Goal: Download file/media: Obtain a digital file from the website

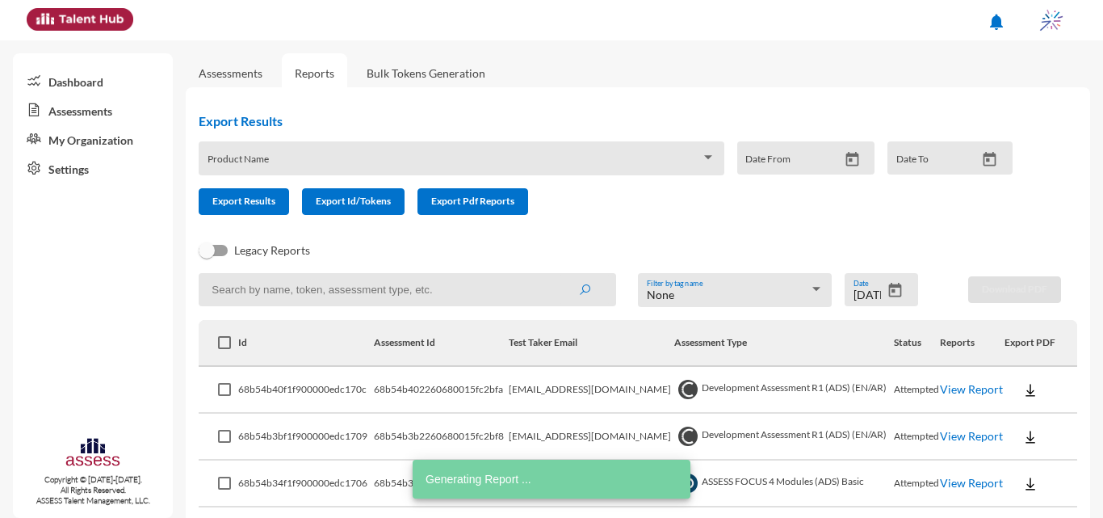
scroll to position [162, 0]
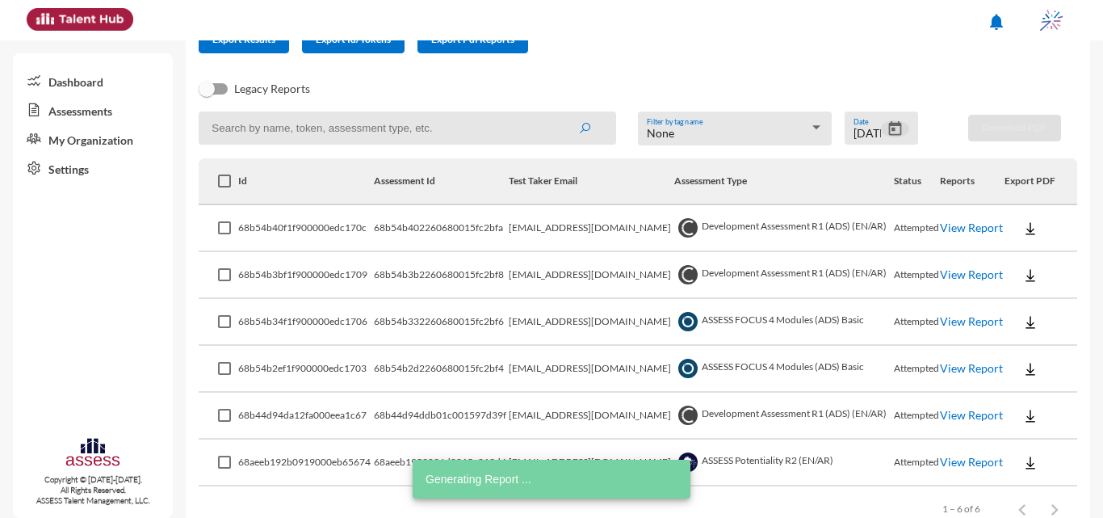
click at [889, 131] on icon "Open calendar" at bounding box center [895, 128] width 17 height 17
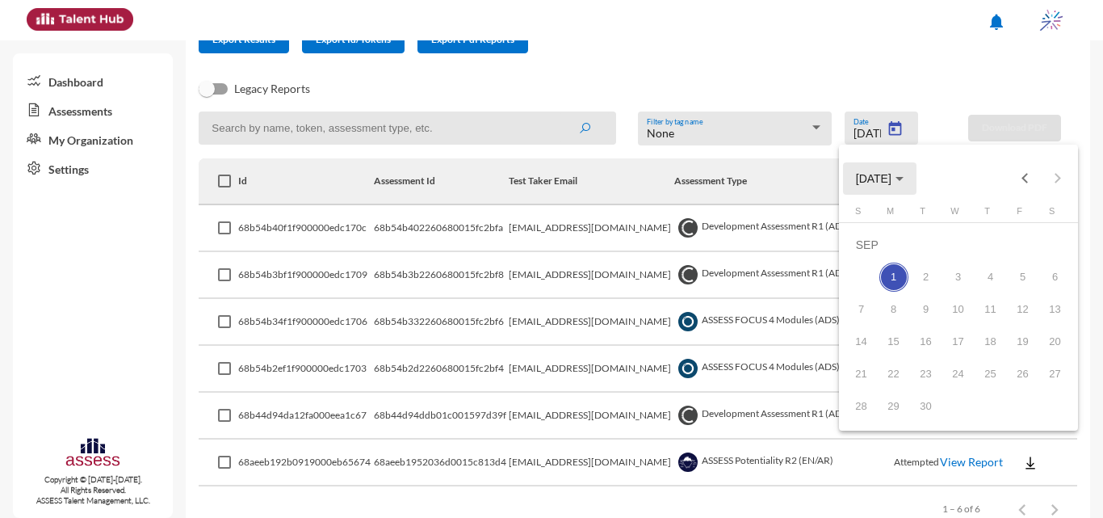
click at [892, 170] on button "SEP 2025" at bounding box center [879, 178] width 73 height 32
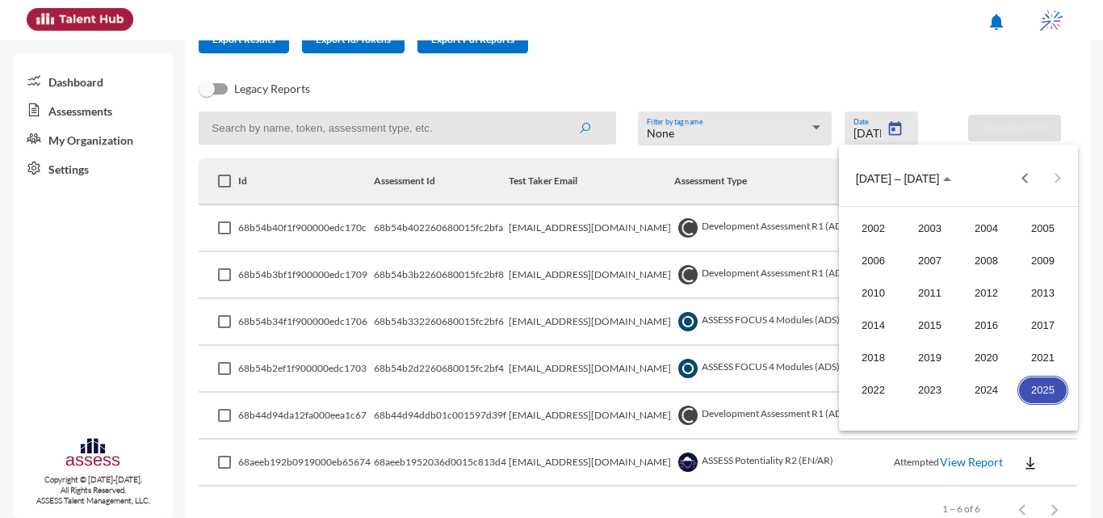
click at [1045, 389] on div "2025" at bounding box center [1043, 390] width 51 height 29
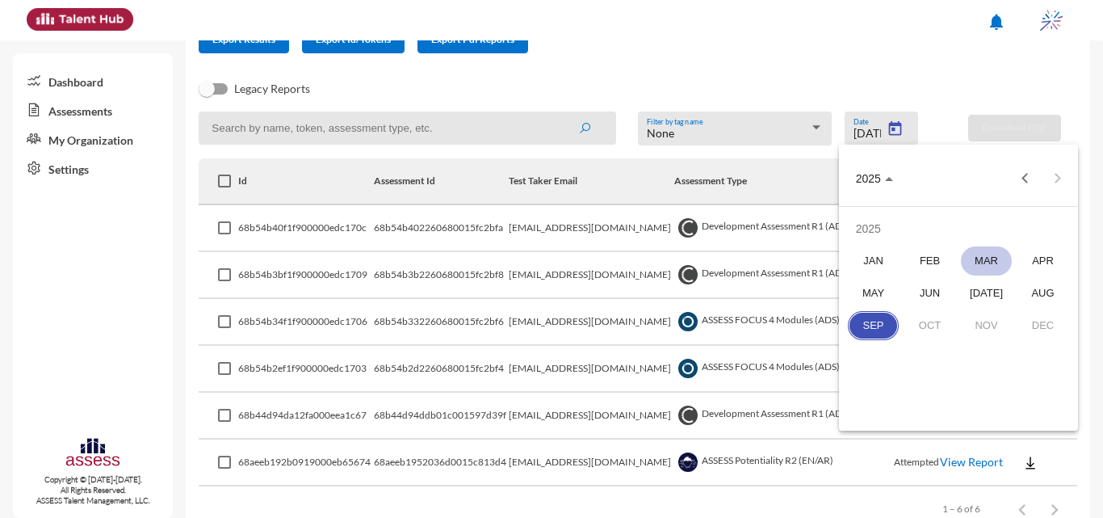
click at [996, 263] on div "MAR" at bounding box center [986, 260] width 51 height 29
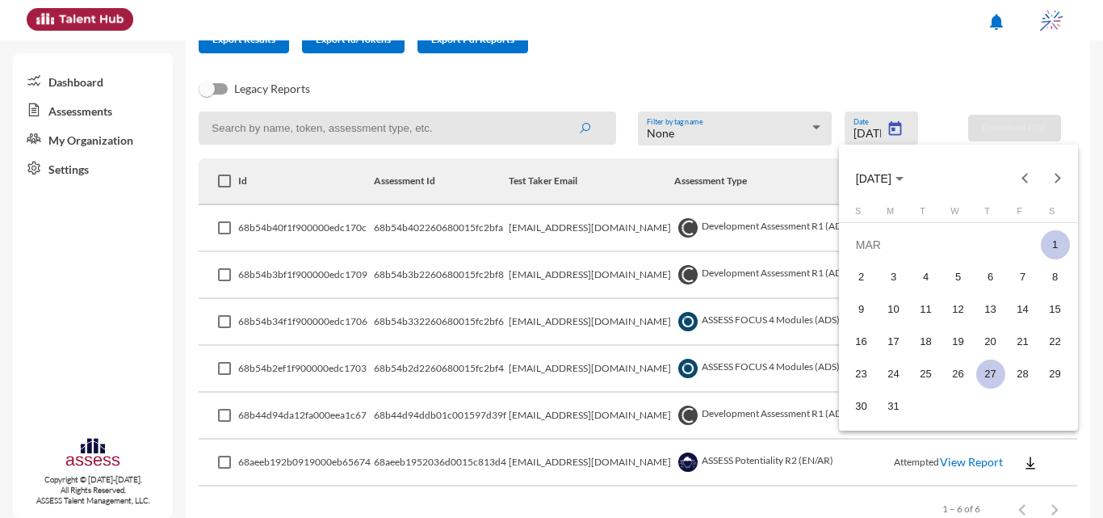
click at [1001, 370] on div "27" at bounding box center [990, 373] width 29 height 29
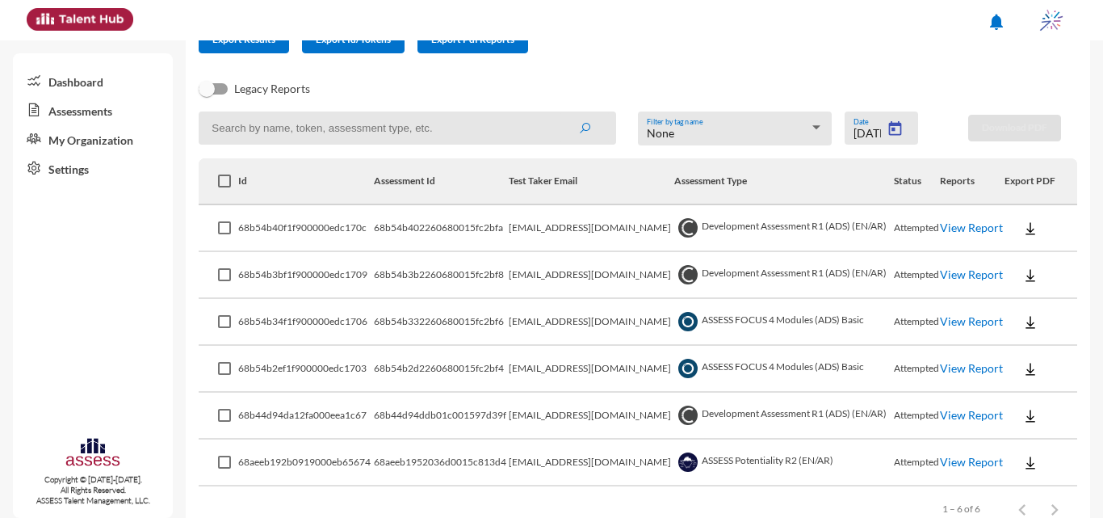
type input "3/27/2025"
click at [534, 125] on input at bounding box center [408, 127] width 418 height 33
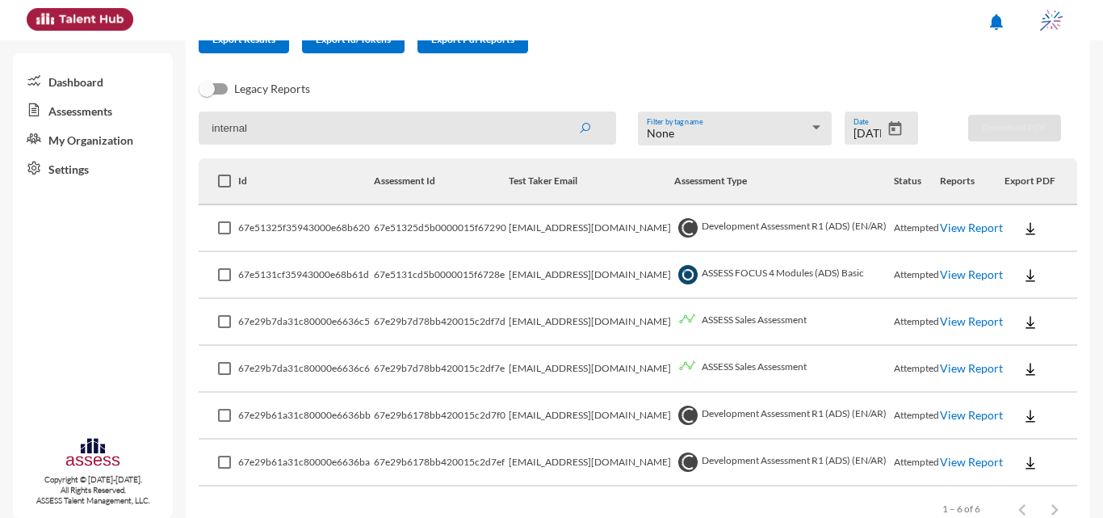
type input "internal"
click at [559, 113] on button "submit" at bounding box center [585, 127] width 52 height 29
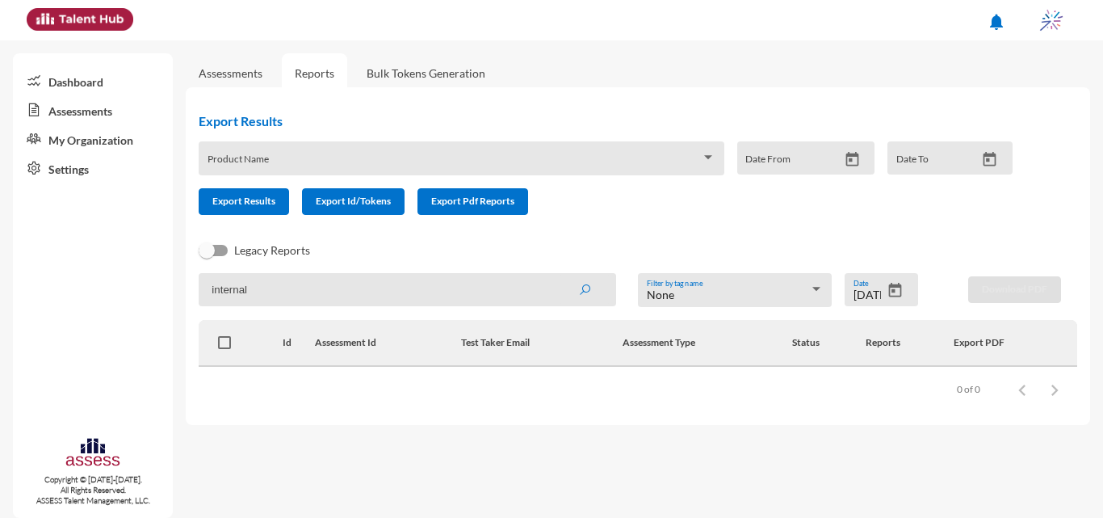
scroll to position [0, 0]
drag, startPoint x: 279, startPoint y: 290, endPoint x: 187, endPoint y: 287, distance: 92.1
click at [187, 287] on div "Export Results Product Name Date From Date To Export Results Export Id/Tokens E…" at bounding box center [638, 256] width 905 height 338
click at [900, 287] on icon "Open calendar" at bounding box center [895, 290] width 13 height 15
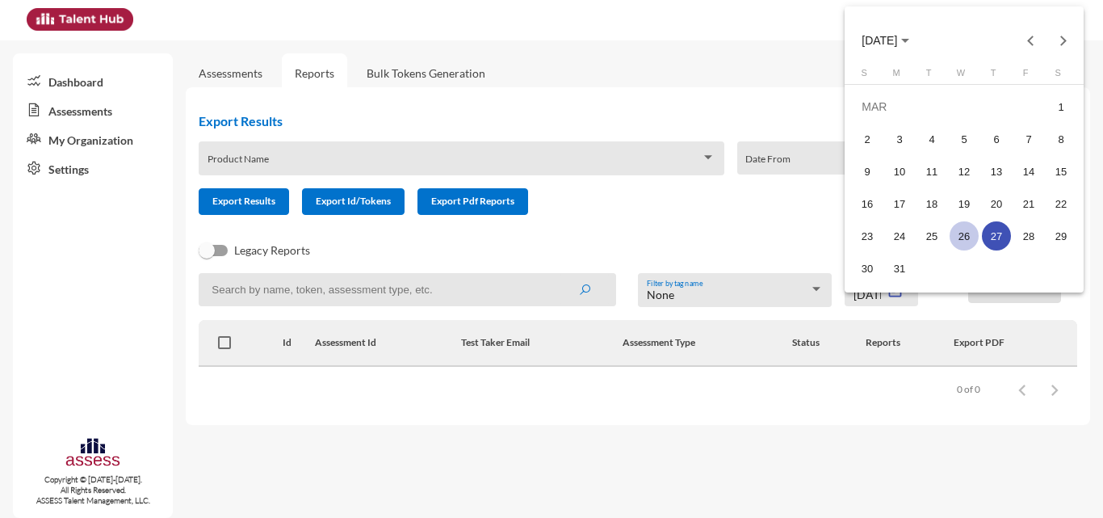
click at [969, 226] on div "26" at bounding box center [964, 235] width 29 height 29
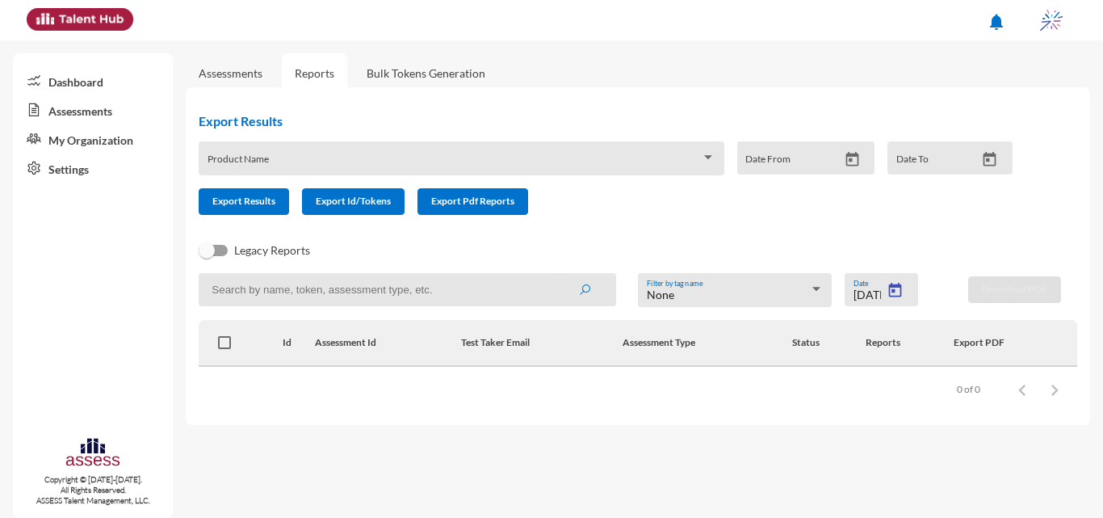
type input "3/26/2025"
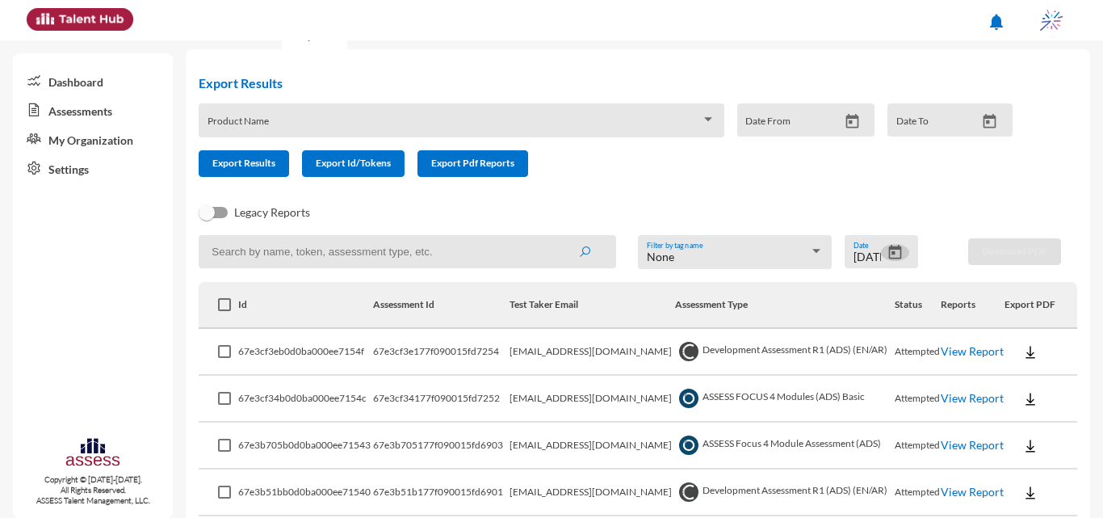
scroll to position [35, 0]
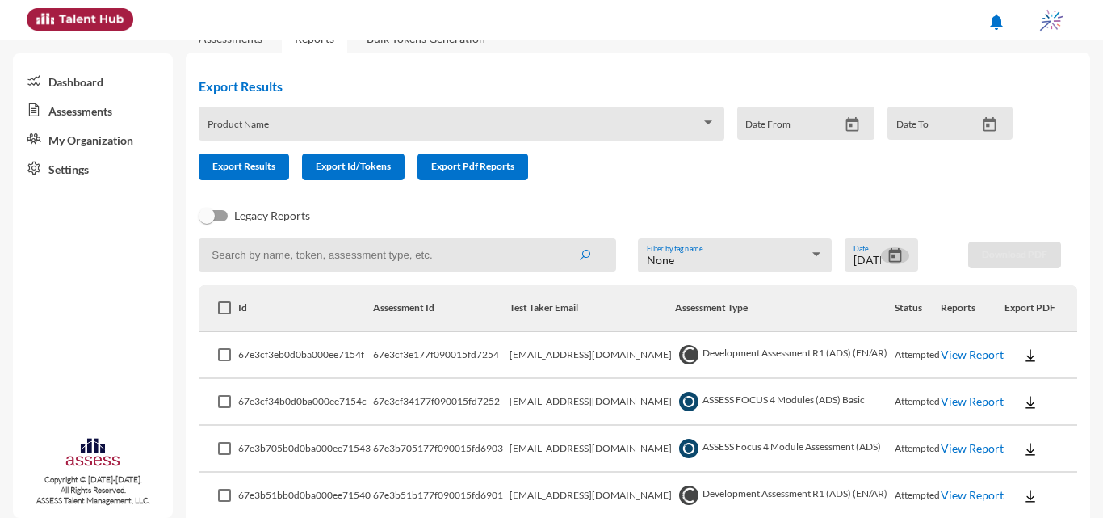
click at [380, 271] on input at bounding box center [408, 254] width 418 height 33
type input "intern"
click at [559, 240] on button "submit" at bounding box center [585, 254] width 52 height 29
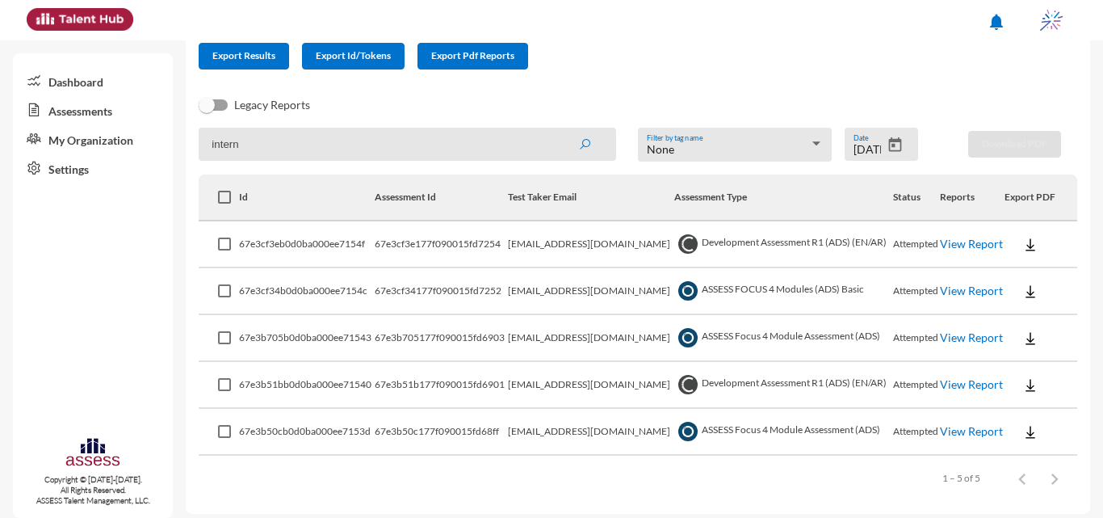
scroll to position [154, 0]
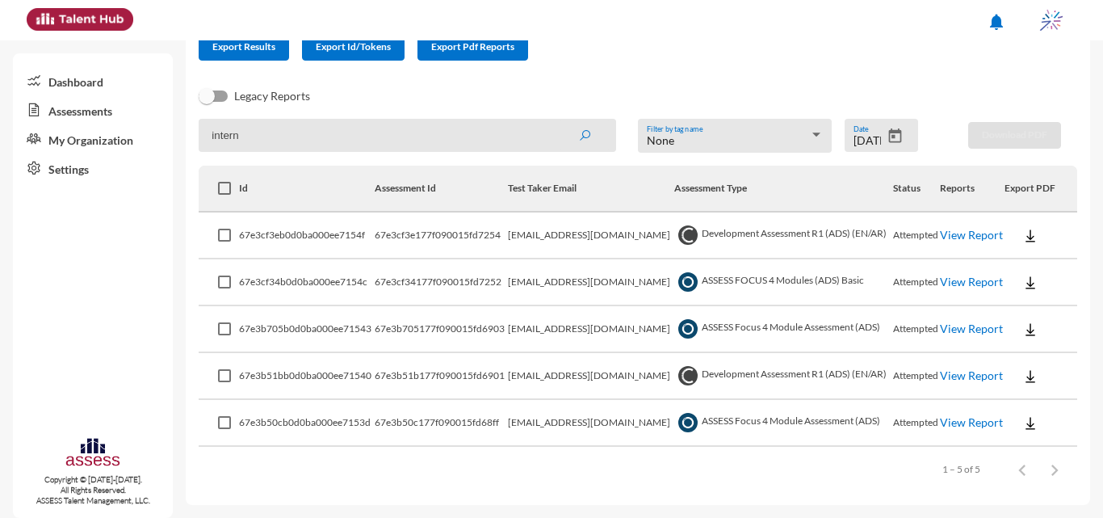
click at [955, 284] on link "View Report" at bounding box center [971, 282] width 63 height 14
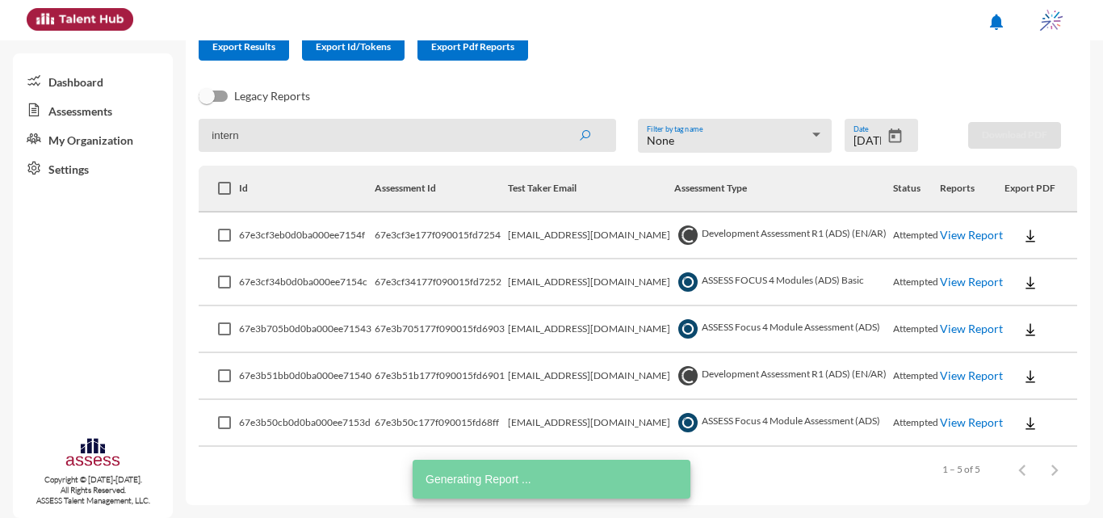
click at [955, 333] on link "View Report" at bounding box center [971, 328] width 63 height 14
click at [958, 418] on link "View Report" at bounding box center [971, 422] width 63 height 14
click at [881, 129] on button "Open calendar" at bounding box center [895, 136] width 28 height 17
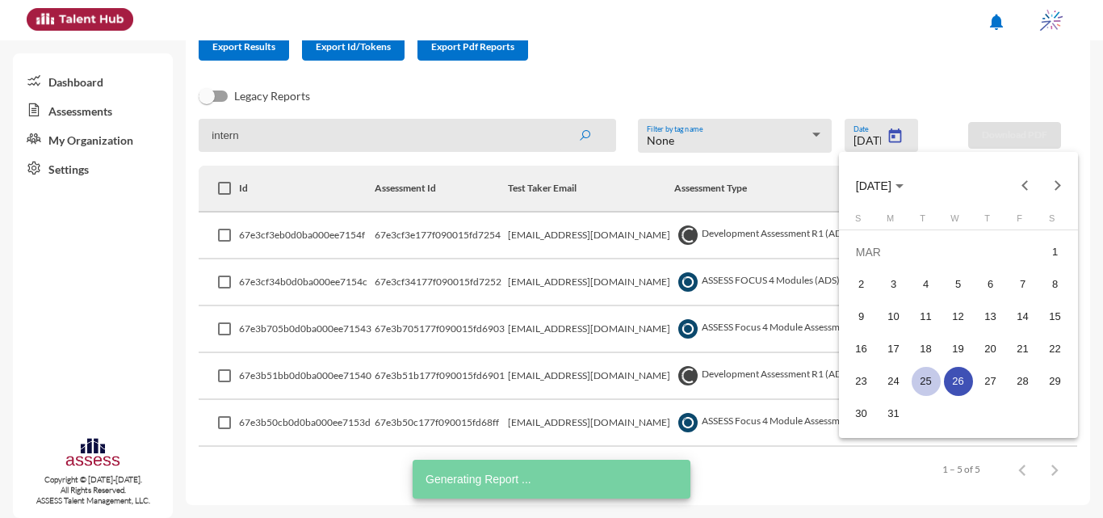
click at [935, 382] on div "25" at bounding box center [926, 381] width 29 height 29
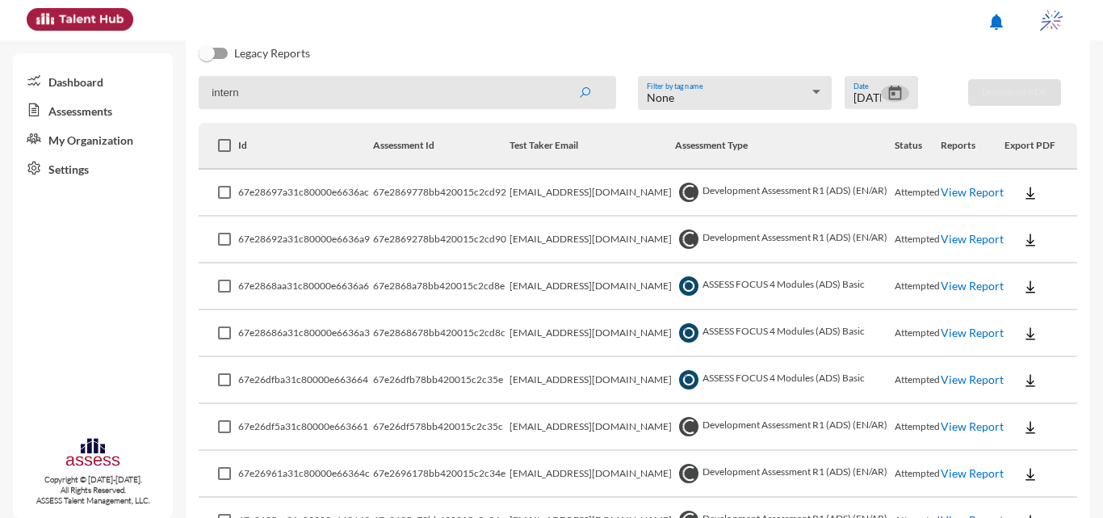
scroll to position [235, 0]
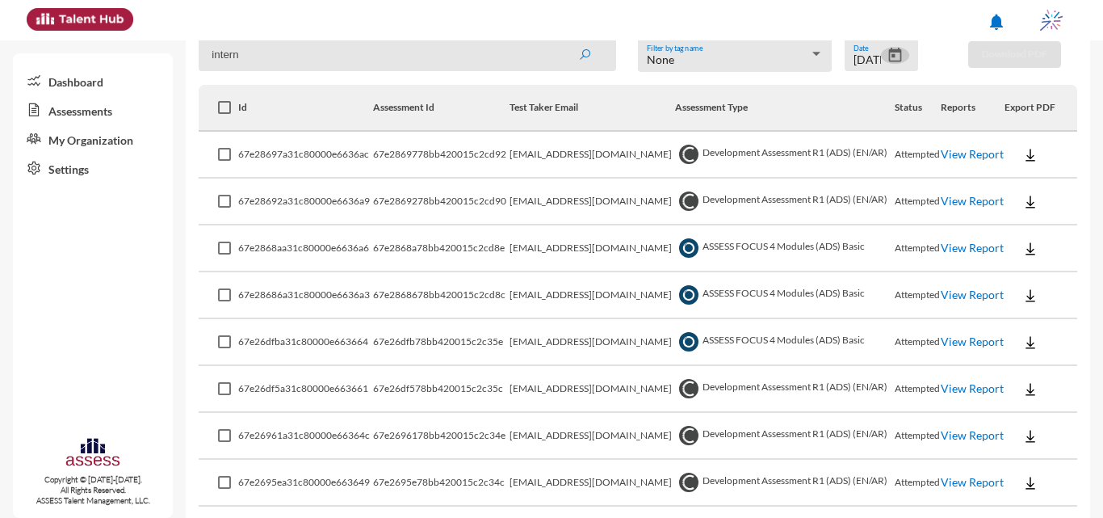
click at [943, 244] on link "View Report" at bounding box center [972, 248] width 63 height 14
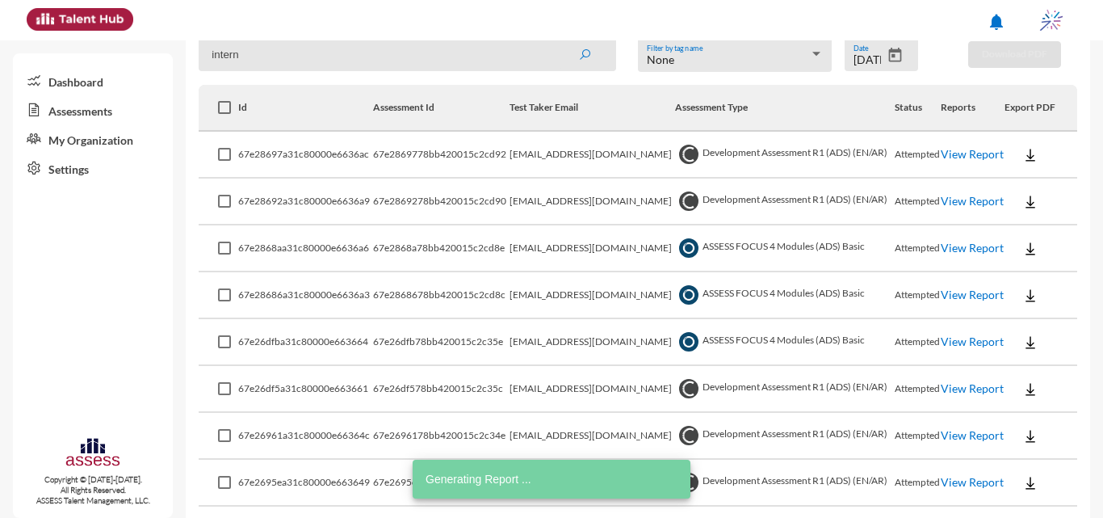
click at [959, 288] on link "View Report" at bounding box center [972, 295] width 63 height 14
click at [964, 333] on td "View Report" at bounding box center [973, 342] width 65 height 47
click at [960, 338] on link "View Report" at bounding box center [972, 341] width 63 height 14
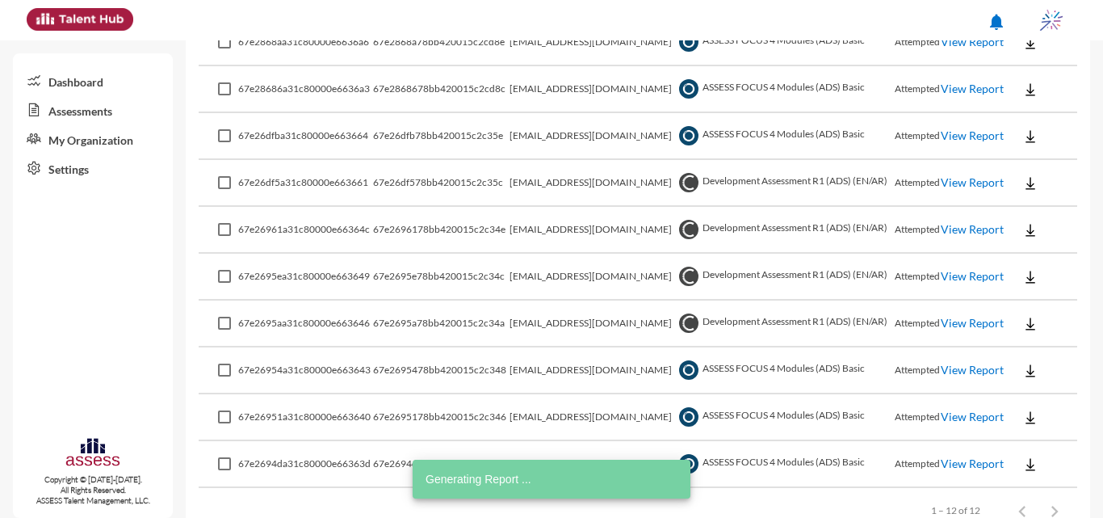
scroll to position [482, 0]
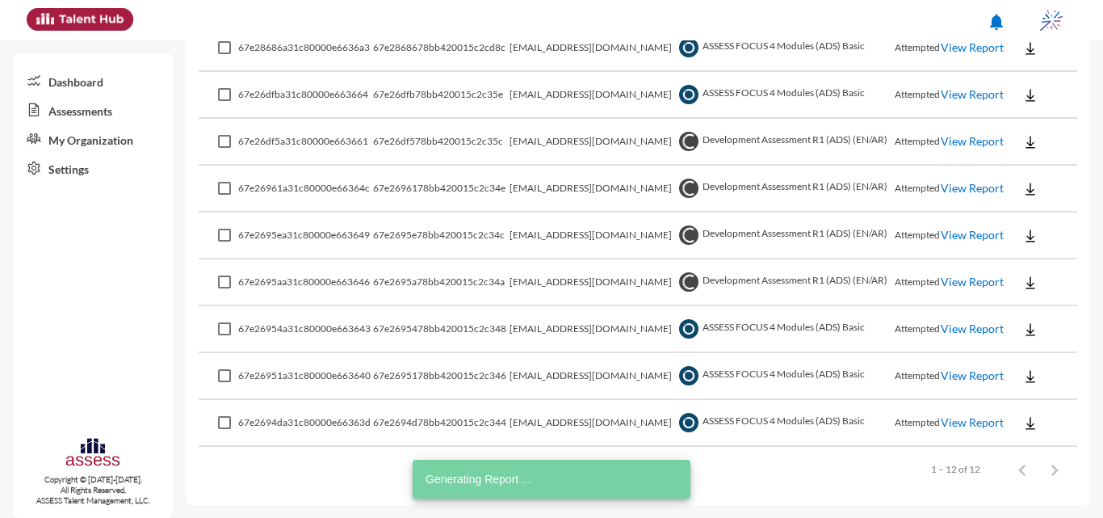
click at [945, 334] on link "View Report" at bounding box center [972, 328] width 63 height 14
click at [960, 373] on link "View Report" at bounding box center [972, 375] width 63 height 14
click at [948, 423] on link "View Report" at bounding box center [972, 422] width 63 height 14
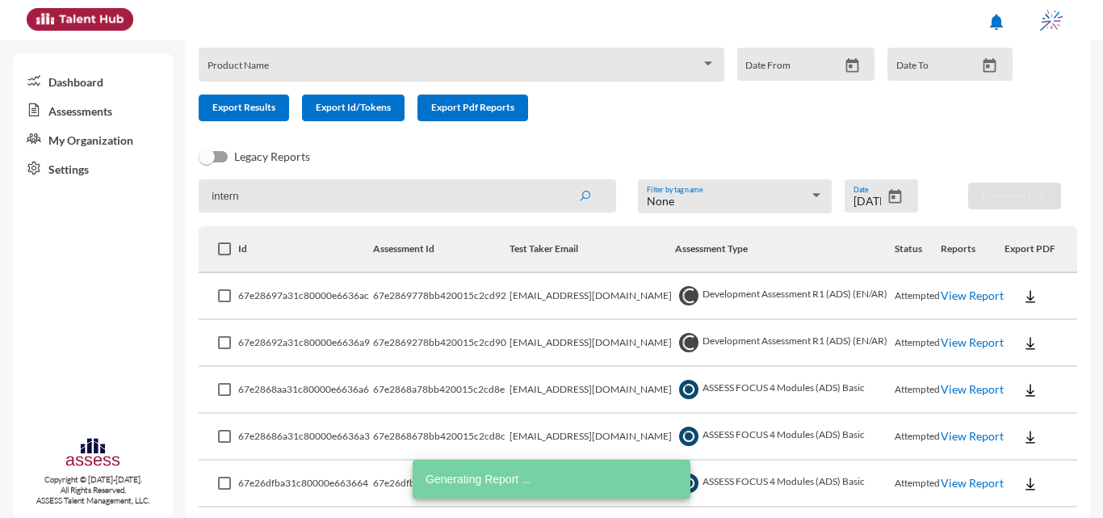
scroll to position [0, 0]
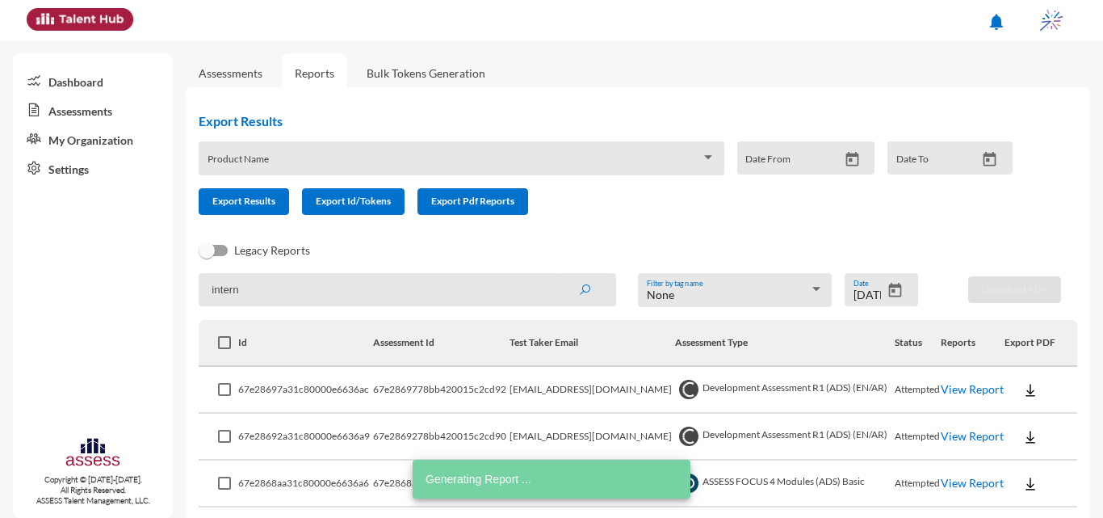
click at [889, 288] on icon "Open calendar" at bounding box center [895, 290] width 13 height 15
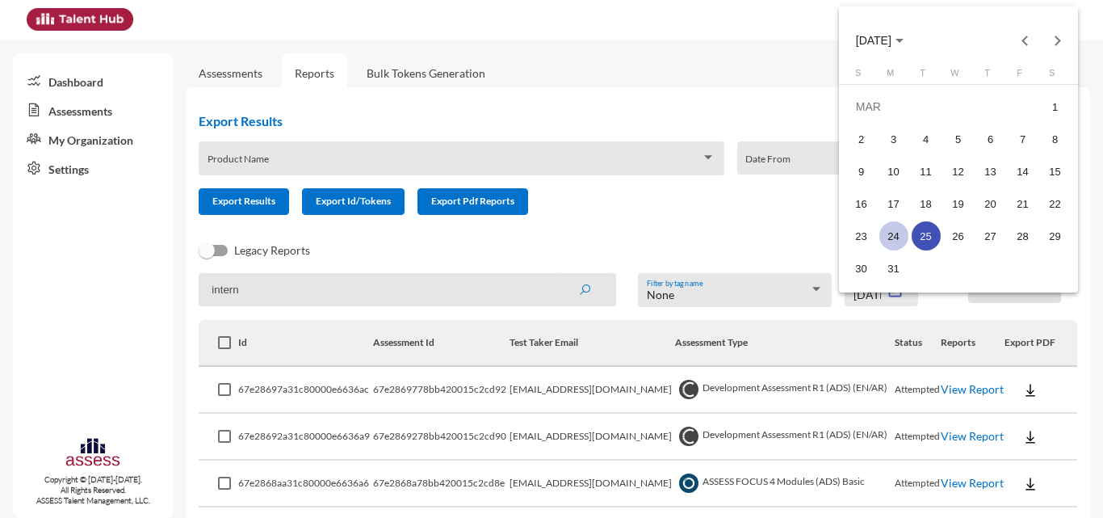
click at [892, 235] on div "24" at bounding box center [894, 235] width 29 height 29
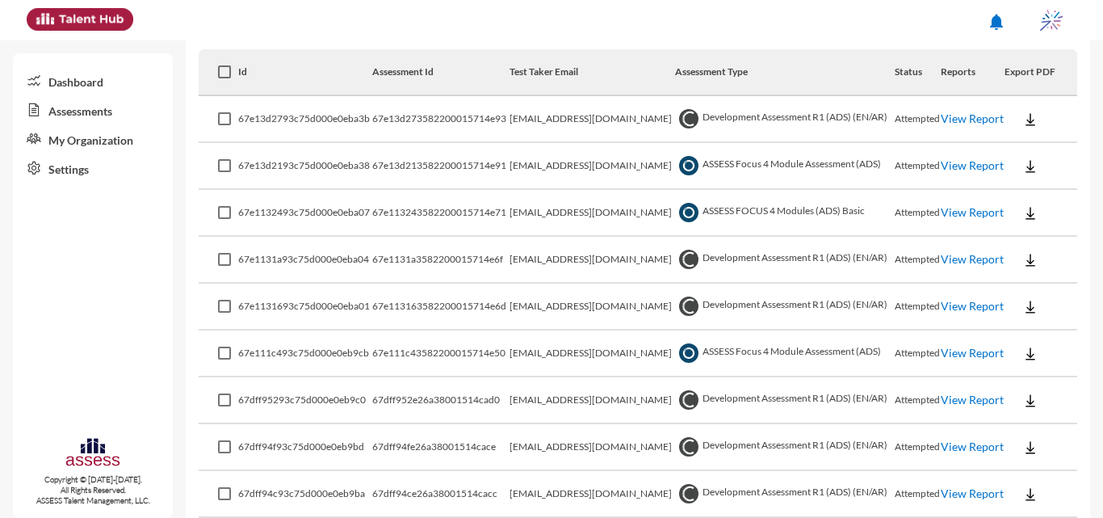
scroll to position [242, 0]
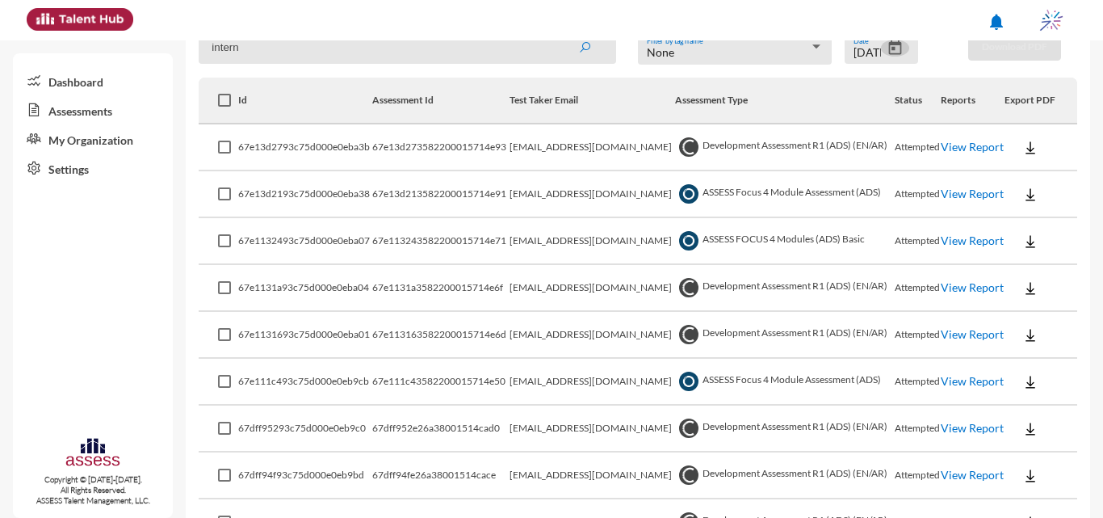
click at [955, 193] on link "View Report" at bounding box center [972, 194] width 63 height 14
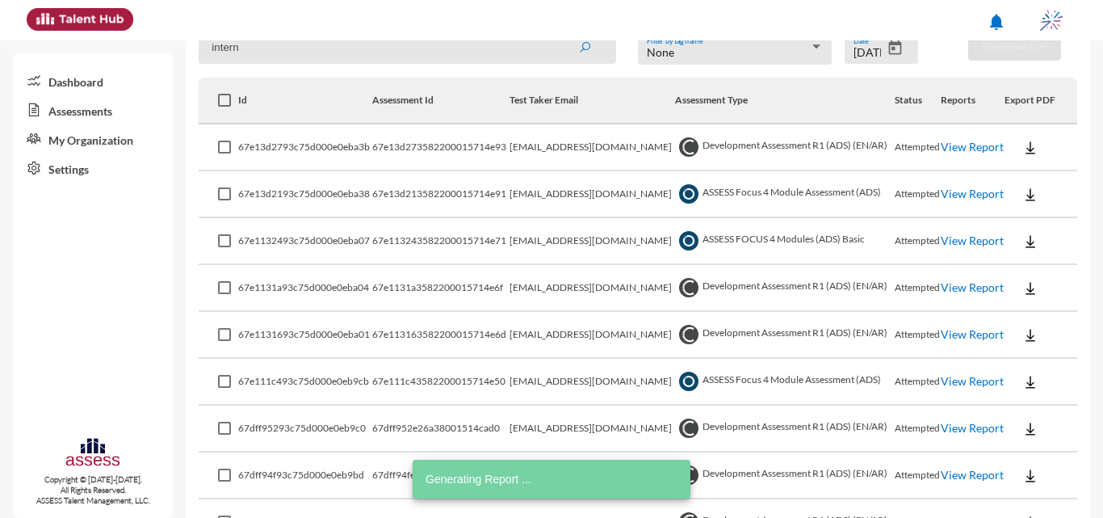
click at [972, 247] on link "View Report" at bounding box center [972, 240] width 63 height 14
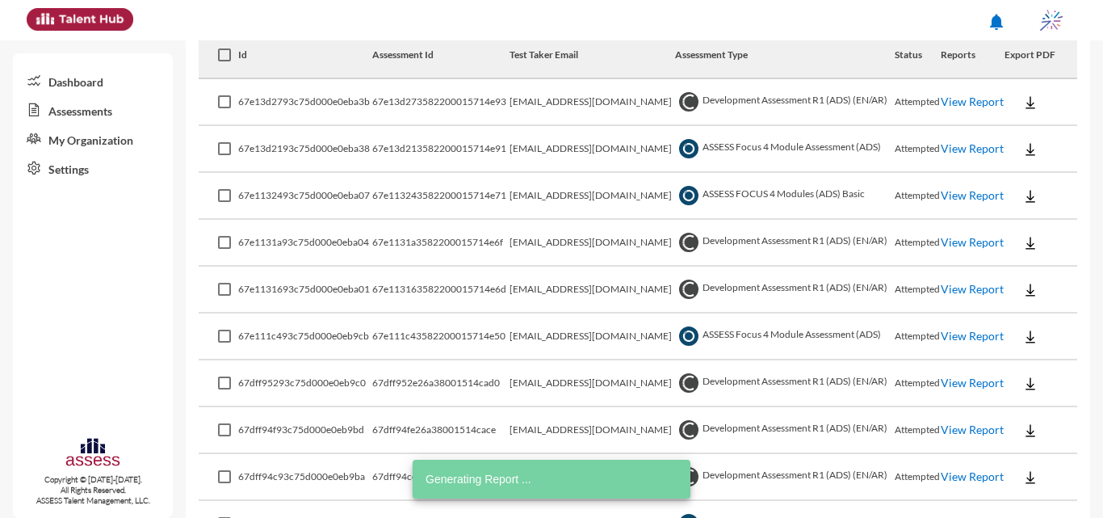
scroll to position [323, 0]
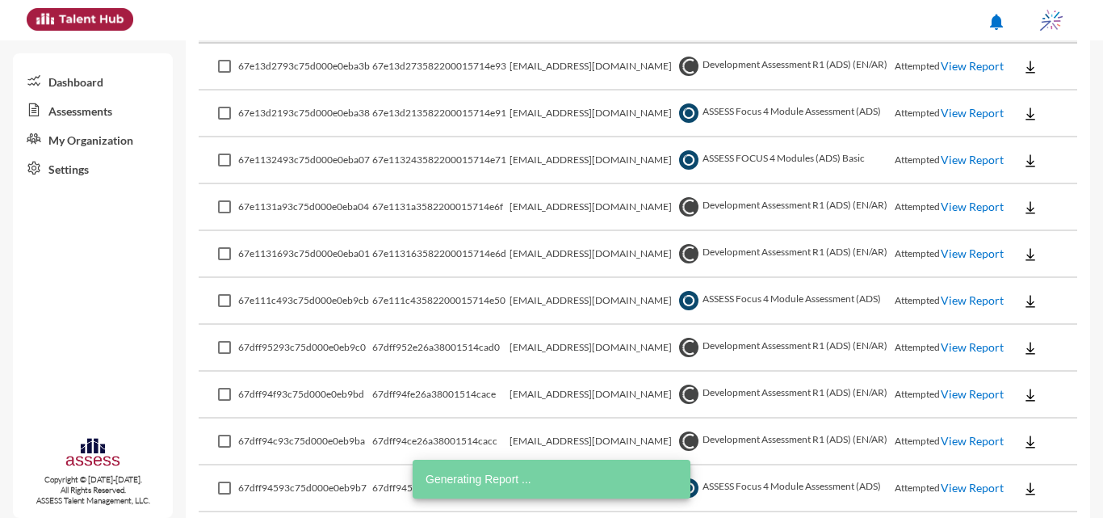
click at [965, 303] on link "View Report" at bounding box center [972, 300] width 63 height 14
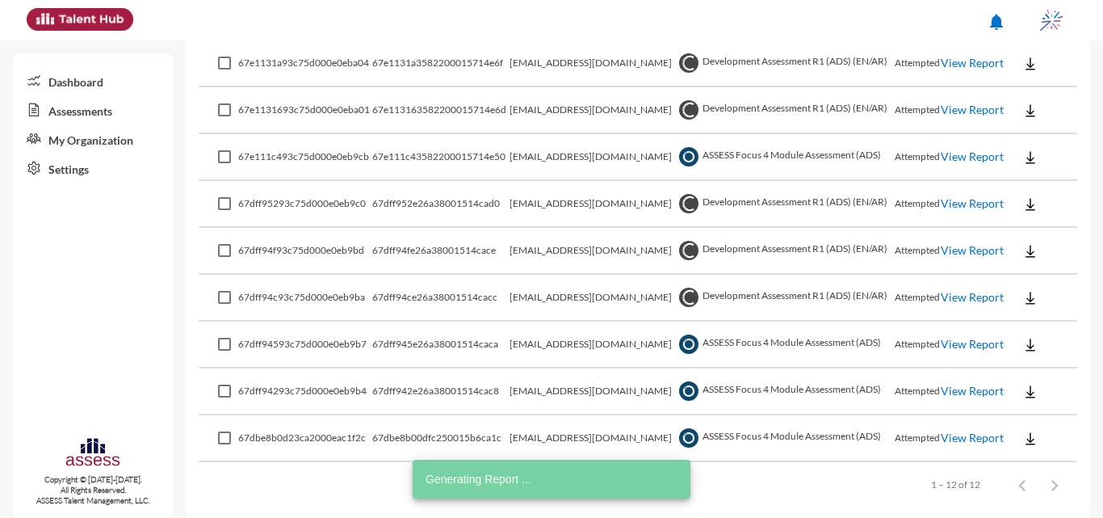
scroll to position [482, 0]
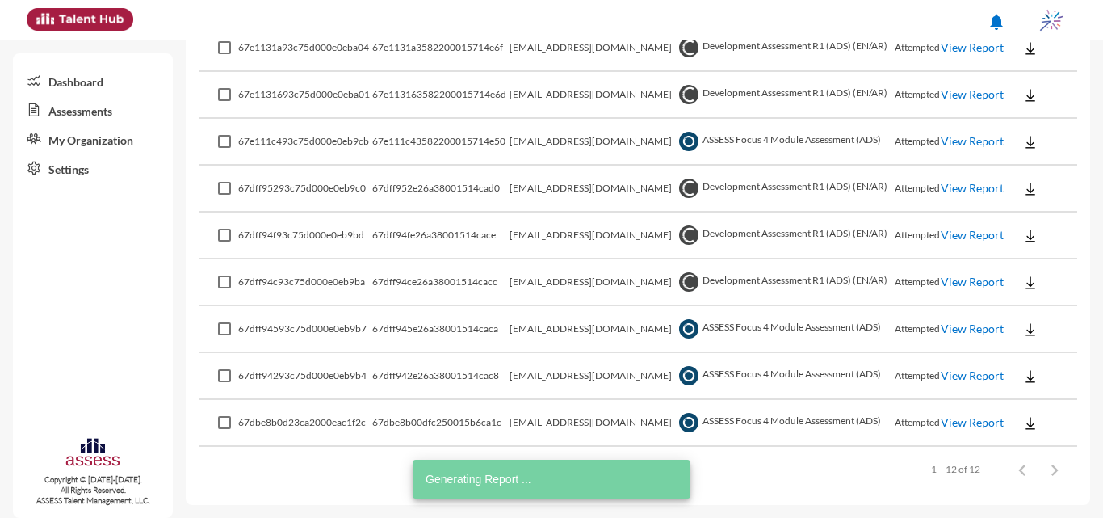
click at [960, 323] on link "View Report" at bounding box center [972, 328] width 63 height 14
click at [950, 368] on link "View Report" at bounding box center [972, 375] width 63 height 14
click at [967, 422] on link "View Report" at bounding box center [972, 422] width 63 height 14
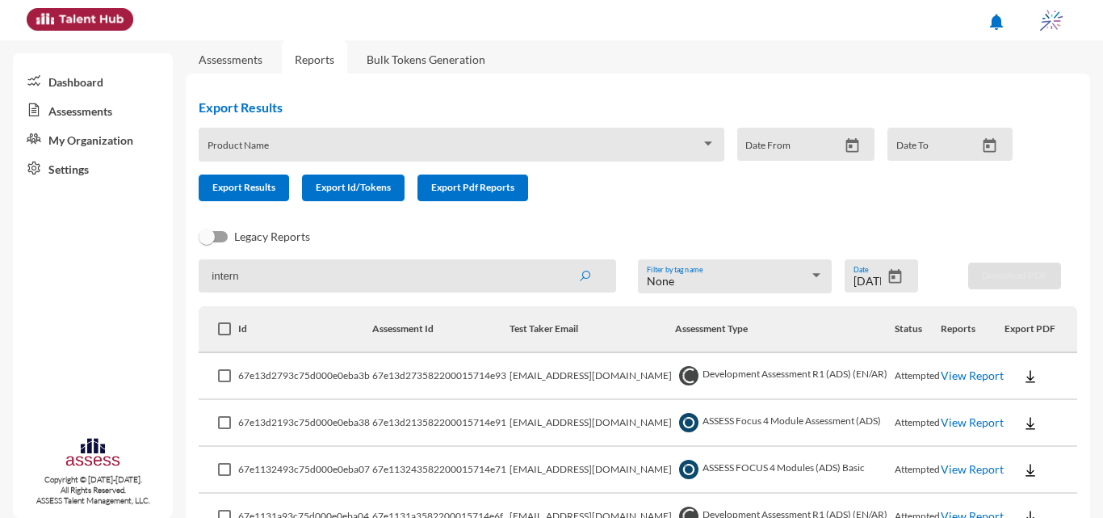
scroll to position [0, 0]
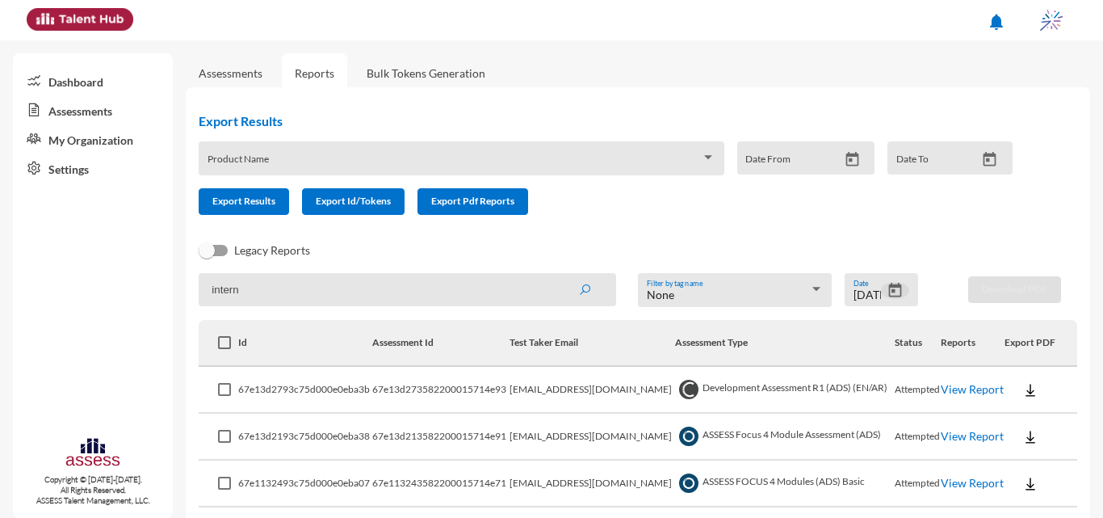
click at [889, 284] on icon "Open calendar" at bounding box center [895, 290] width 13 height 15
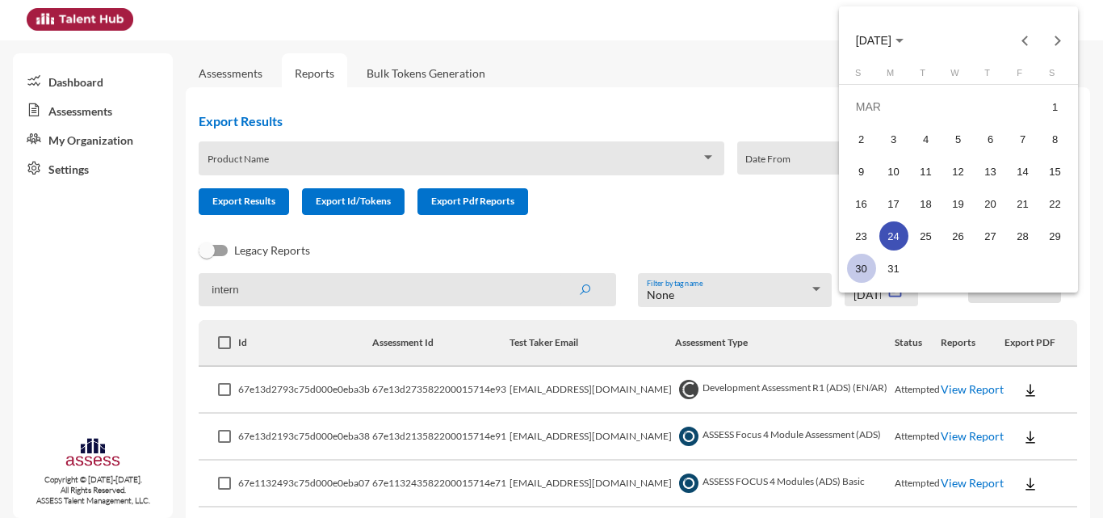
click at [868, 276] on div "30" at bounding box center [861, 268] width 29 height 29
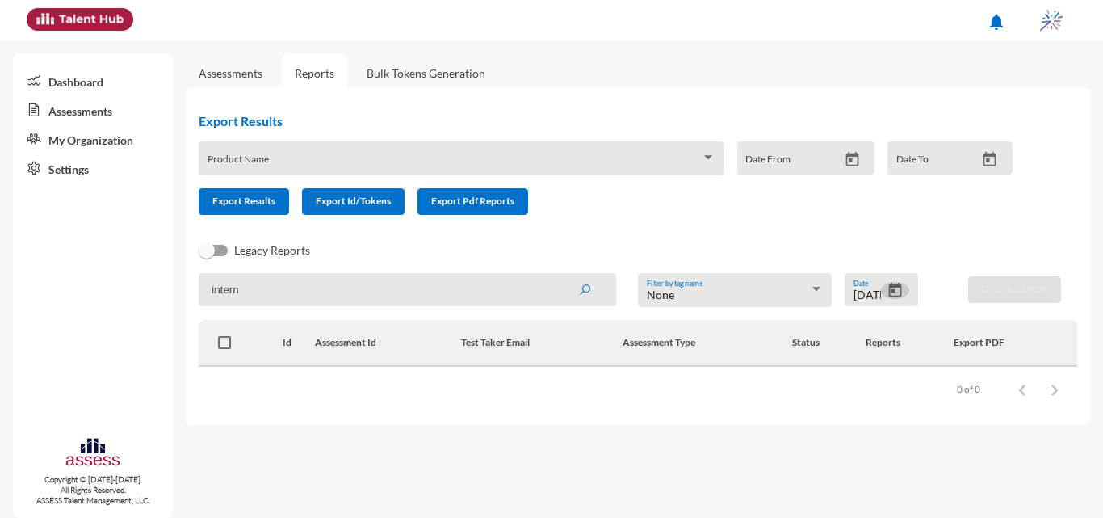
click at [899, 286] on icon "Open calendar" at bounding box center [895, 290] width 13 height 15
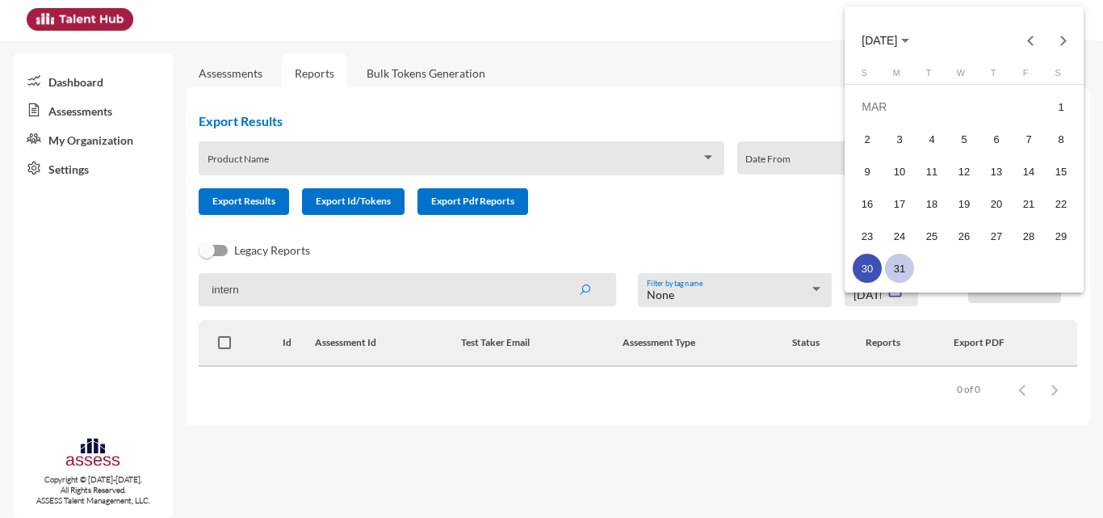
click at [903, 261] on div "31" at bounding box center [899, 268] width 29 height 29
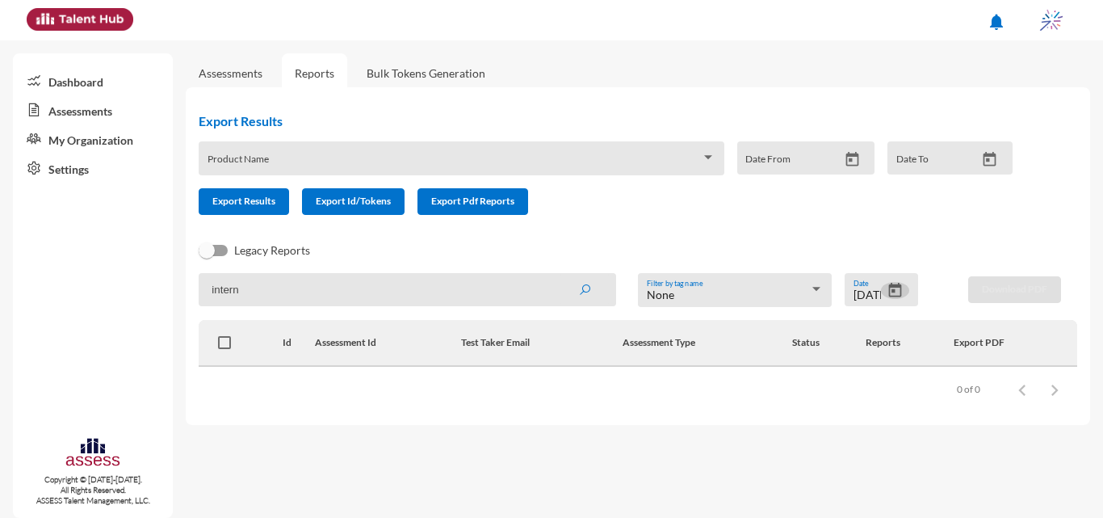
click at [890, 288] on icon "Open calendar" at bounding box center [895, 290] width 13 height 15
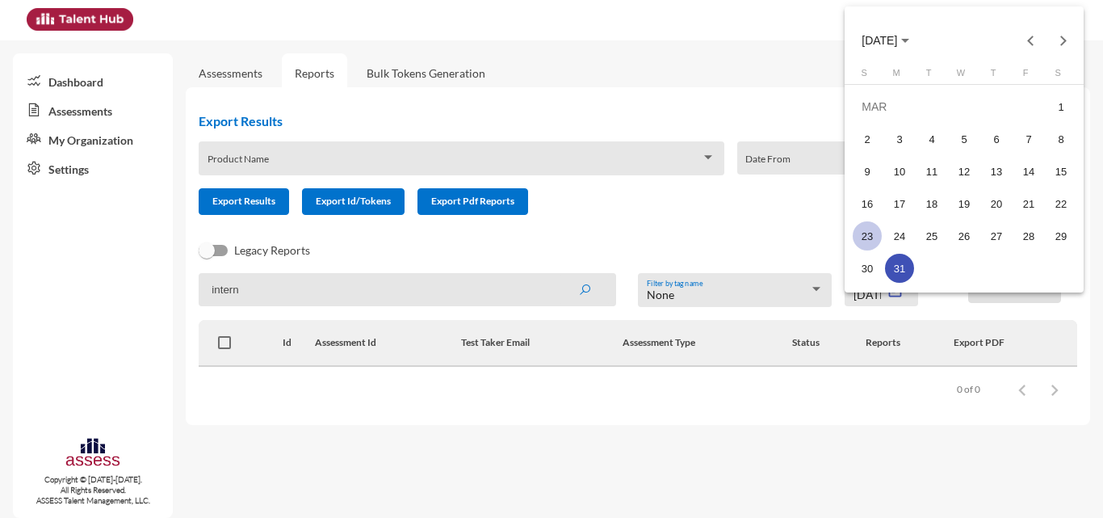
click at [874, 239] on div "23" at bounding box center [867, 235] width 29 height 29
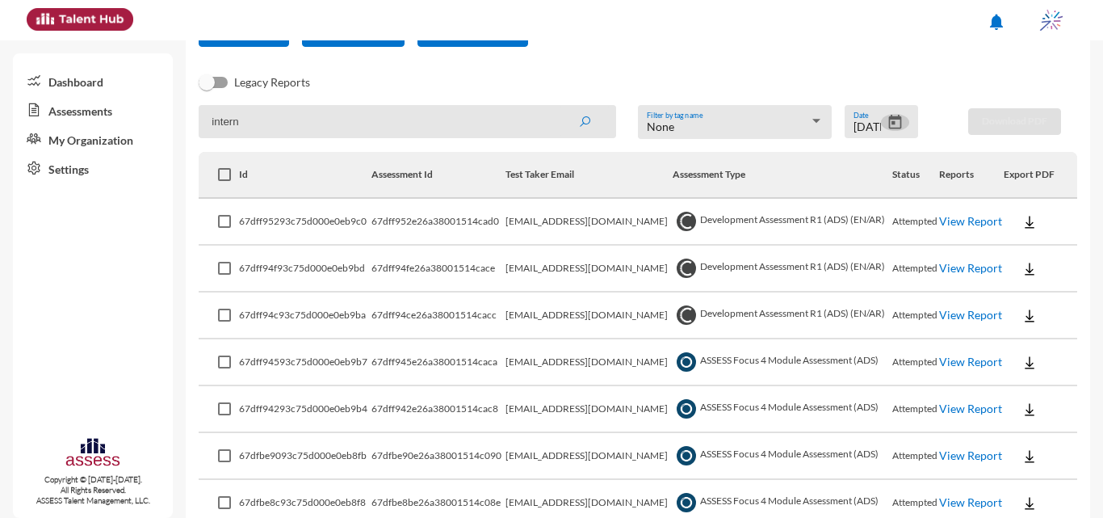
scroll to position [196, 0]
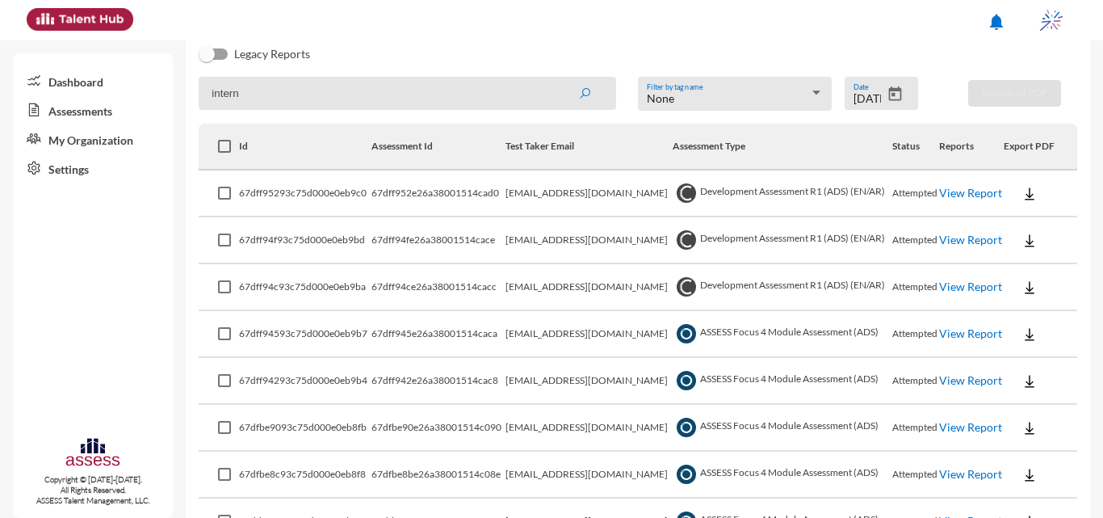
click at [955, 332] on link "View Report" at bounding box center [970, 333] width 63 height 14
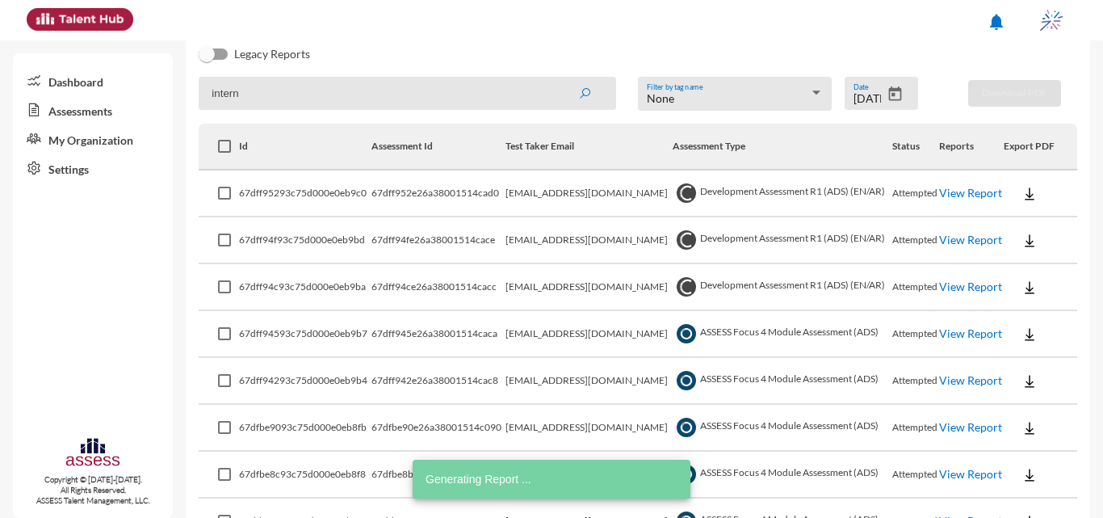
click at [956, 381] on link "View Report" at bounding box center [970, 380] width 63 height 14
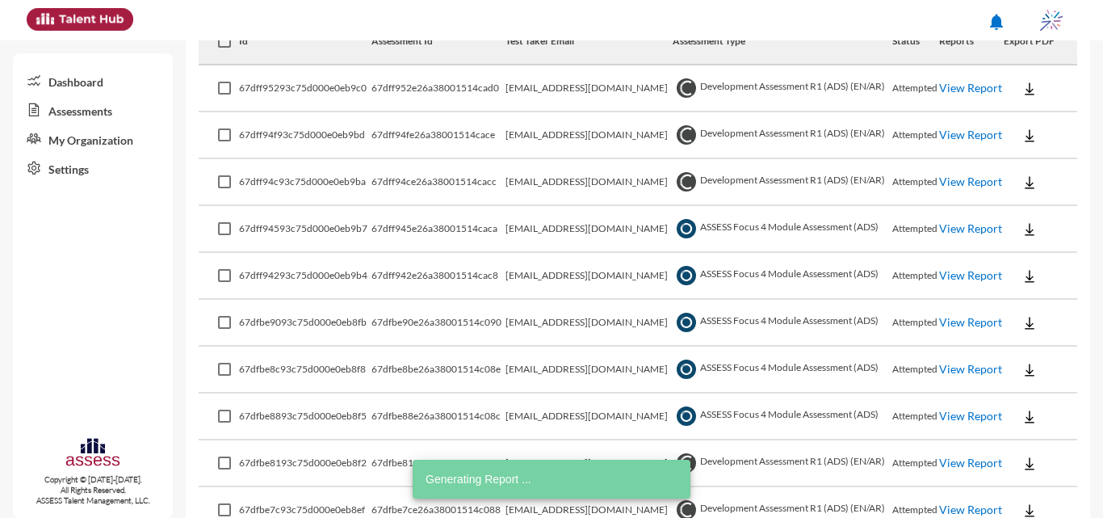
scroll to position [358, 0]
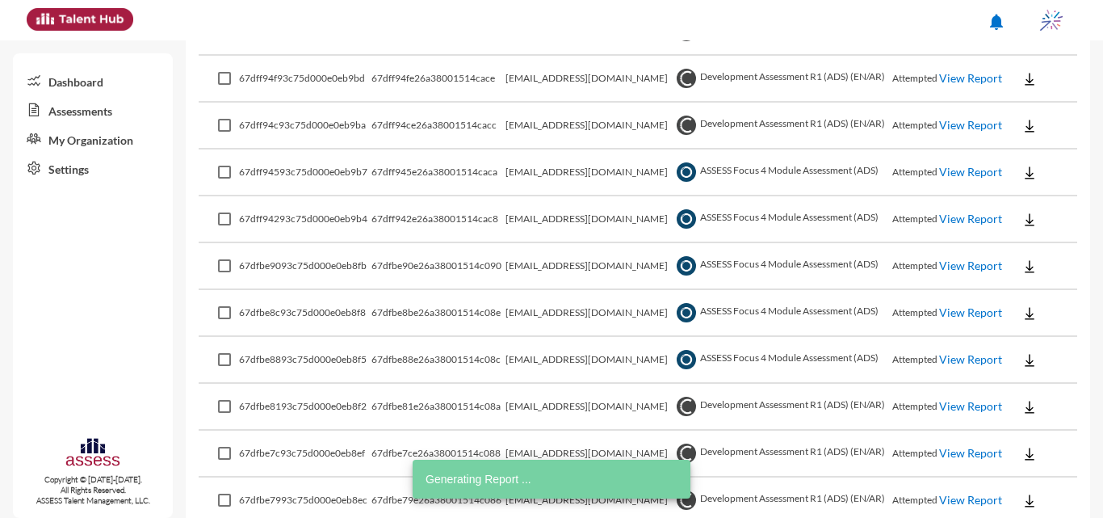
click at [960, 263] on link "View Report" at bounding box center [970, 265] width 63 height 14
click at [960, 309] on link "View Report" at bounding box center [970, 312] width 63 height 14
click at [954, 355] on link "View Report" at bounding box center [970, 359] width 63 height 14
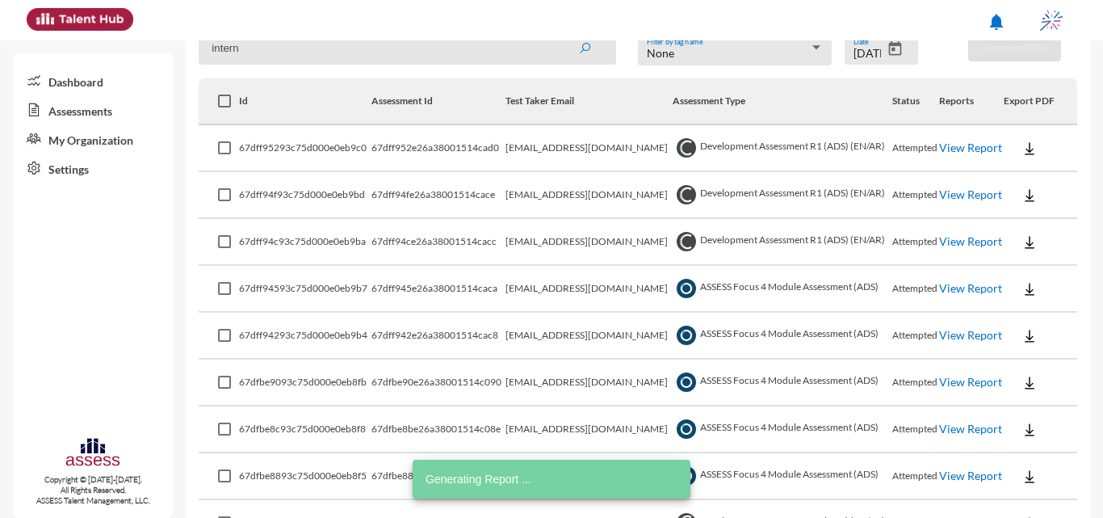
scroll to position [31, 0]
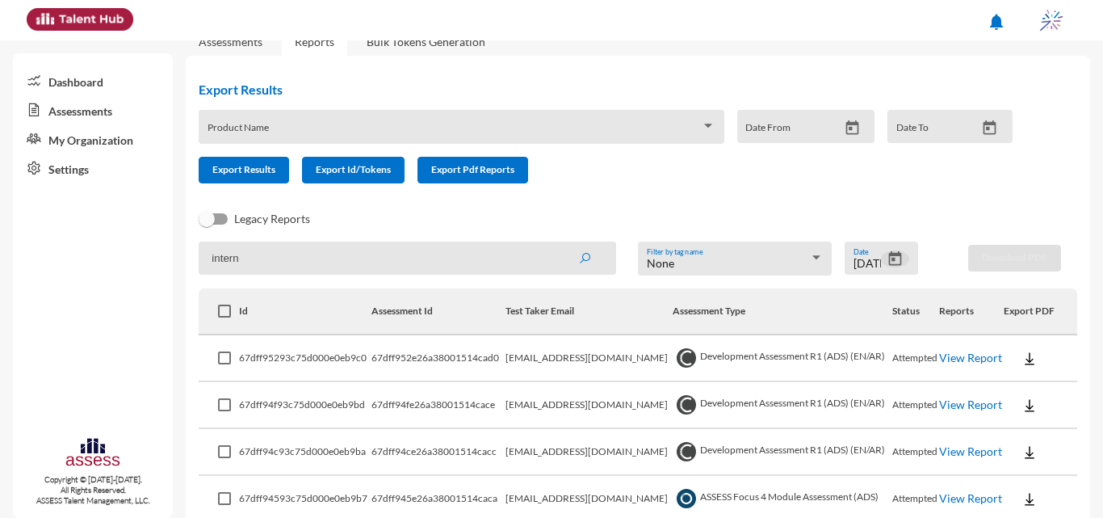
click at [896, 258] on icon "Open calendar" at bounding box center [895, 258] width 17 height 17
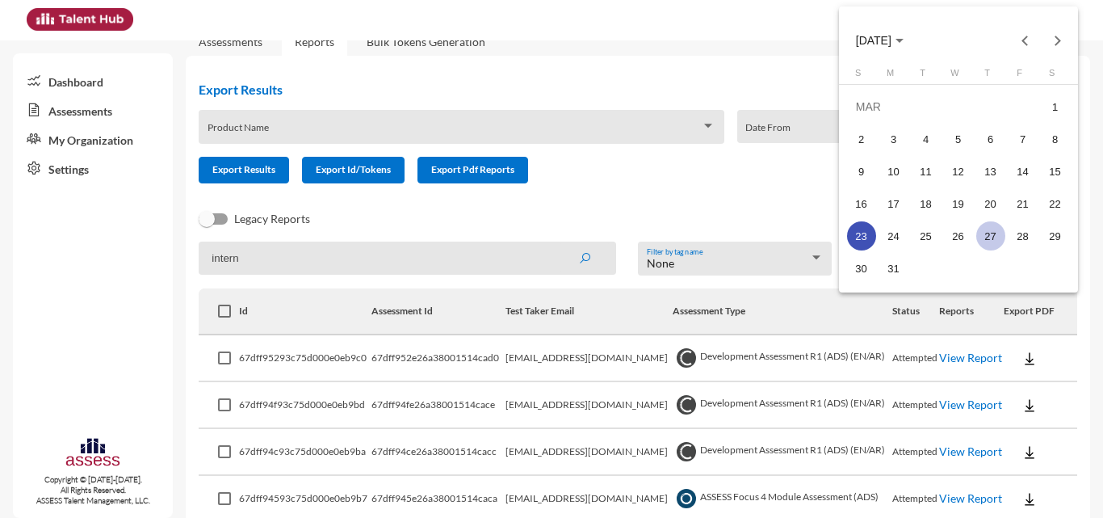
drag, startPoint x: 960, startPoint y: 230, endPoint x: 976, endPoint y: 233, distance: 16.3
click at [961, 231] on div "26" at bounding box center [958, 235] width 29 height 29
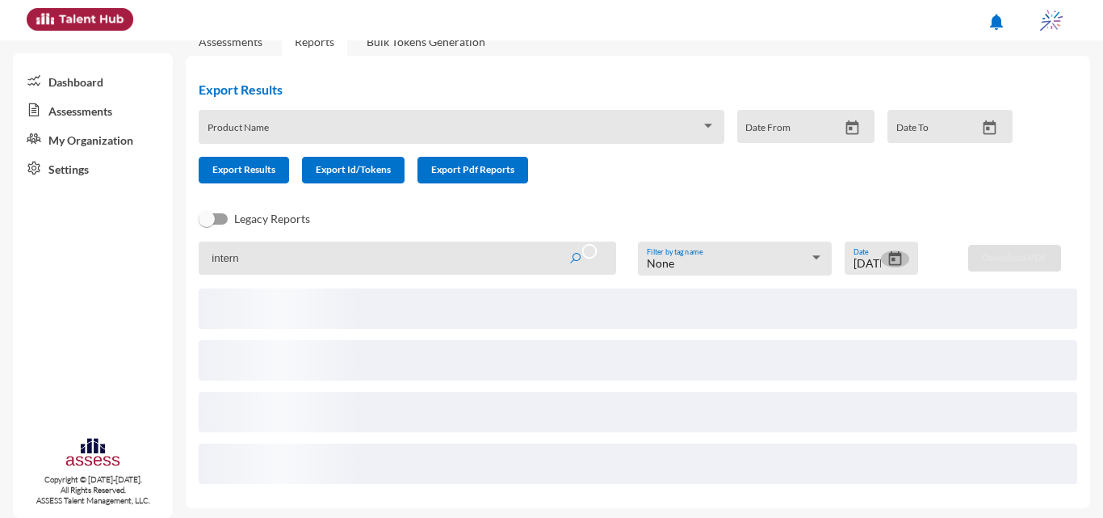
click at [890, 262] on icon "Open calendar" at bounding box center [895, 258] width 17 height 17
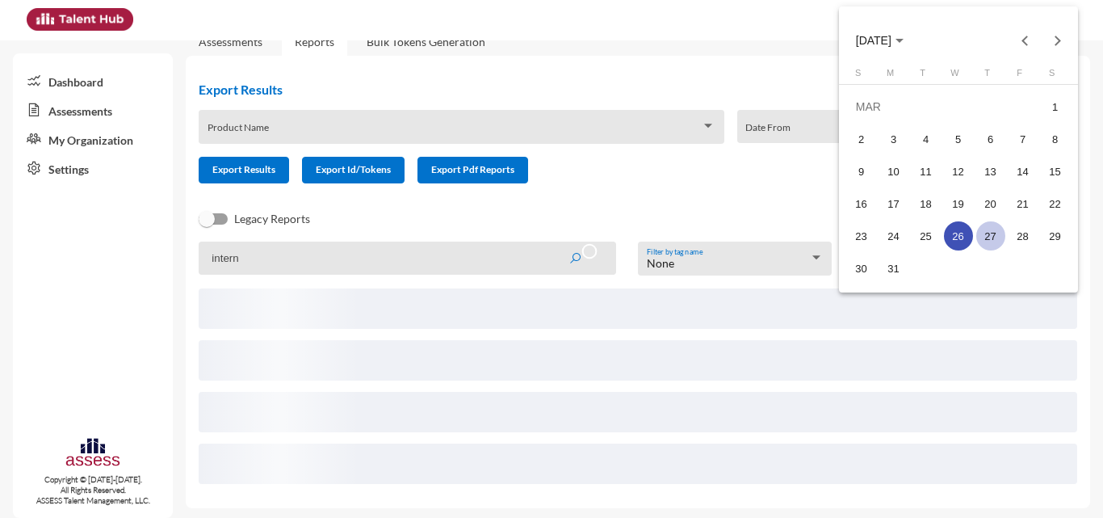
click at [989, 237] on div "27" at bounding box center [990, 235] width 29 height 29
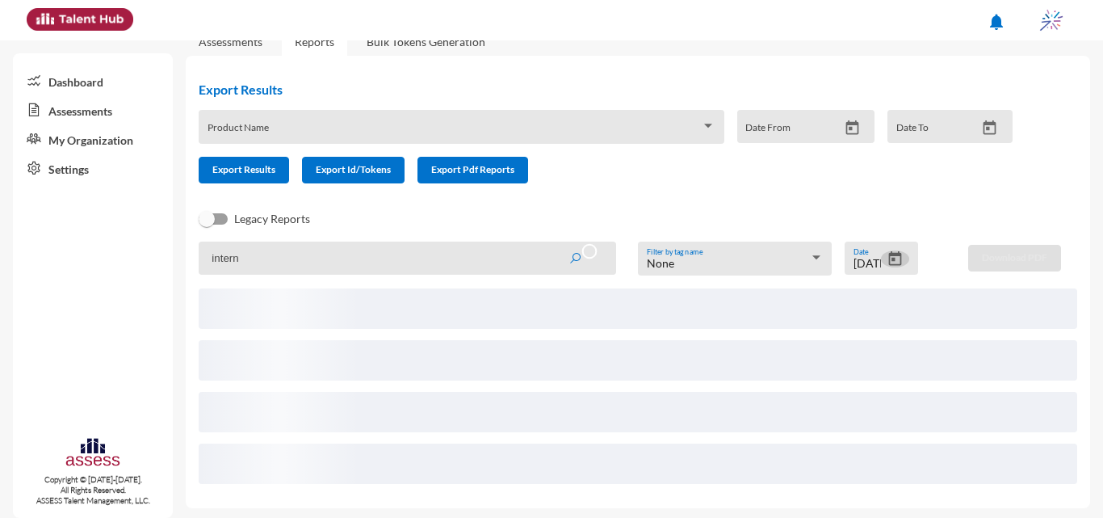
scroll to position [0, 0]
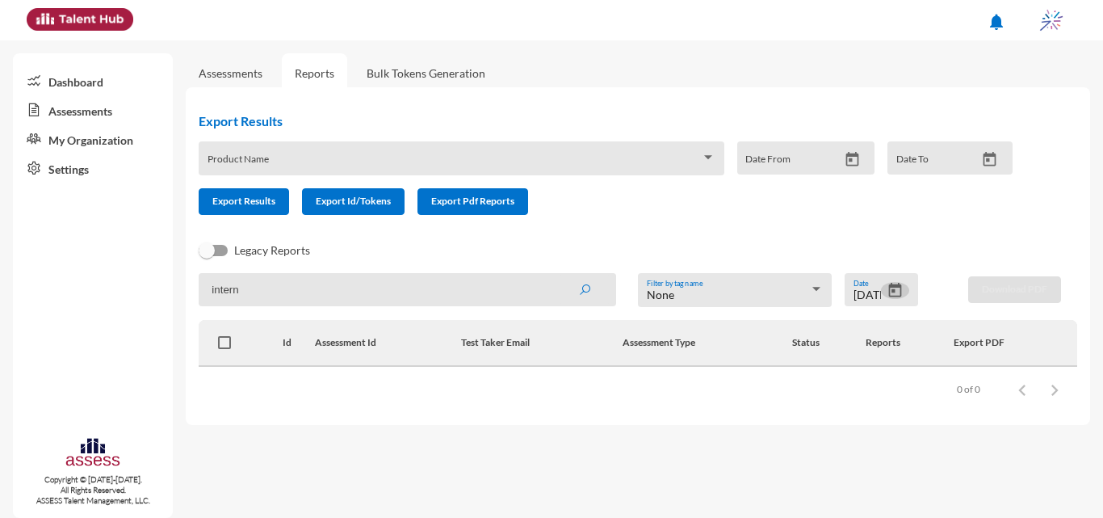
click at [895, 294] on icon "Open calendar" at bounding box center [895, 290] width 17 height 17
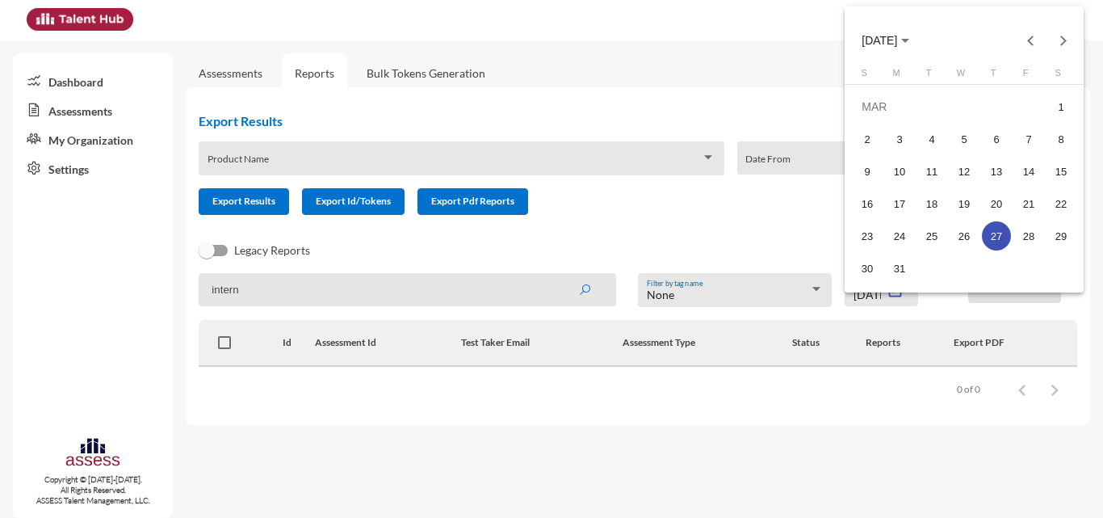
click at [699, 417] on div at bounding box center [551, 259] width 1103 height 518
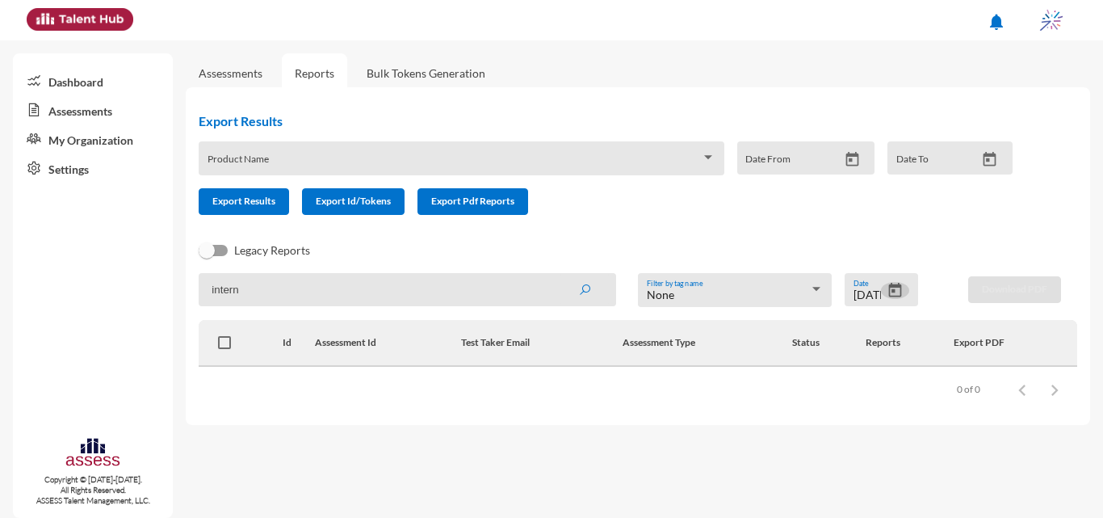
click at [896, 283] on icon "Open calendar" at bounding box center [895, 290] width 17 height 17
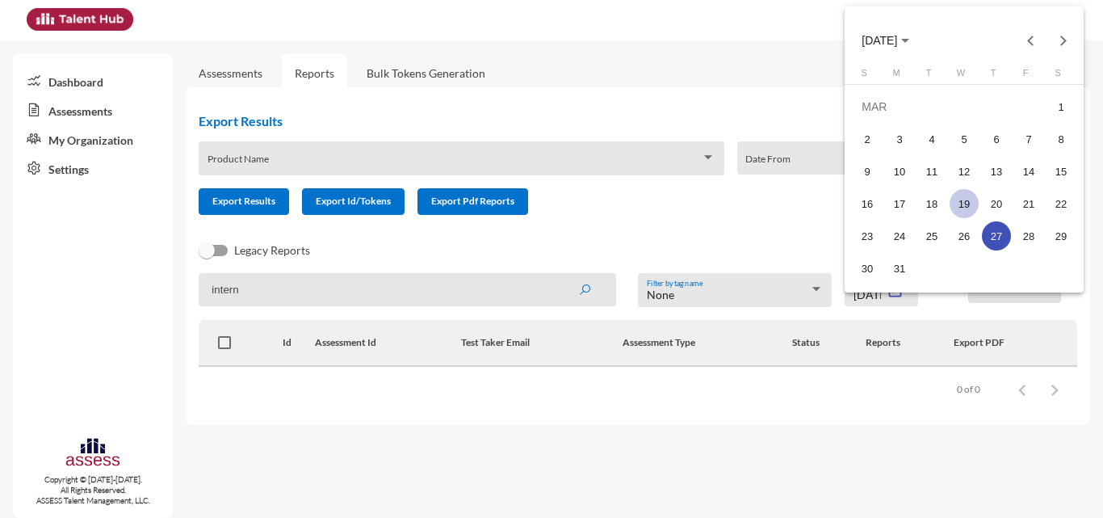
click at [971, 199] on div "19" at bounding box center [964, 203] width 29 height 29
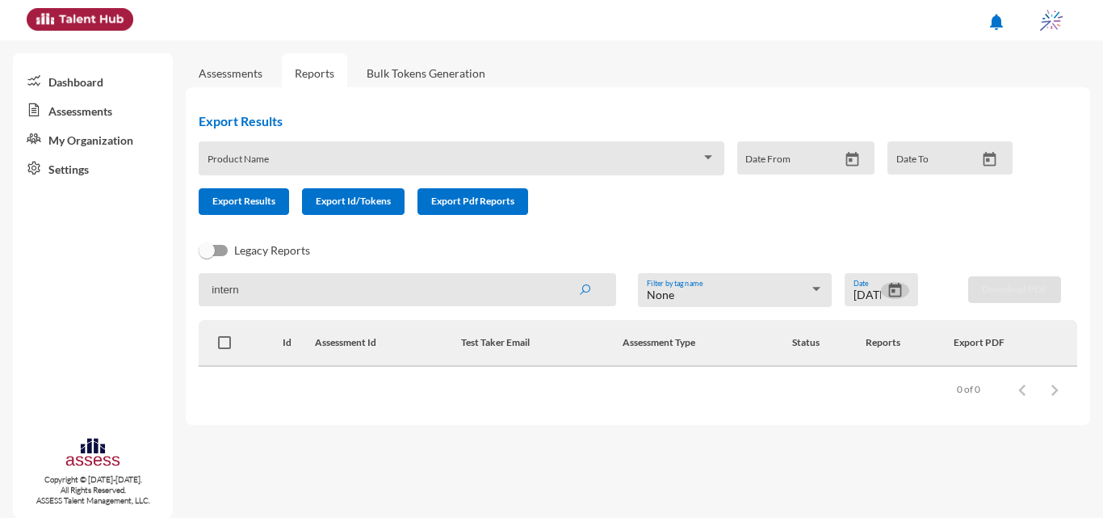
click at [908, 288] on button "Open calendar" at bounding box center [895, 290] width 28 height 17
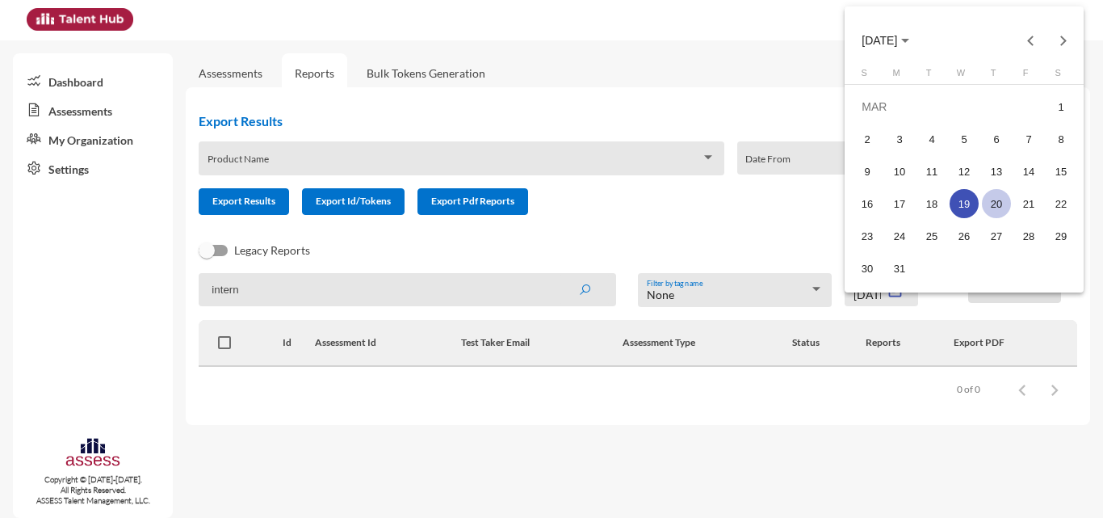
click at [983, 201] on div "20" at bounding box center [996, 203] width 29 height 29
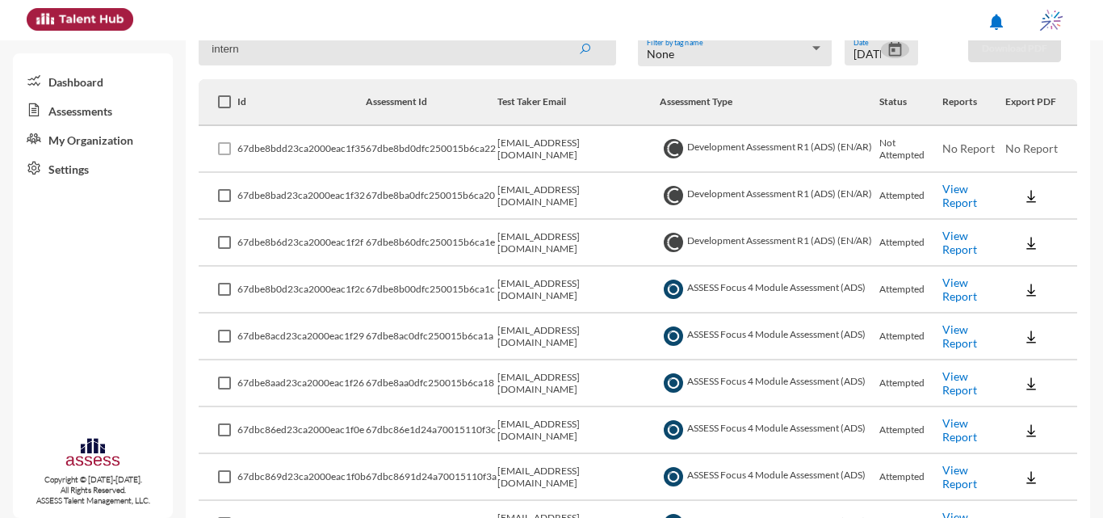
scroll to position [240, 0]
click at [962, 281] on link "View Report" at bounding box center [960, 289] width 35 height 27
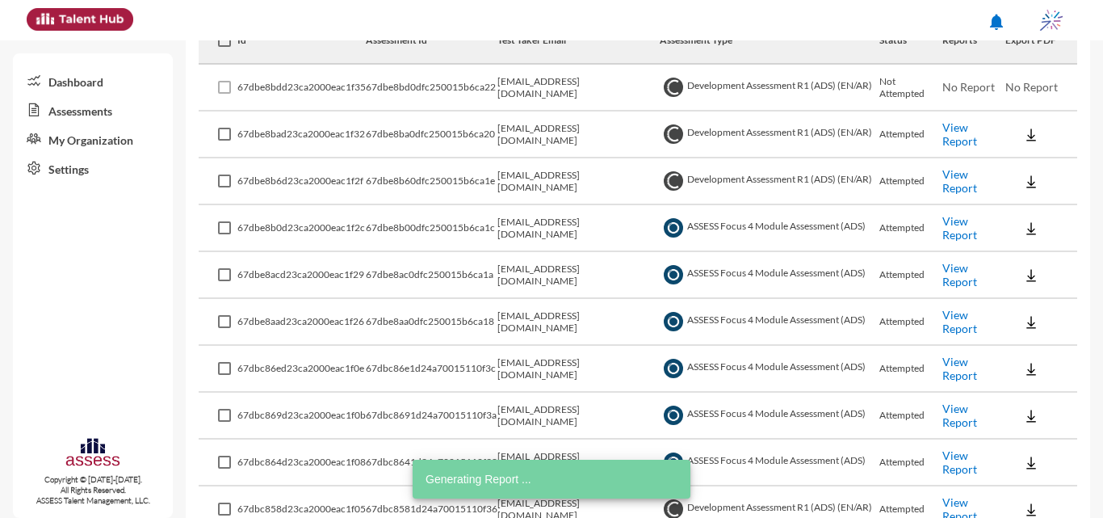
scroll to position [401, 0]
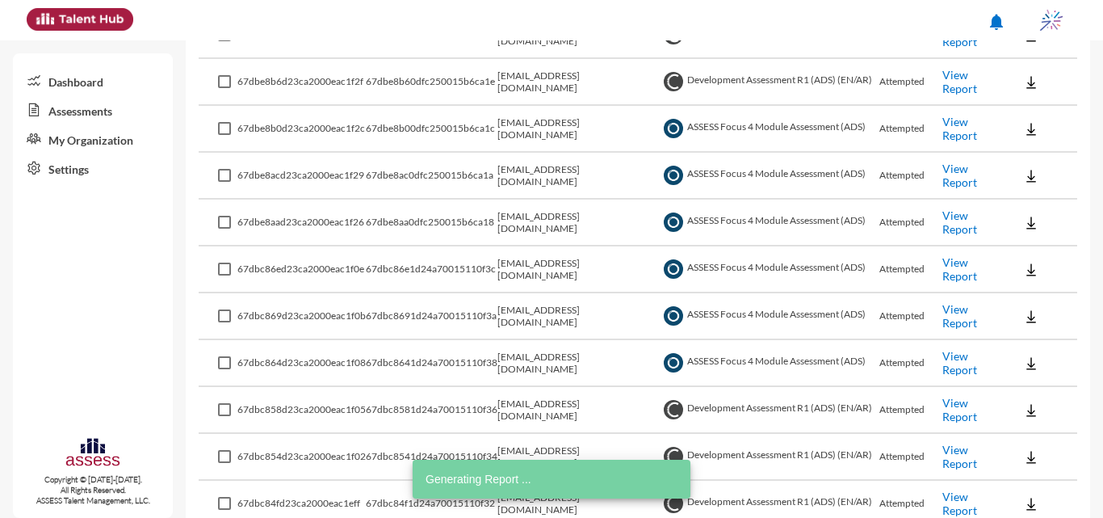
click at [970, 179] on link "View Report" at bounding box center [960, 175] width 35 height 27
click at [955, 224] on link "View Report" at bounding box center [960, 221] width 35 height 27
click at [967, 317] on link "View Report" at bounding box center [960, 315] width 35 height 27
click at [966, 370] on link "View Report" at bounding box center [960, 362] width 35 height 27
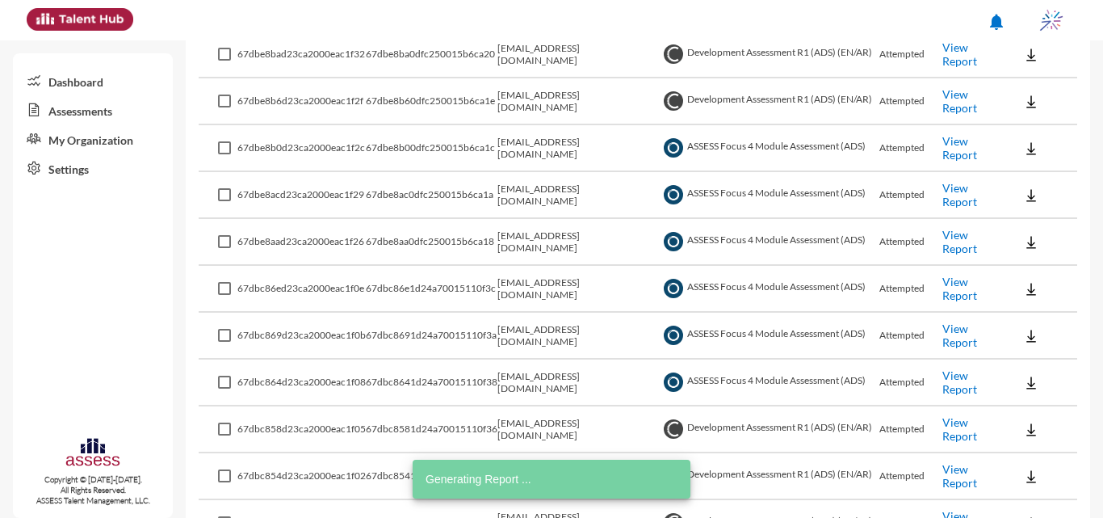
scroll to position [240, 0]
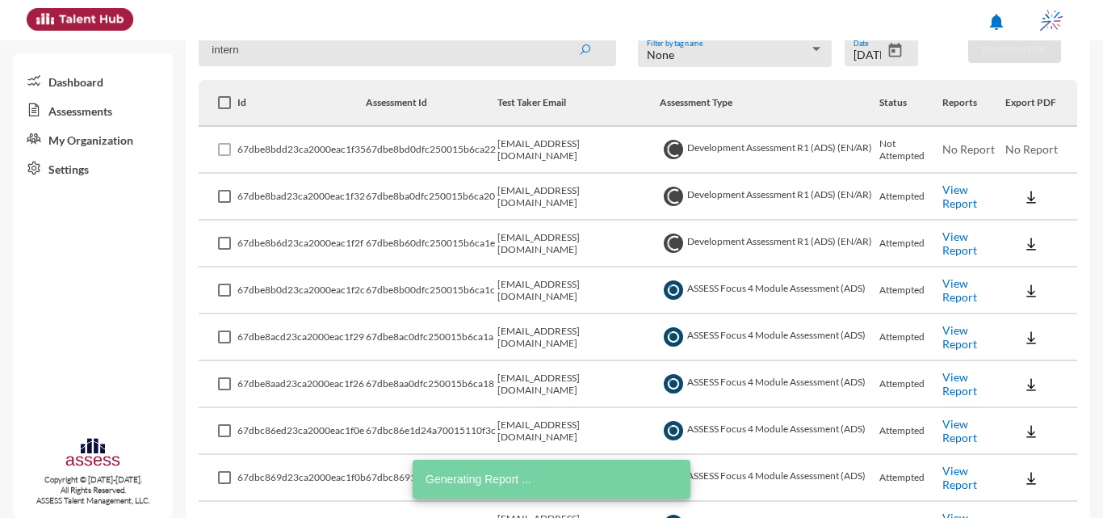
click at [889, 48] on icon "Open calendar" at bounding box center [895, 50] width 13 height 15
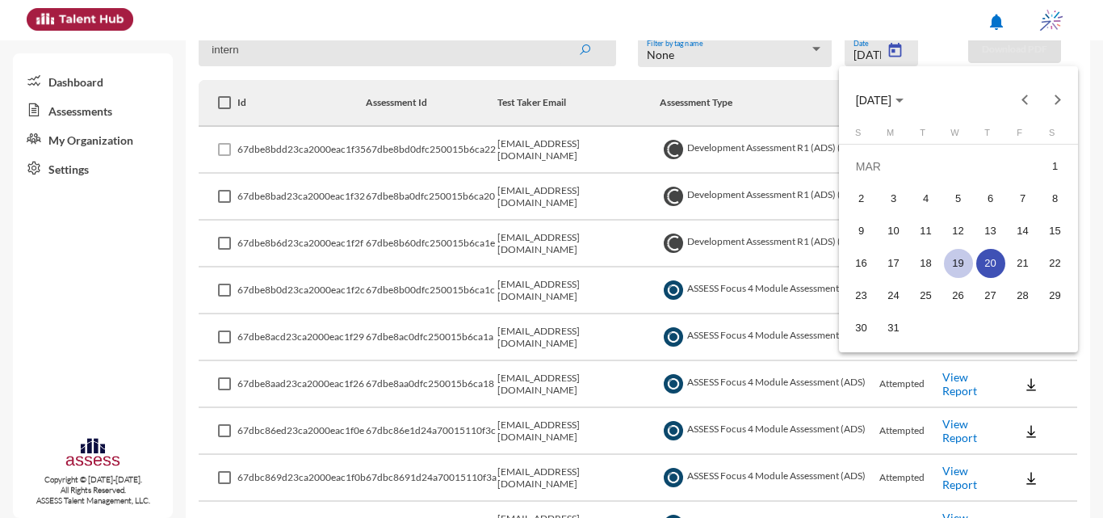
click at [963, 272] on div "19" at bounding box center [958, 263] width 29 height 29
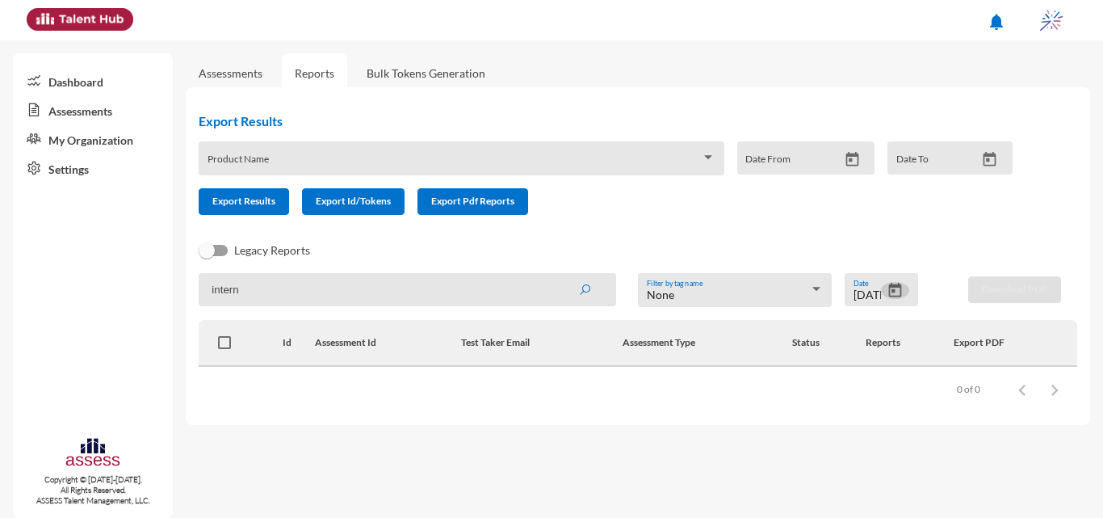
scroll to position [0, 0]
click at [898, 285] on icon "Open calendar" at bounding box center [895, 290] width 13 height 15
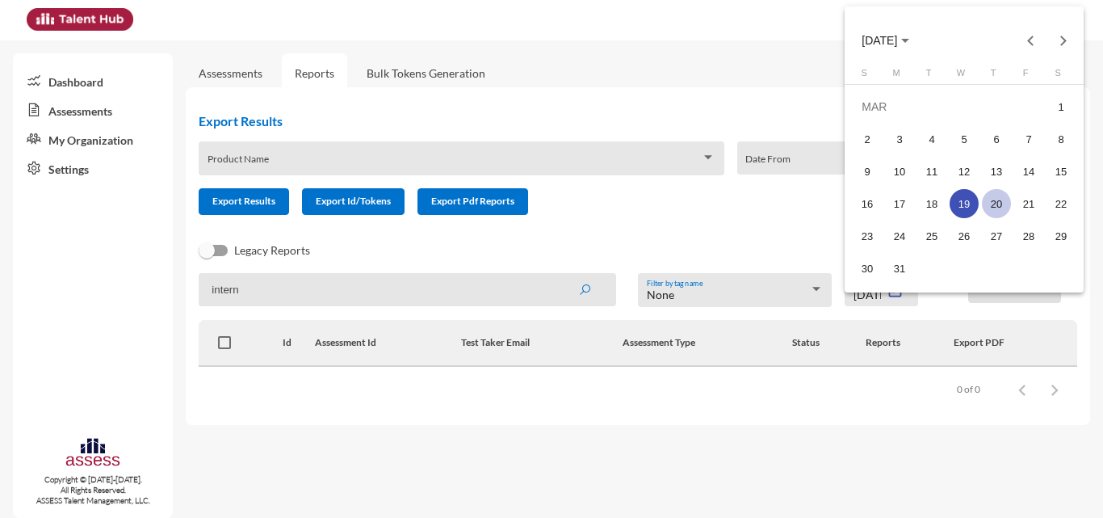
click at [991, 203] on div "20" at bounding box center [996, 203] width 29 height 29
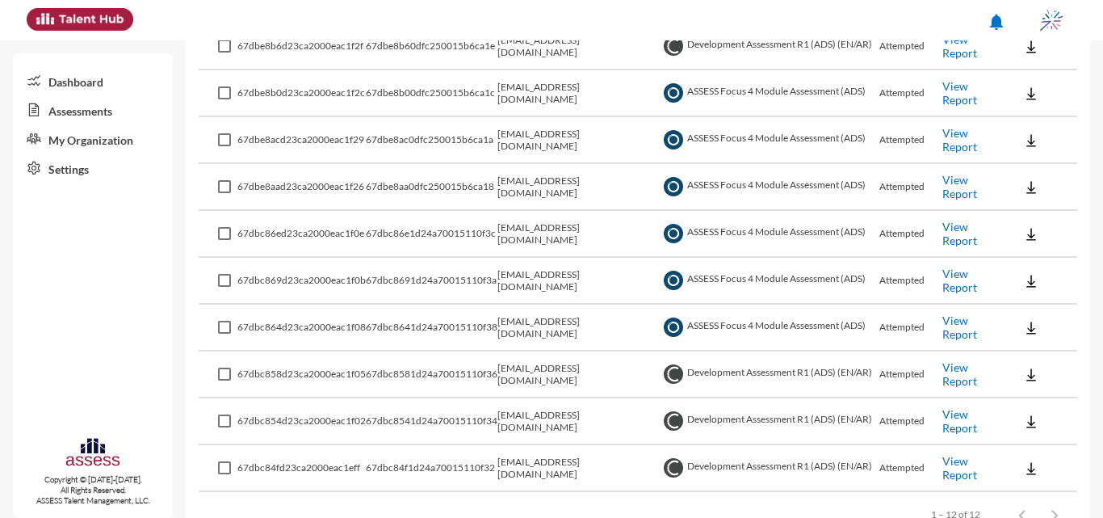
scroll to position [439, 0]
click at [964, 94] on link "View Report" at bounding box center [960, 91] width 35 height 27
click at [951, 137] on link "View Report" at bounding box center [960, 137] width 35 height 27
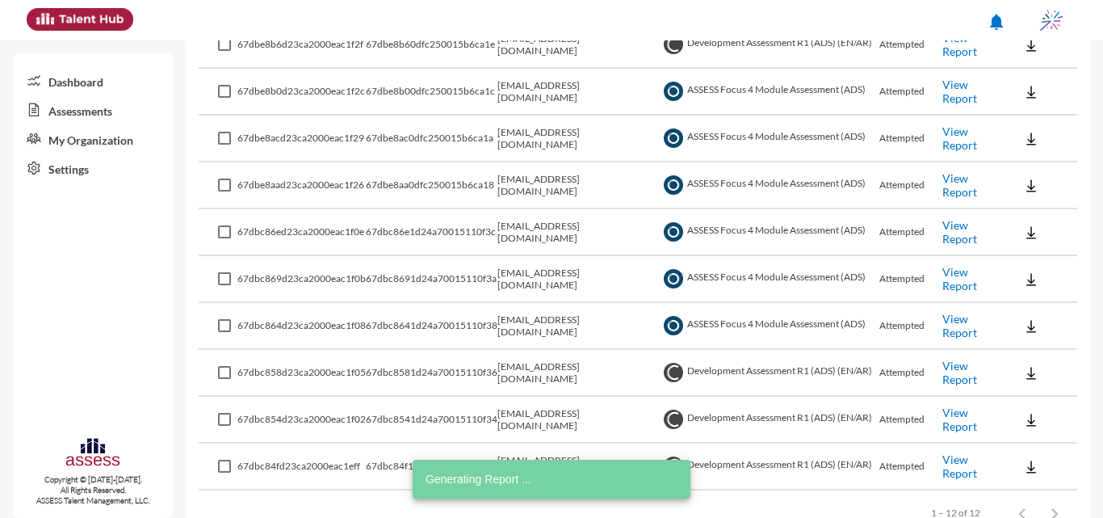
click at [964, 218] on link "View Report" at bounding box center [960, 231] width 35 height 27
click at [962, 321] on link "View Report" at bounding box center [960, 325] width 35 height 27
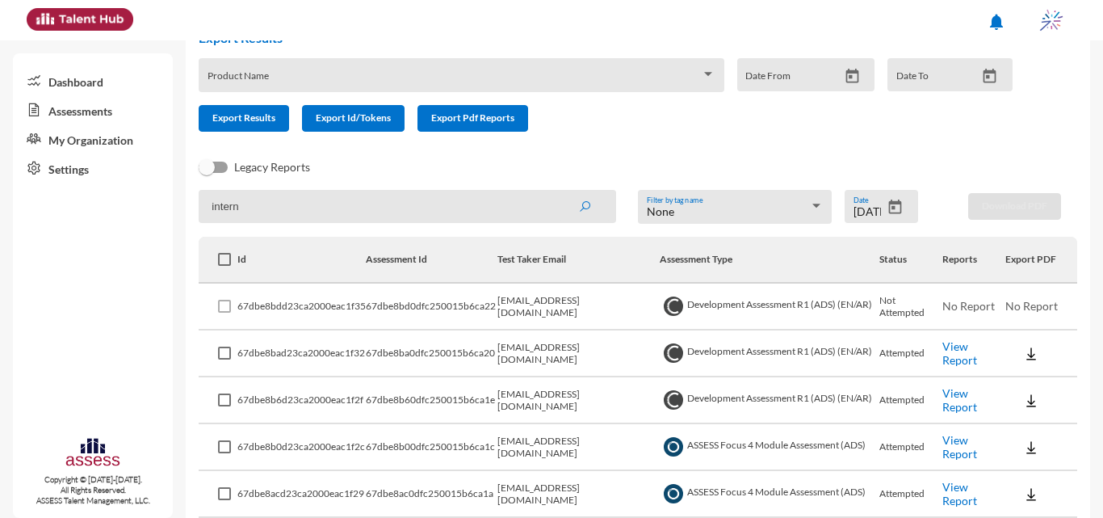
scroll to position [0, 0]
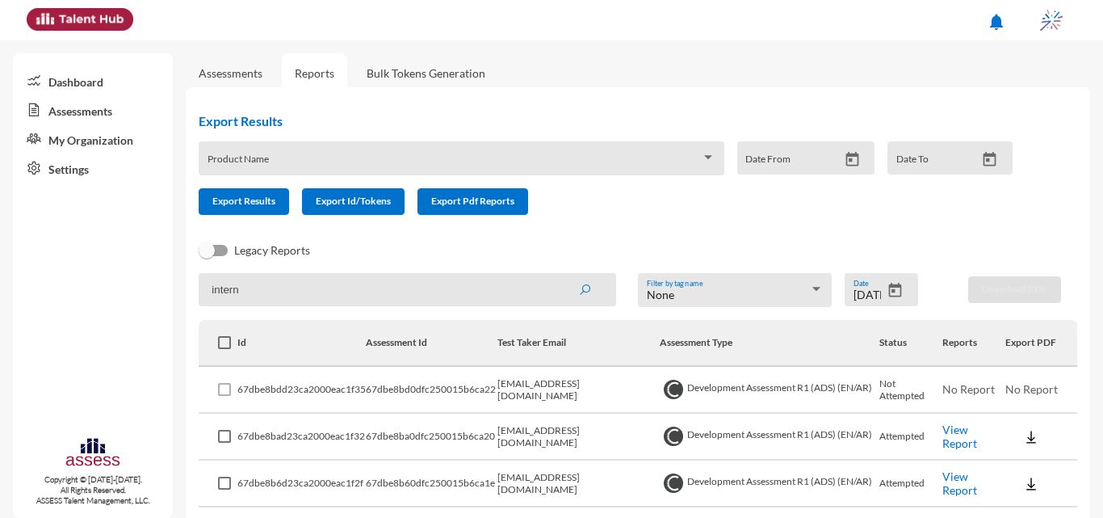
click at [887, 298] on icon "Open calendar" at bounding box center [895, 290] width 17 height 17
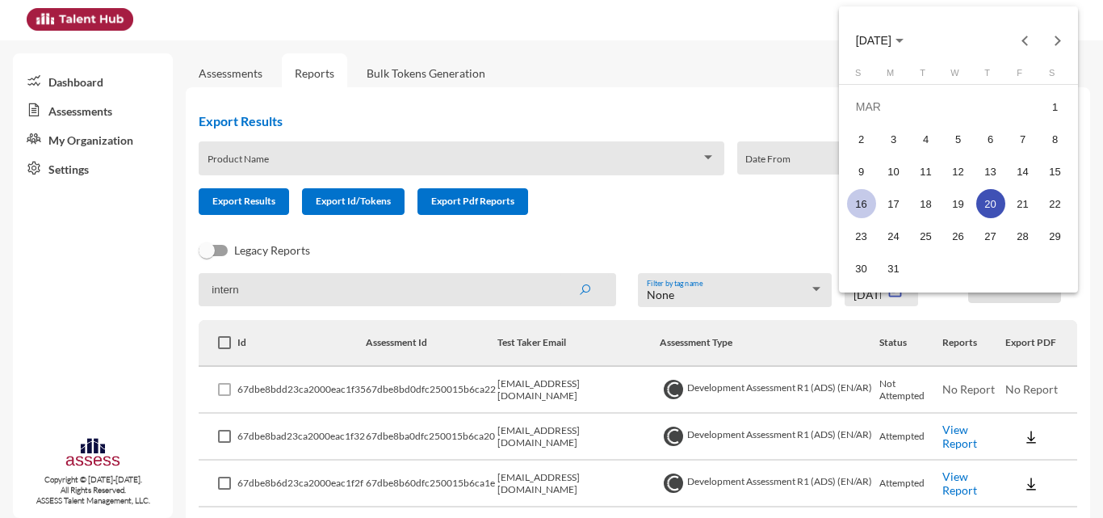
click at [858, 194] on div "16" at bounding box center [861, 203] width 29 height 29
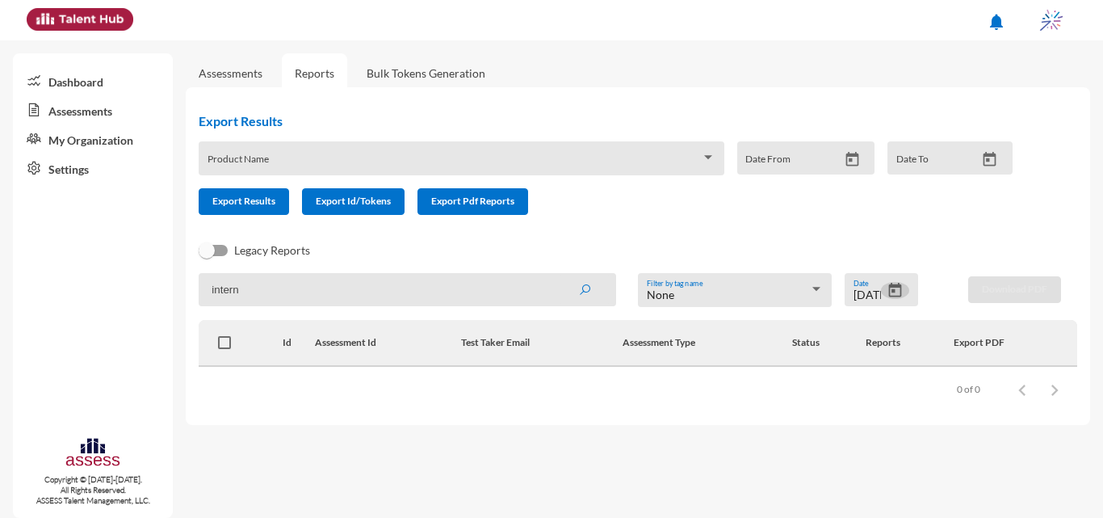
click at [897, 283] on icon "Open calendar" at bounding box center [895, 290] width 17 height 17
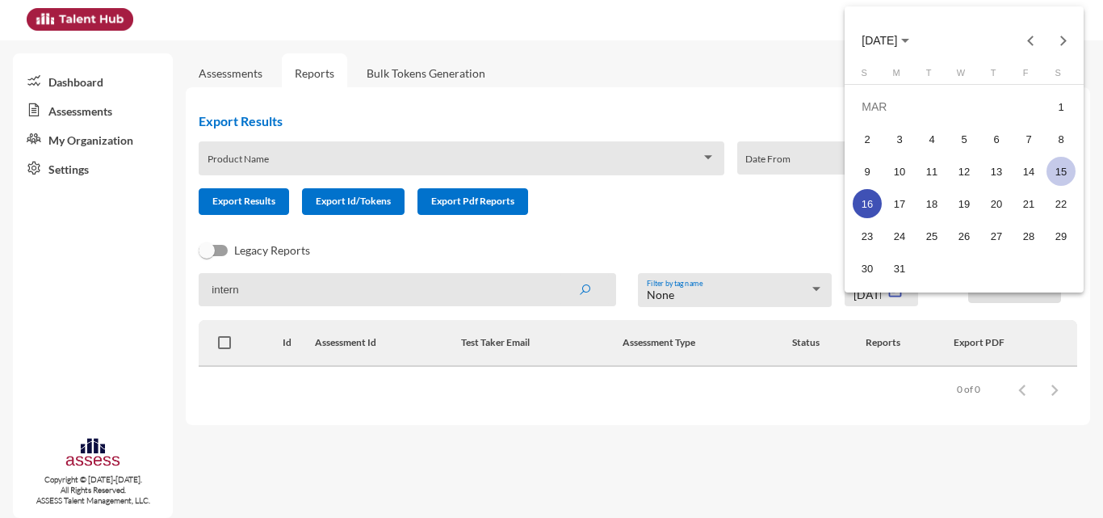
click at [1065, 172] on div "15" at bounding box center [1061, 171] width 29 height 29
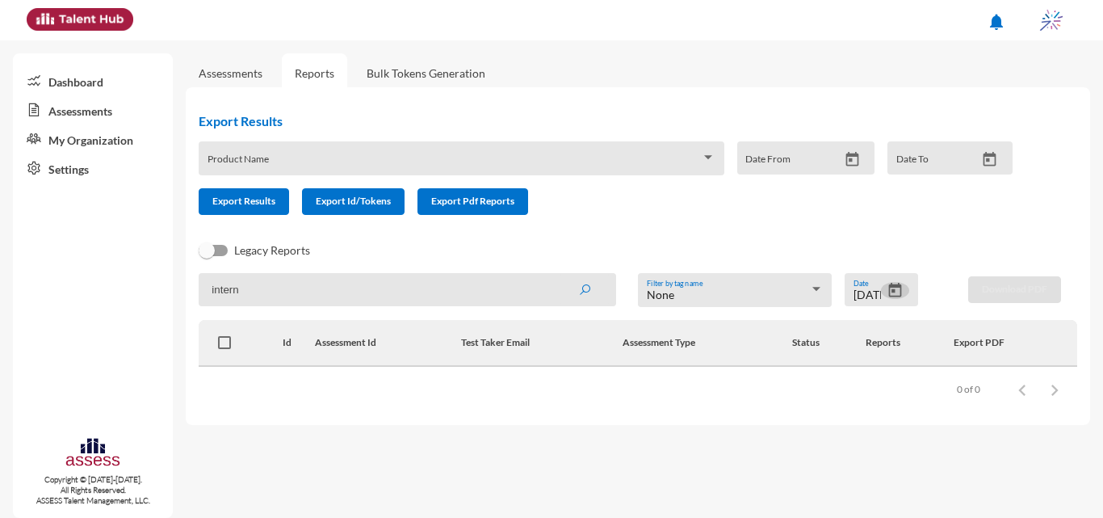
click at [892, 283] on icon "Open calendar" at bounding box center [895, 290] width 13 height 15
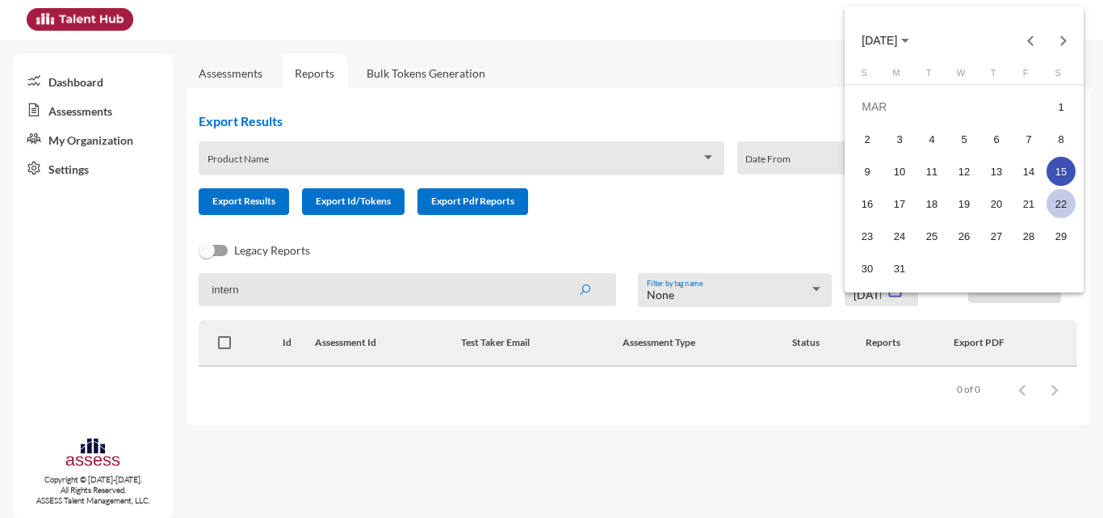
click at [1058, 195] on div "22" at bounding box center [1061, 203] width 29 height 29
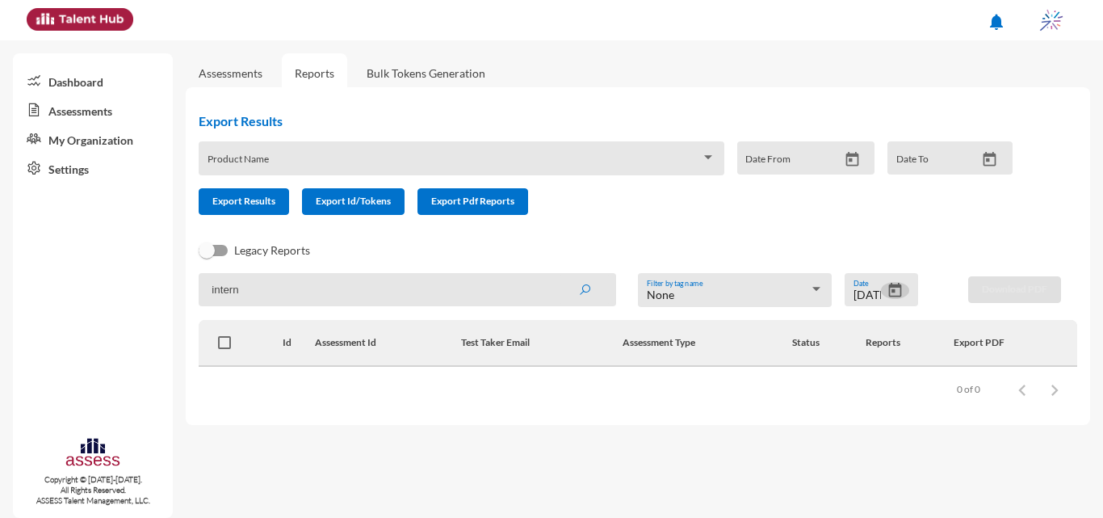
click at [892, 295] on icon "Open calendar" at bounding box center [895, 290] width 17 height 17
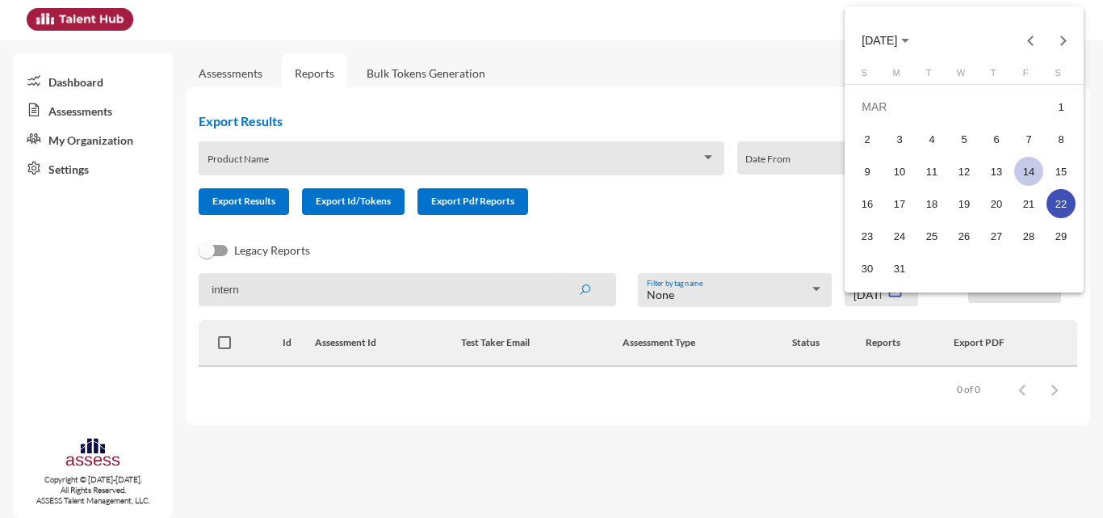
click at [1026, 168] on div "14" at bounding box center [1028, 171] width 29 height 29
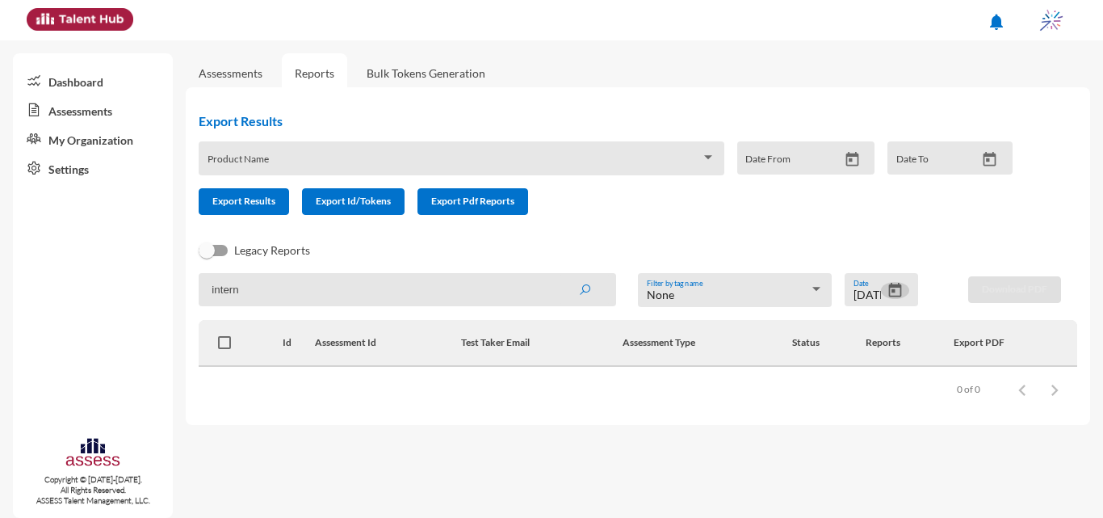
click at [896, 296] on icon "Open calendar" at bounding box center [895, 290] width 13 height 15
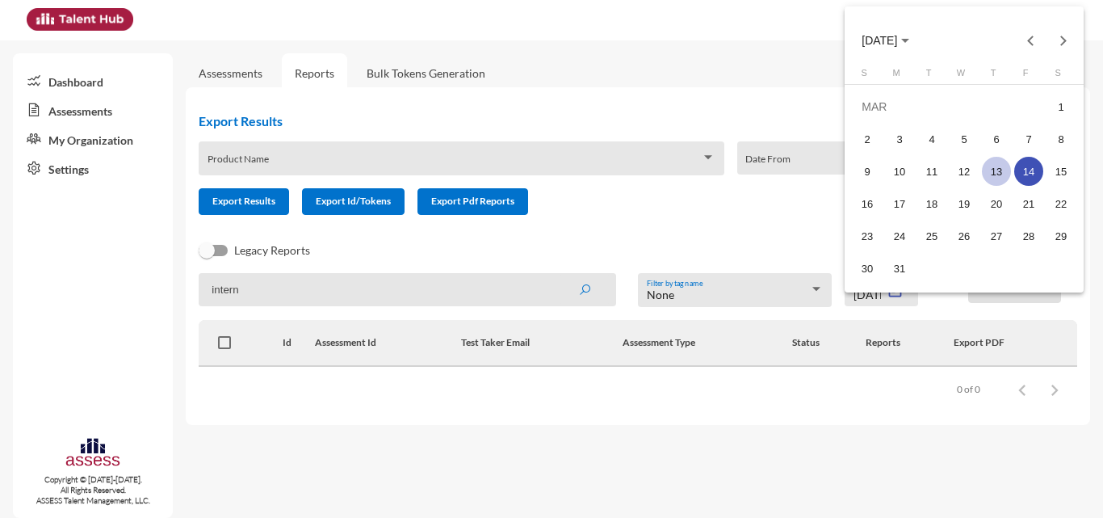
click at [999, 164] on div "13" at bounding box center [996, 171] width 29 height 29
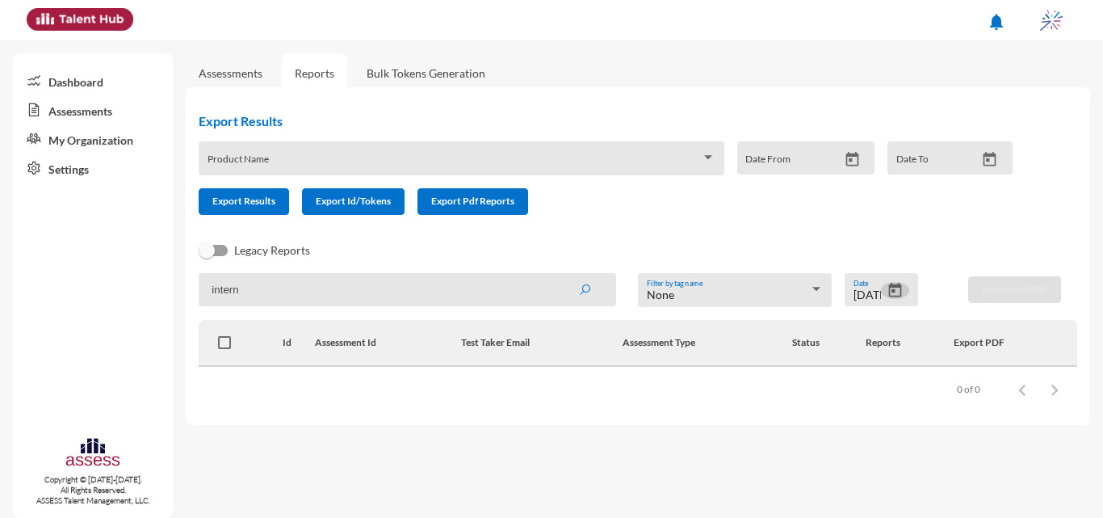
click at [898, 288] on icon "Open calendar" at bounding box center [895, 290] width 13 height 15
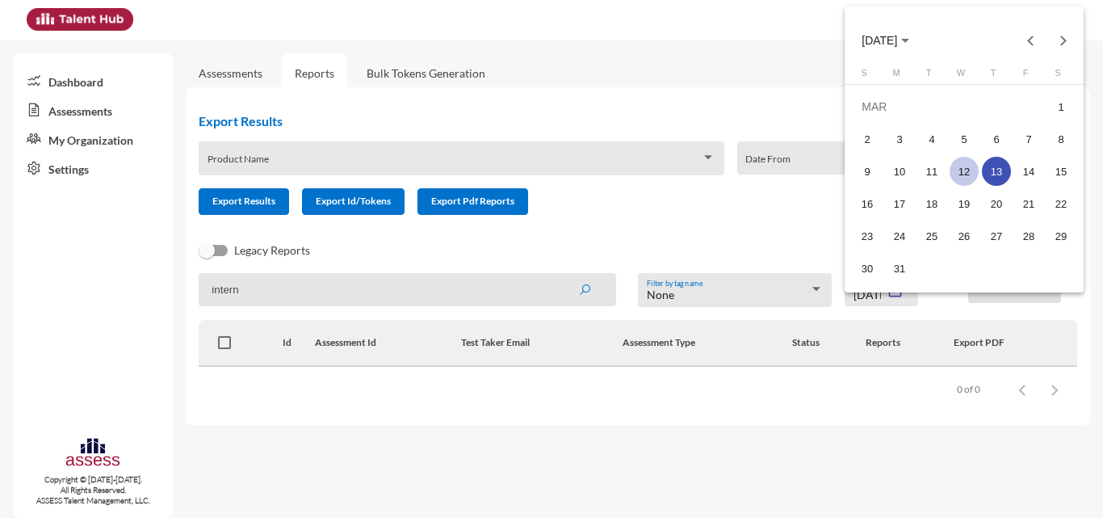
click at [961, 169] on div "12" at bounding box center [964, 171] width 29 height 29
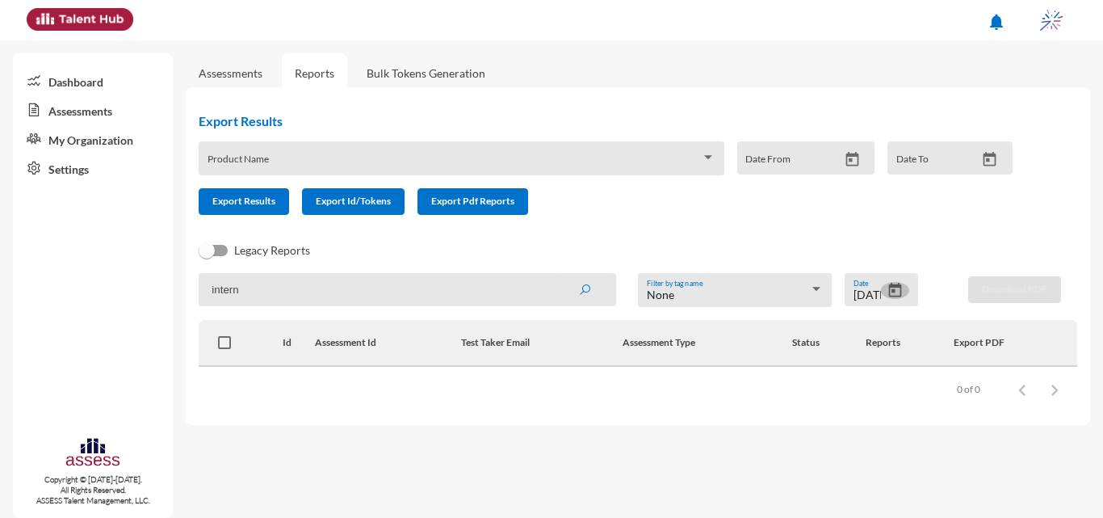
click at [888, 290] on icon "Open calendar" at bounding box center [895, 290] width 17 height 17
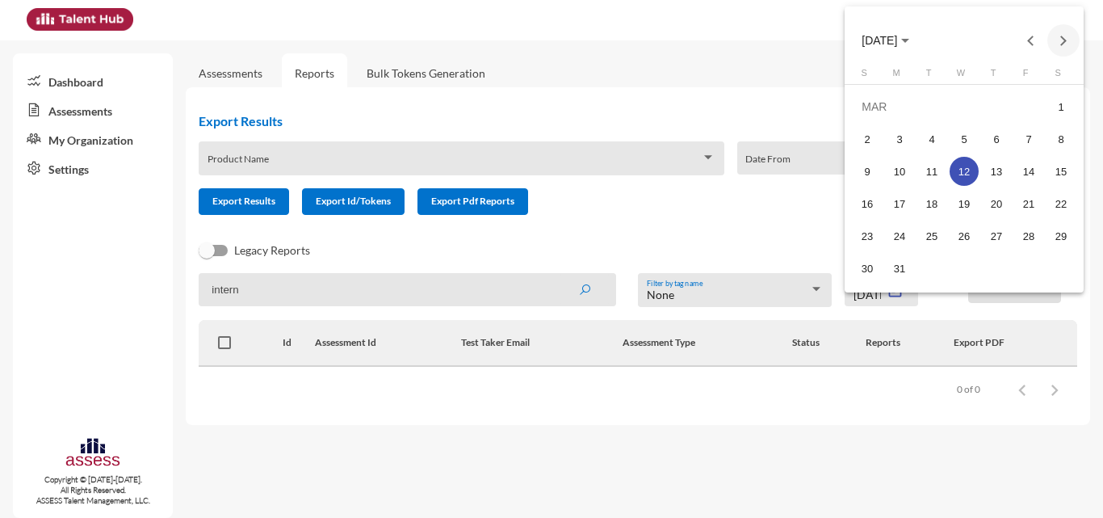
click at [1059, 39] on button "Next month" at bounding box center [1064, 40] width 32 height 32
click at [930, 141] on div "1" at bounding box center [932, 138] width 29 height 29
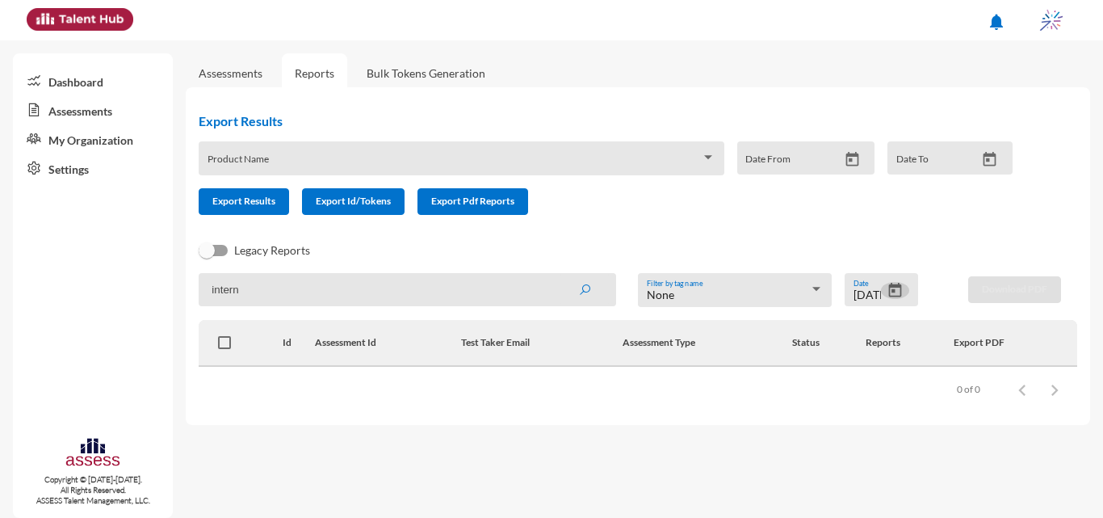
click at [895, 293] on icon "Open calendar" at bounding box center [895, 290] width 17 height 17
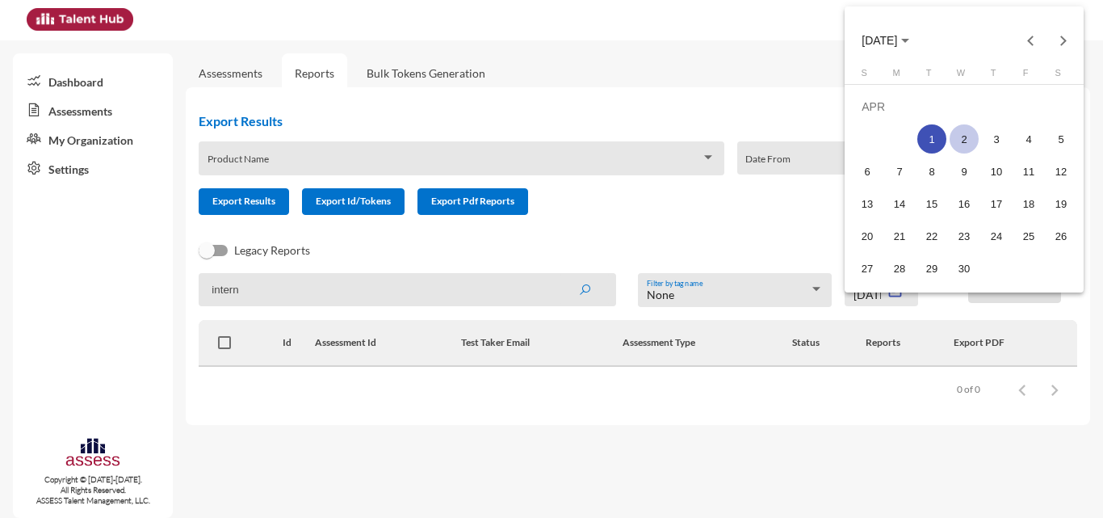
click at [963, 136] on div "2" at bounding box center [964, 138] width 29 height 29
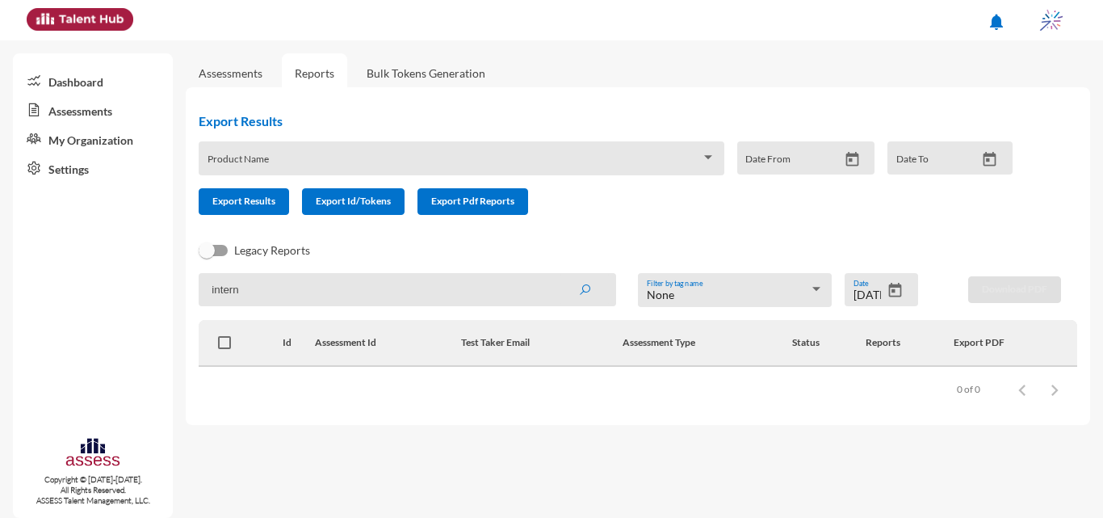
click at [886, 297] on mat-datepicker-toggle at bounding box center [895, 295] width 28 height 14
click at [894, 304] on div "4/2/2025 Date" at bounding box center [881, 289] width 73 height 33
click at [897, 294] on icon "Open calendar" at bounding box center [895, 290] width 17 height 17
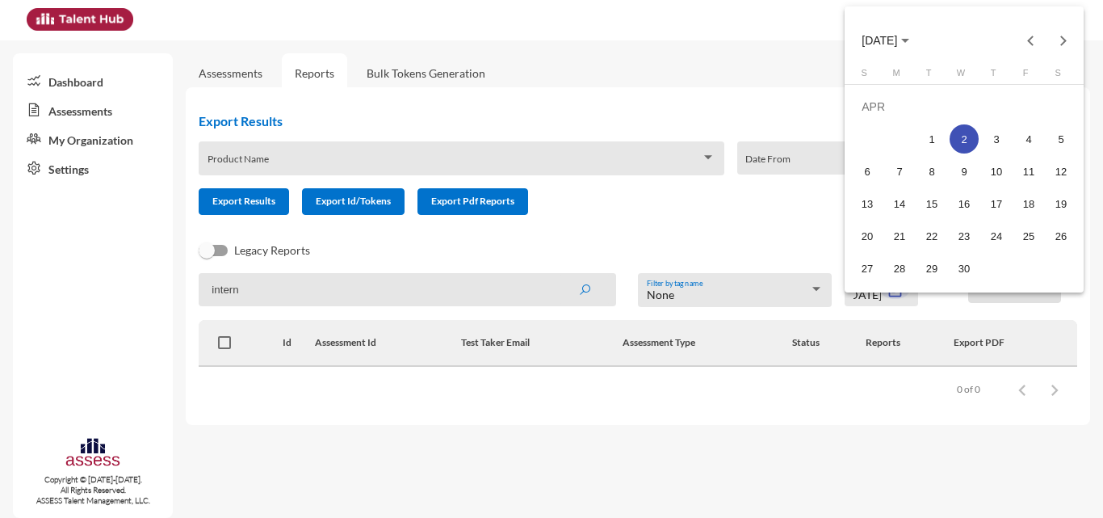
scroll to position [0, 0]
click at [897, 41] on span "APR 2025" at bounding box center [880, 41] width 36 height 13
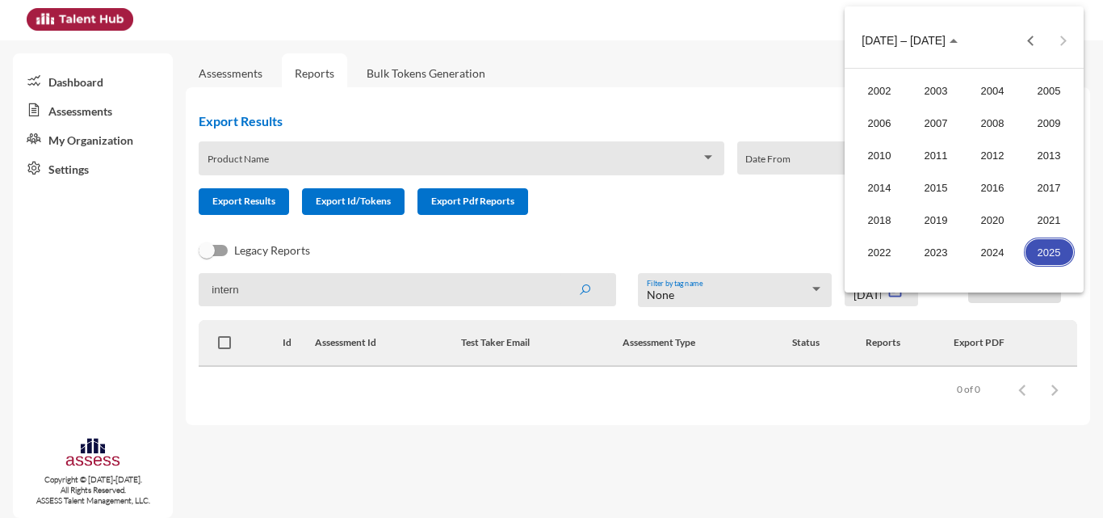
click at [1049, 249] on div "2025" at bounding box center [1049, 251] width 51 height 29
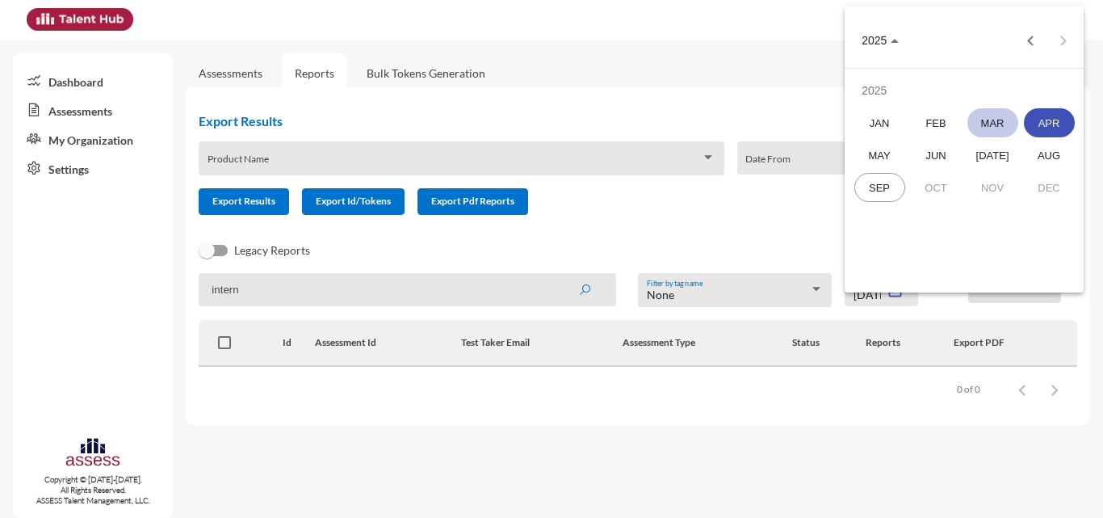
click at [997, 122] on div "MAR" at bounding box center [993, 122] width 51 height 29
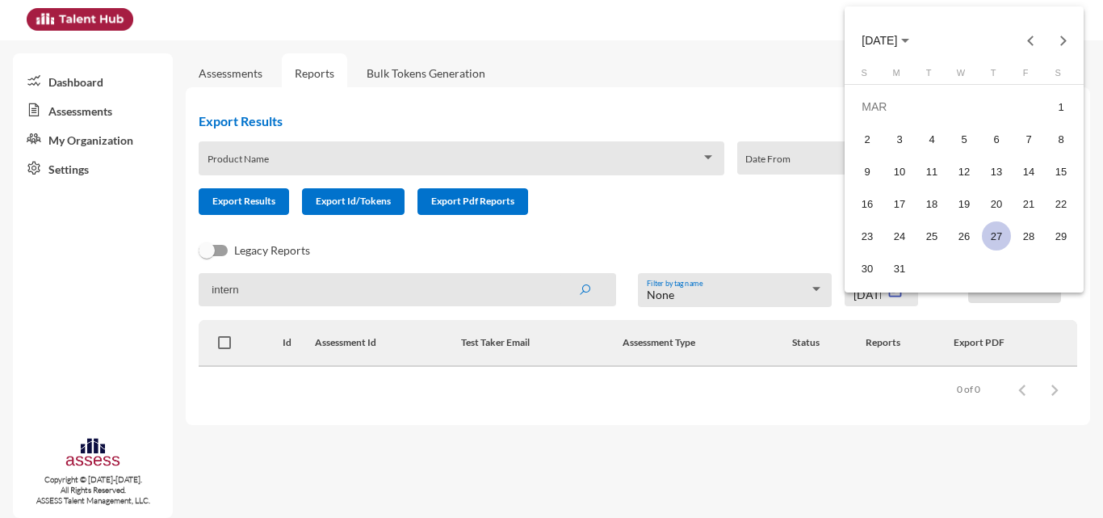
click at [996, 226] on div "27" at bounding box center [996, 235] width 29 height 29
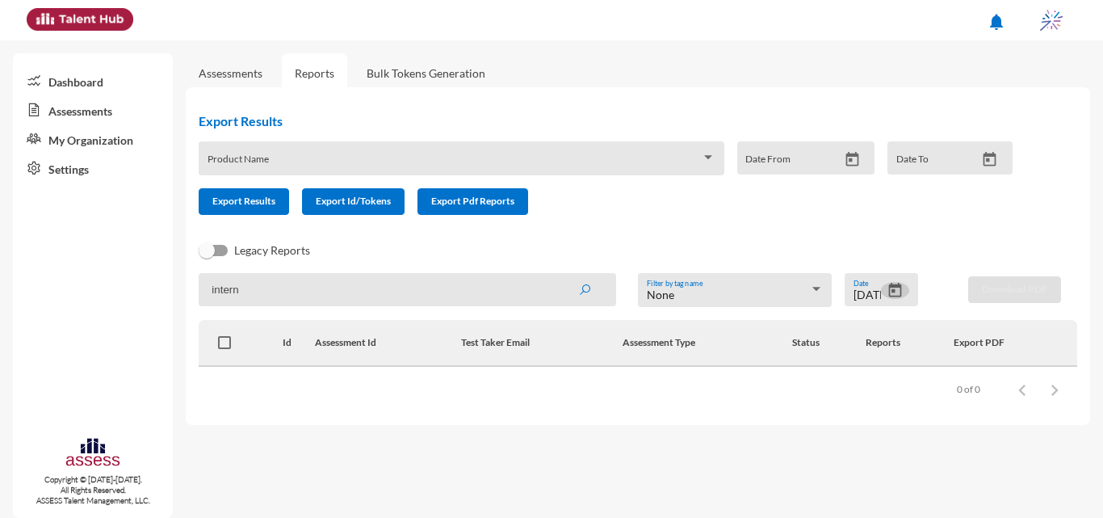
click at [897, 287] on icon "Open calendar" at bounding box center [895, 290] width 13 height 15
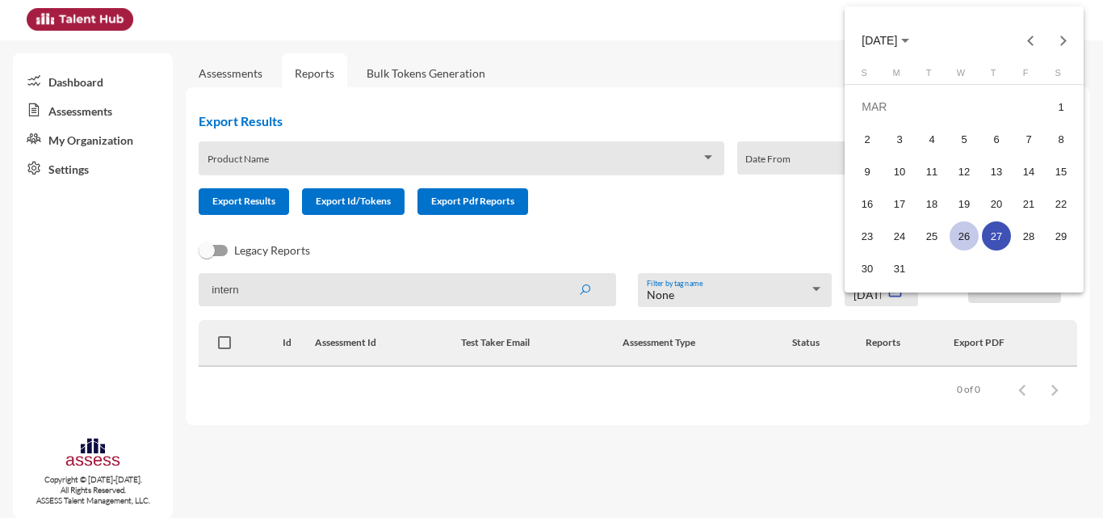
click at [968, 242] on div "26" at bounding box center [964, 235] width 29 height 29
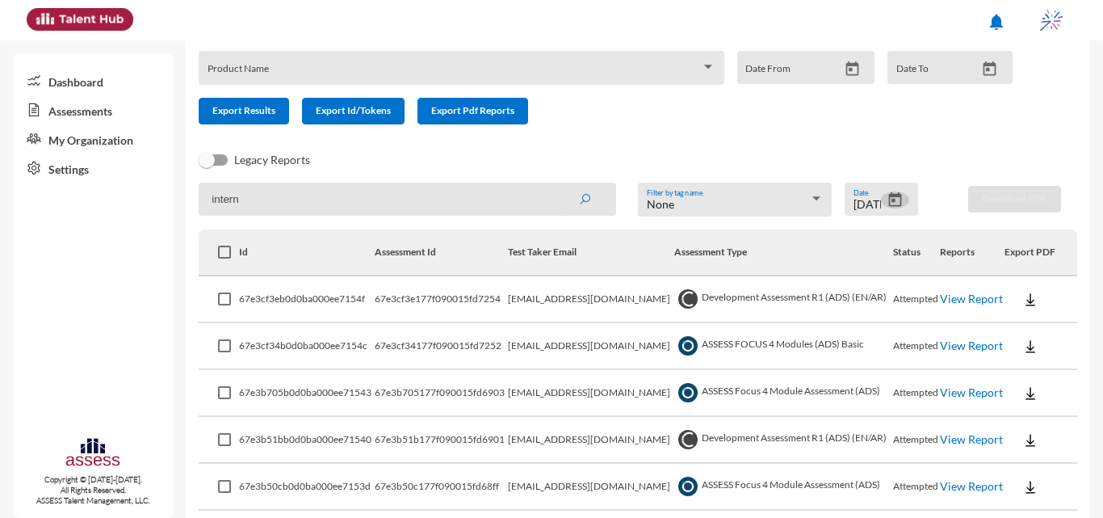
scroll to position [154, 0]
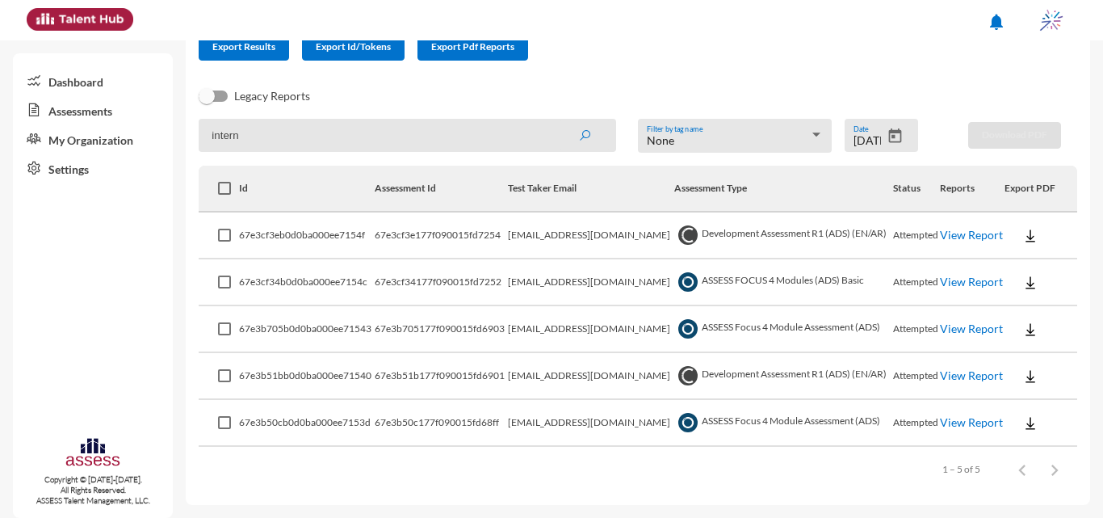
click at [957, 275] on link "View Report" at bounding box center [971, 282] width 63 height 14
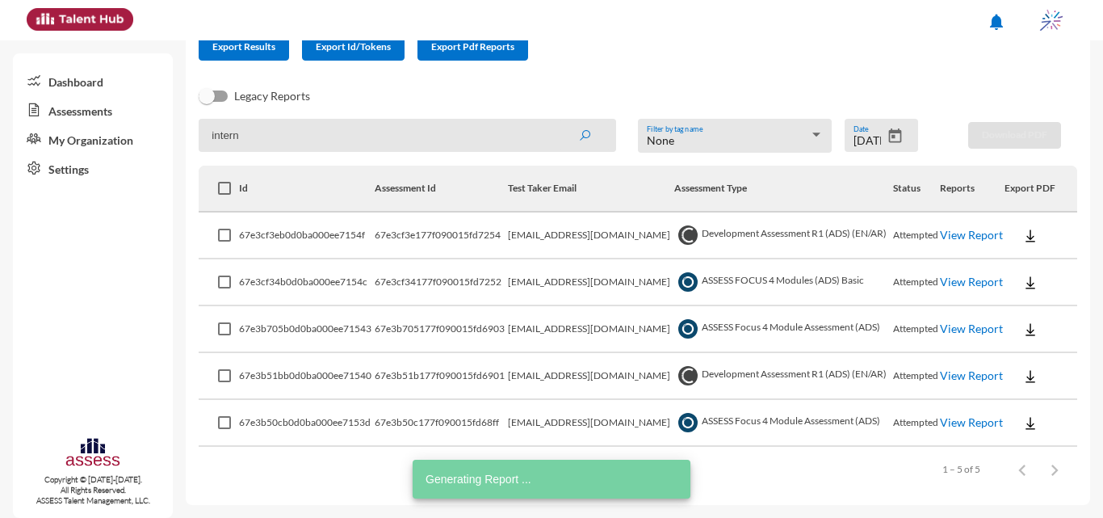
click at [964, 335] on link "View Report" at bounding box center [971, 328] width 63 height 14
click at [948, 415] on link "View Report" at bounding box center [971, 422] width 63 height 14
click at [887, 134] on icon "Open calendar" at bounding box center [895, 136] width 17 height 17
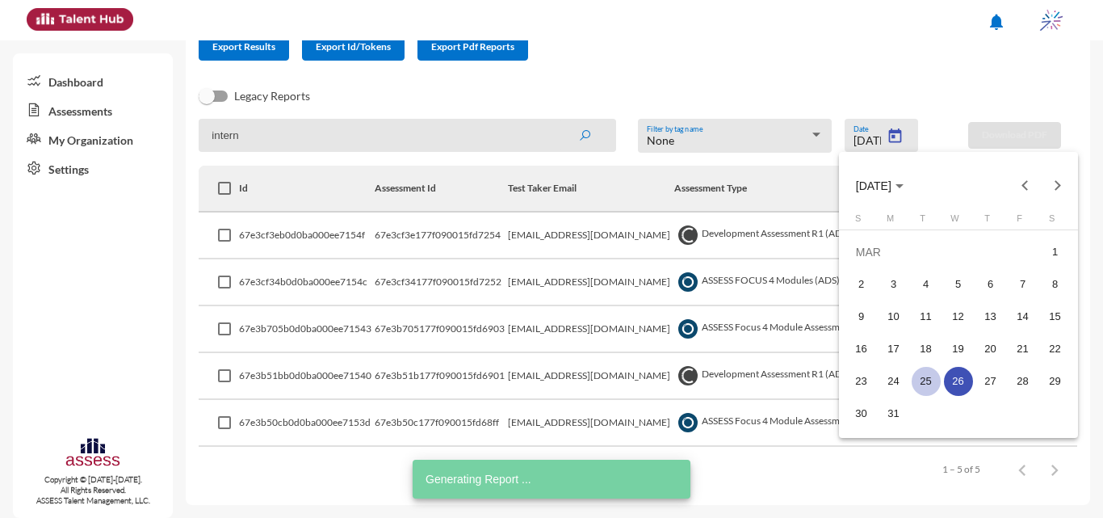
click at [918, 374] on div "25" at bounding box center [926, 381] width 29 height 29
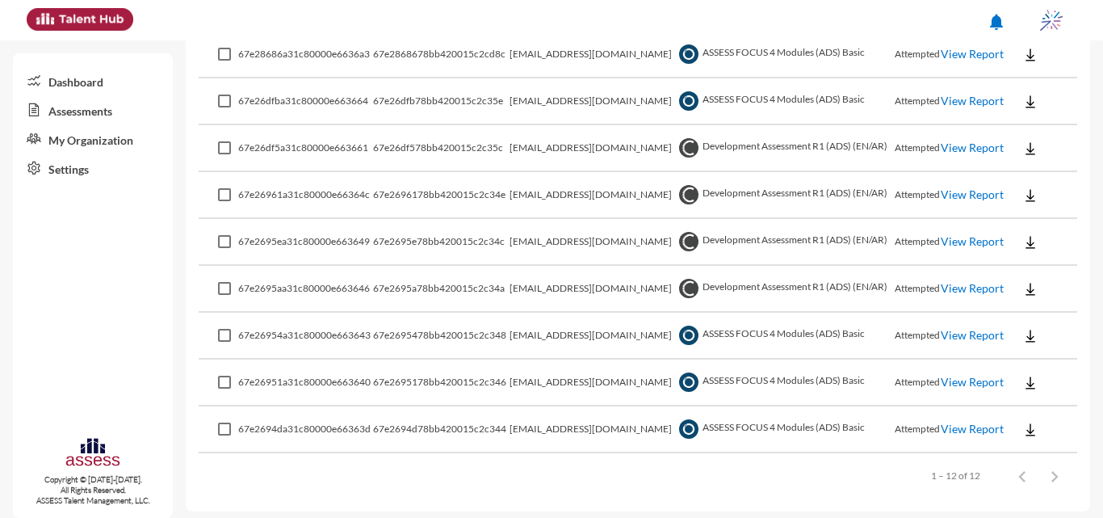
scroll to position [482, 0]
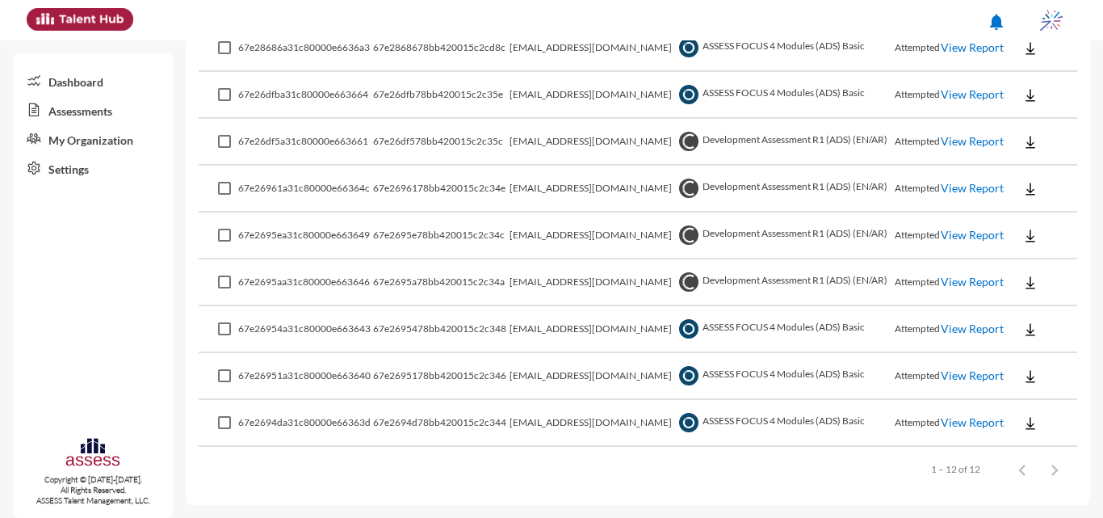
click at [959, 330] on link "View Report" at bounding box center [972, 328] width 63 height 14
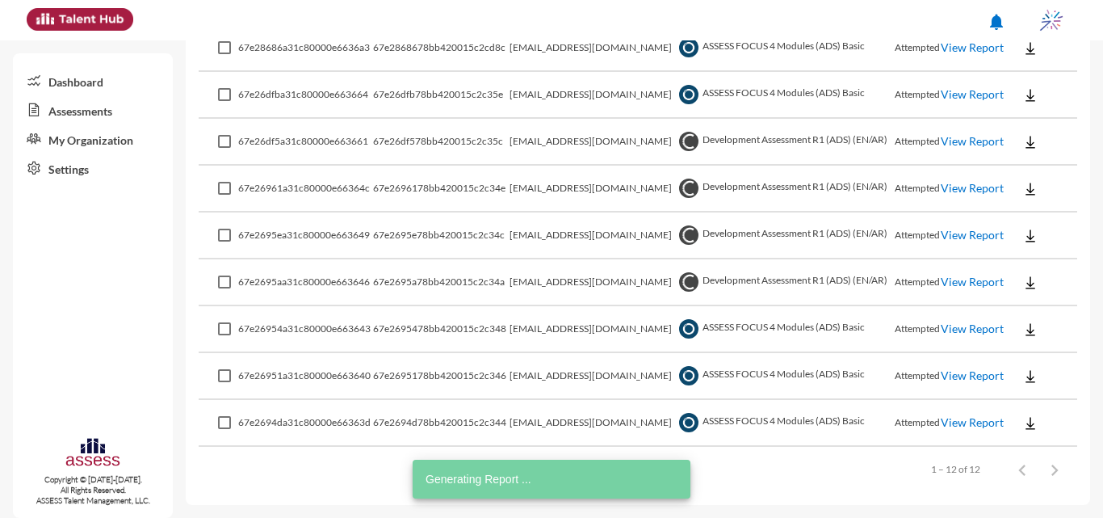
click at [955, 372] on link "View Report" at bounding box center [972, 375] width 63 height 14
click at [965, 424] on link "View Report" at bounding box center [972, 422] width 63 height 14
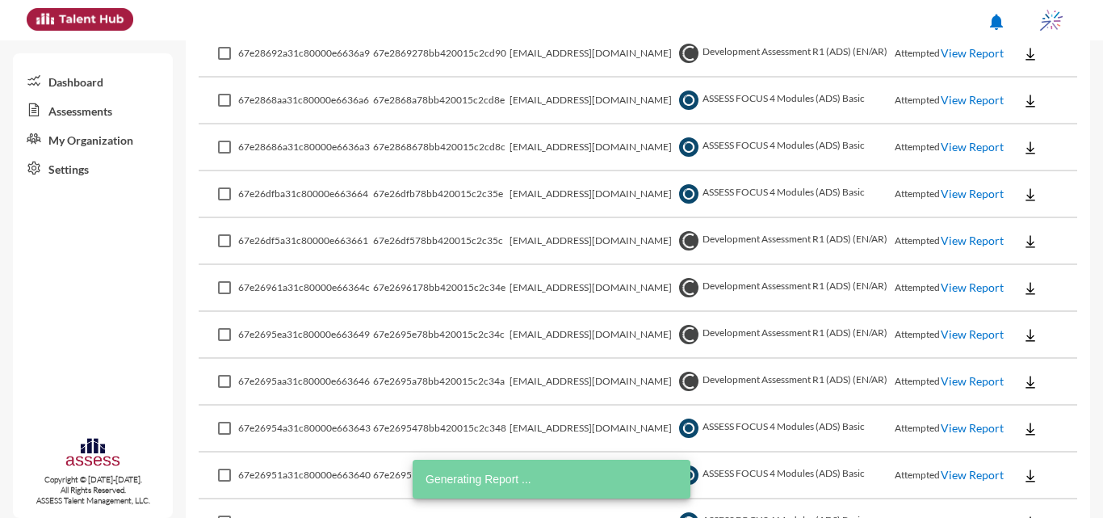
scroll to position [240, 0]
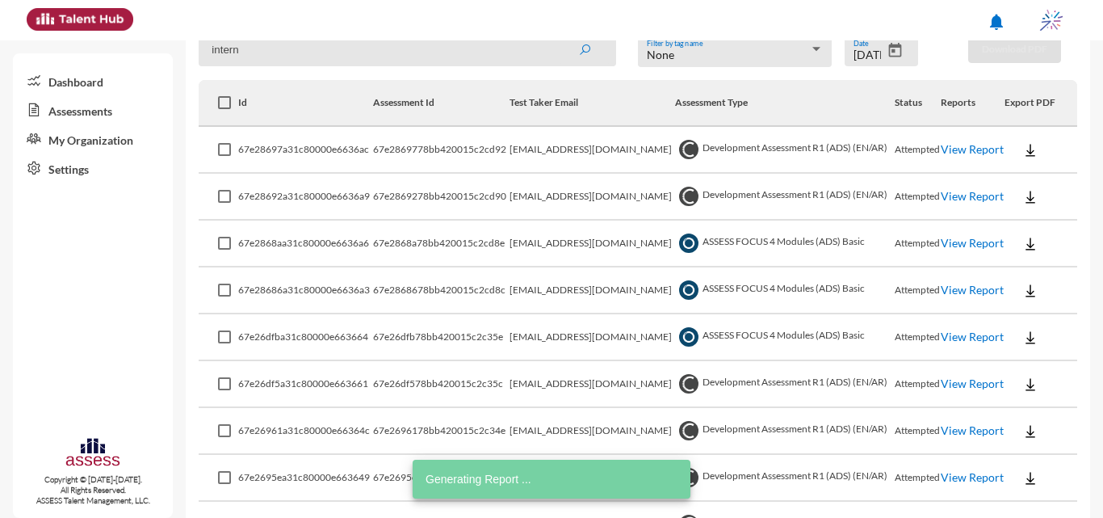
click at [947, 333] on link "View Report" at bounding box center [972, 337] width 63 height 14
click at [958, 293] on link "View Report" at bounding box center [972, 290] width 63 height 14
click at [957, 245] on link "View Report" at bounding box center [972, 243] width 63 height 14
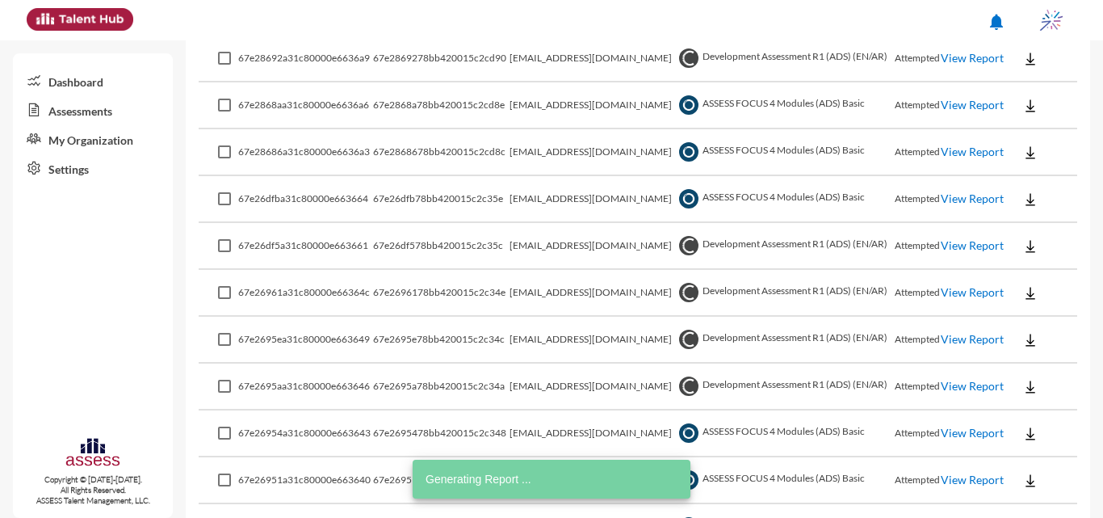
scroll to position [159, 0]
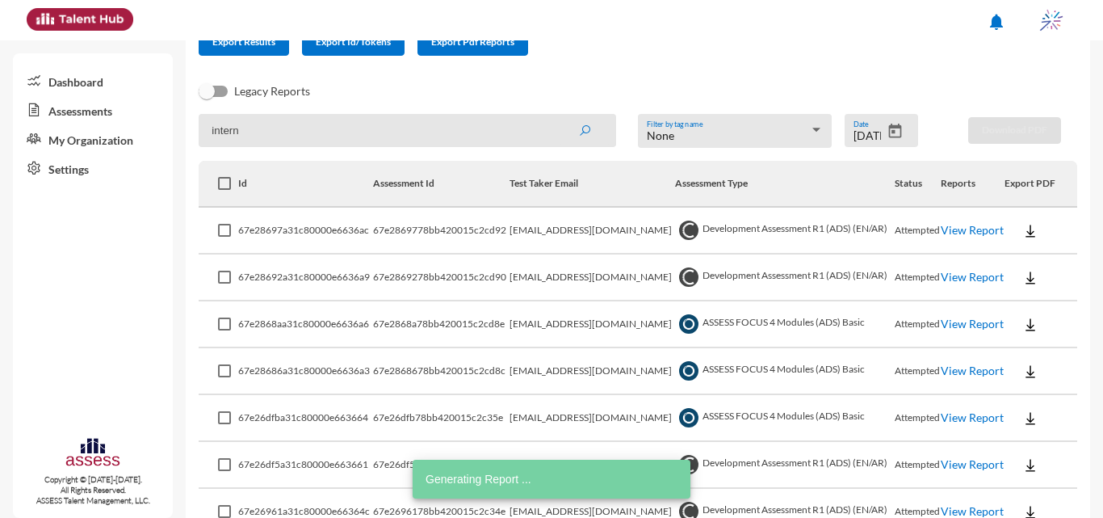
click at [890, 133] on icon "Open calendar" at bounding box center [895, 131] width 17 height 17
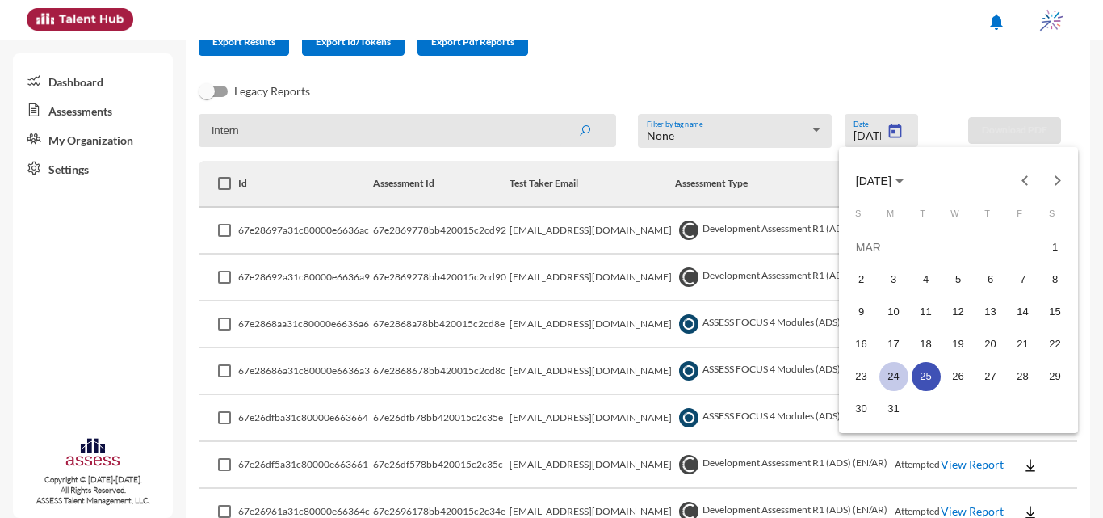
click at [906, 378] on div "24" at bounding box center [894, 376] width 29 height 29
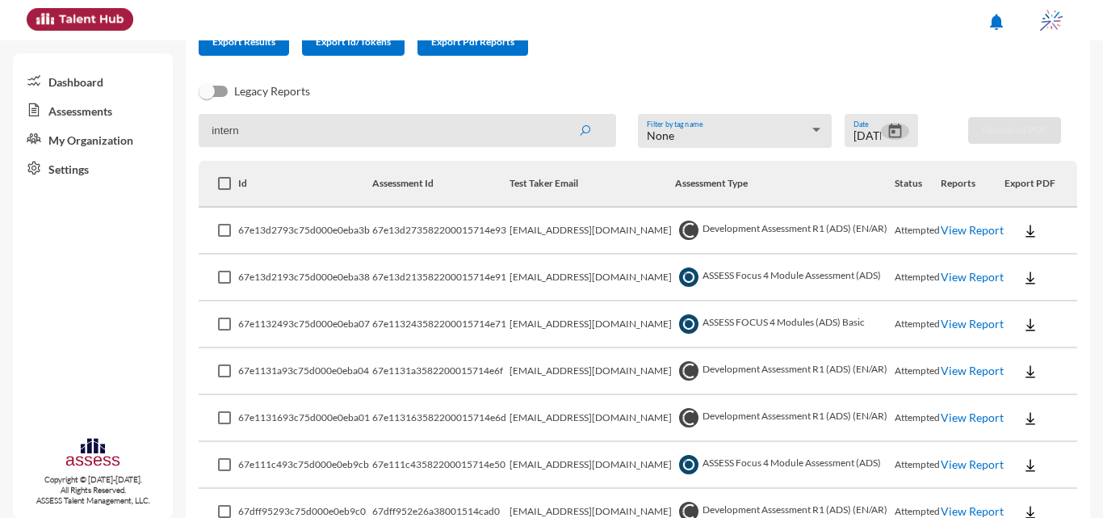
scroll to position [482, 0]
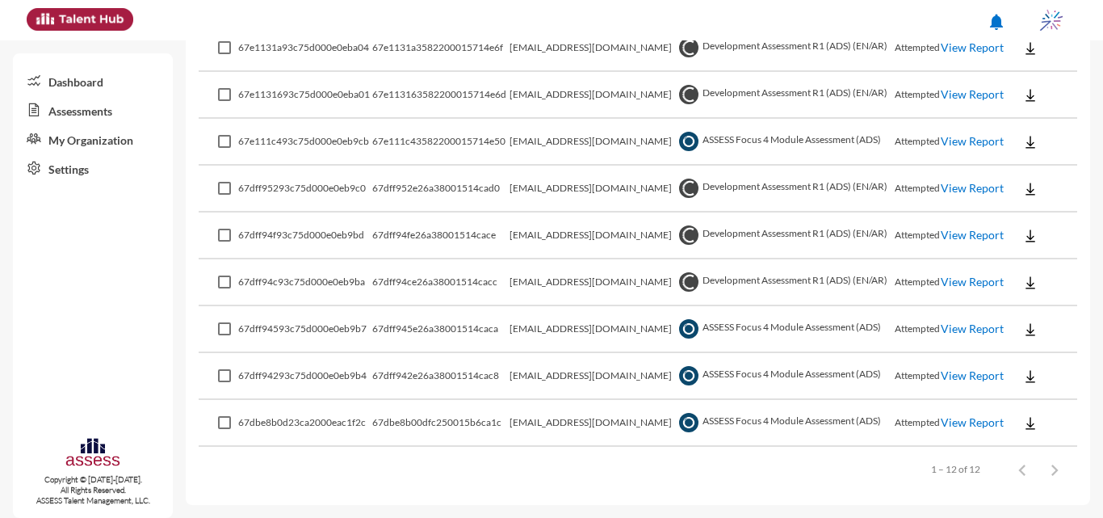
click at [968, 426] on link "View Report" at bounding box center [972, 422] width 63 height 14
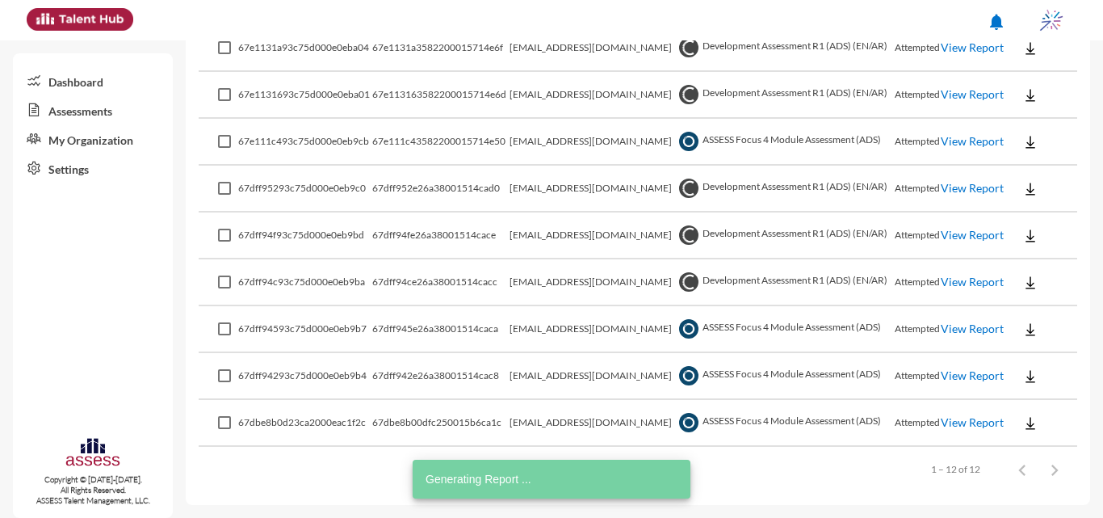
click at [968, 373] on td "View Report" at bounding box center [973, 376] width 65 height 47
click at [966, 373] on td "View Report" at bounding box center [973, 376] width 65 height 47
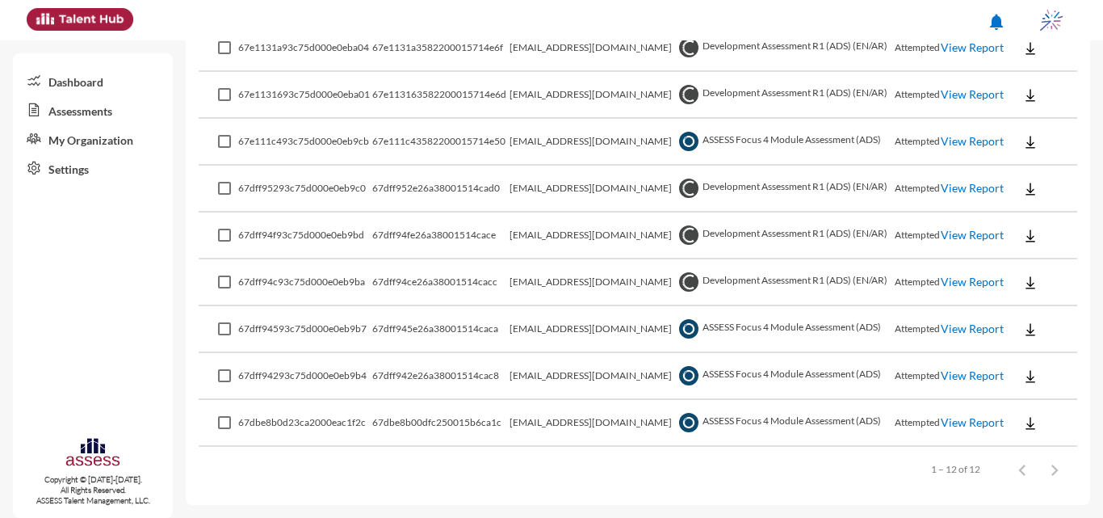
click at [945, 370] on link "View Report" at bounding box center [972, 375] width 63 height 14
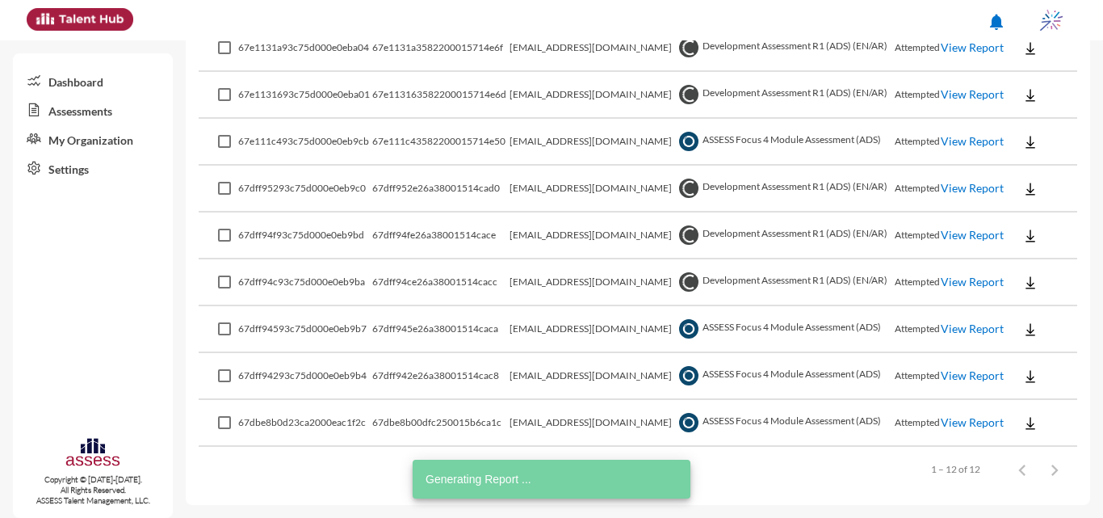
click at [964, 327] on link "View Report" at bounding box center [972, 328] width 63 height 14
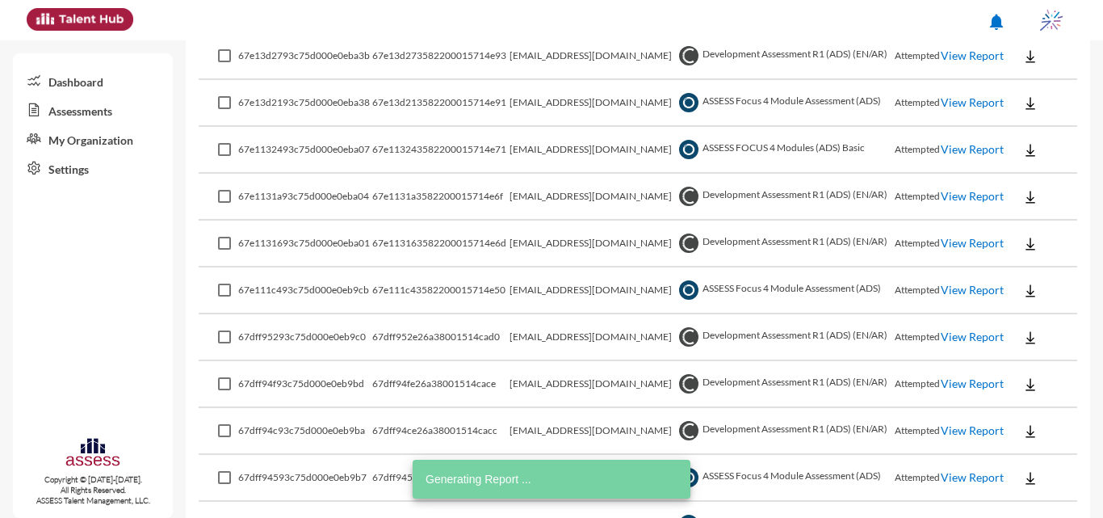
scroll to position [321, 0]
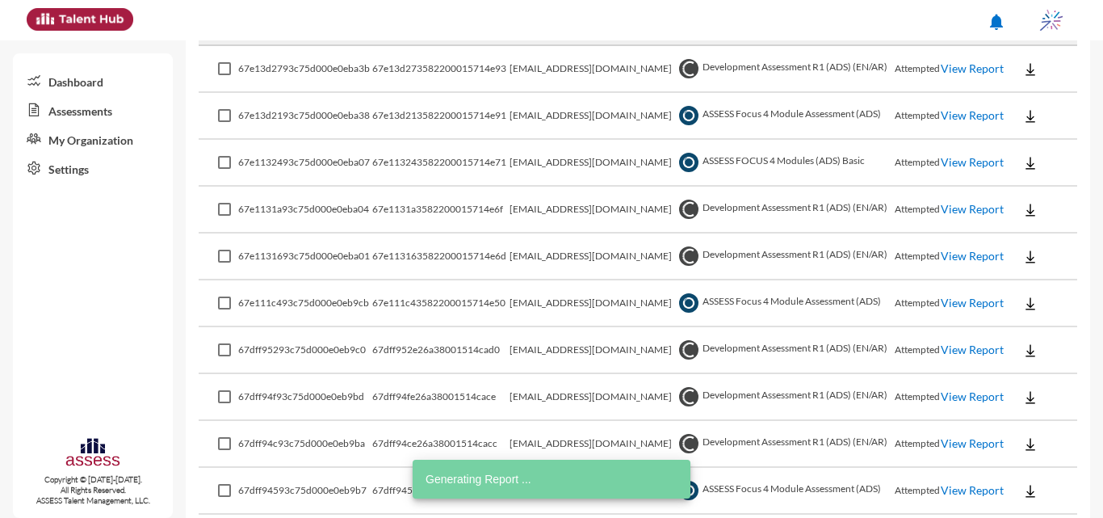
click at [957, 298] on link "View Report" at bounding box center [972, 303] width 63 height 14
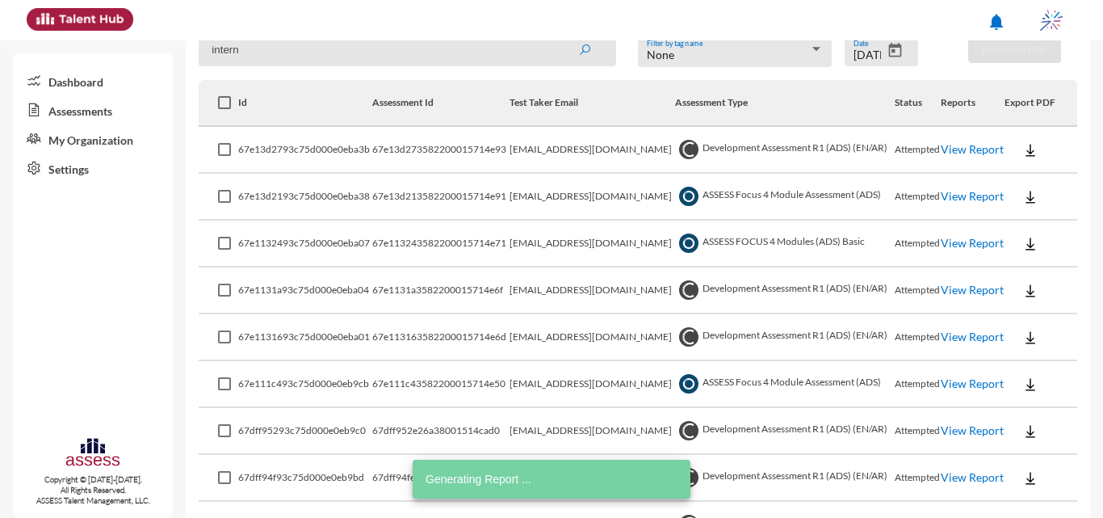
click at [950, 246] on link "View Report" at bounding box center [972, 243] width 63 height 14
click at [956, 203] on link "View Report" at bounding box center [972, 196] width 63 height 14
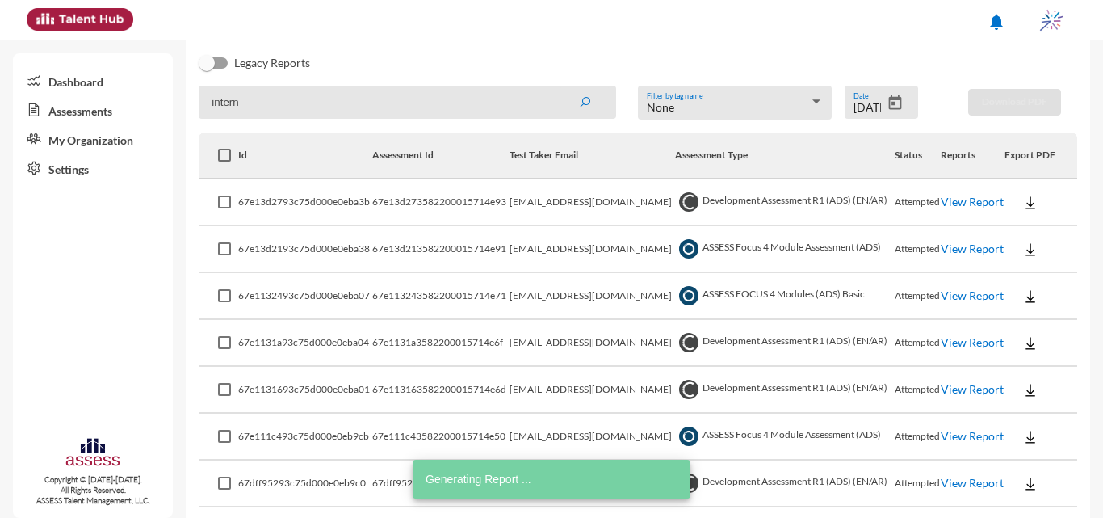
scroll to position [159, 0]
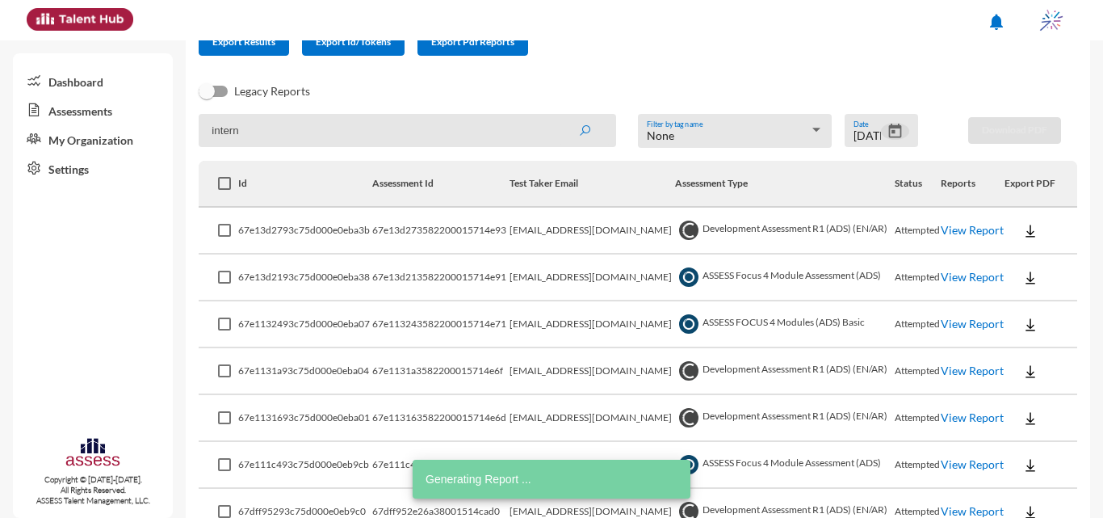
click at [894, 125] on icon "Open calendar" at bounding box center [895, 131] width 17 height 17
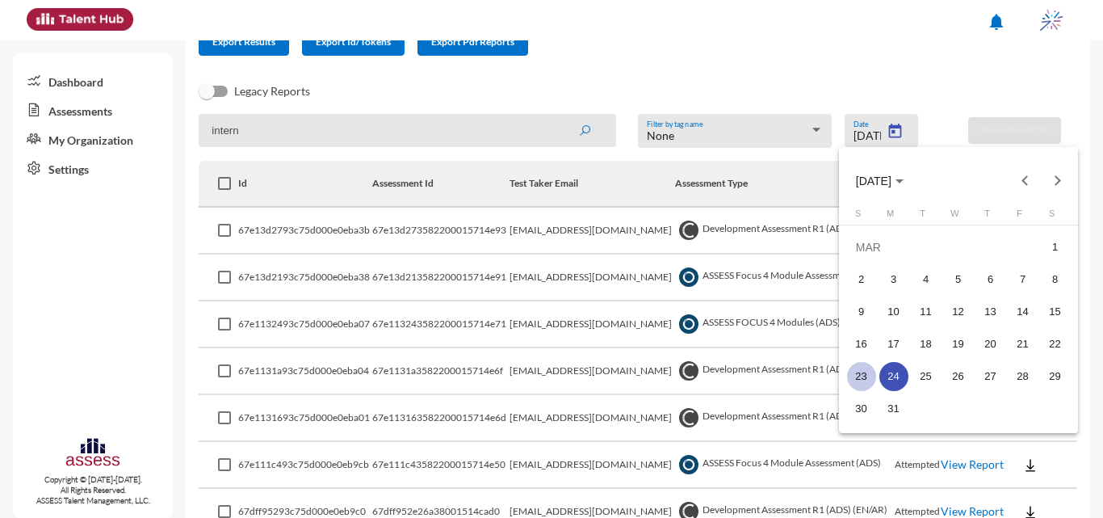
click at [851, 376] on div "23" at bounding box center [861, 376] width 29 height 29
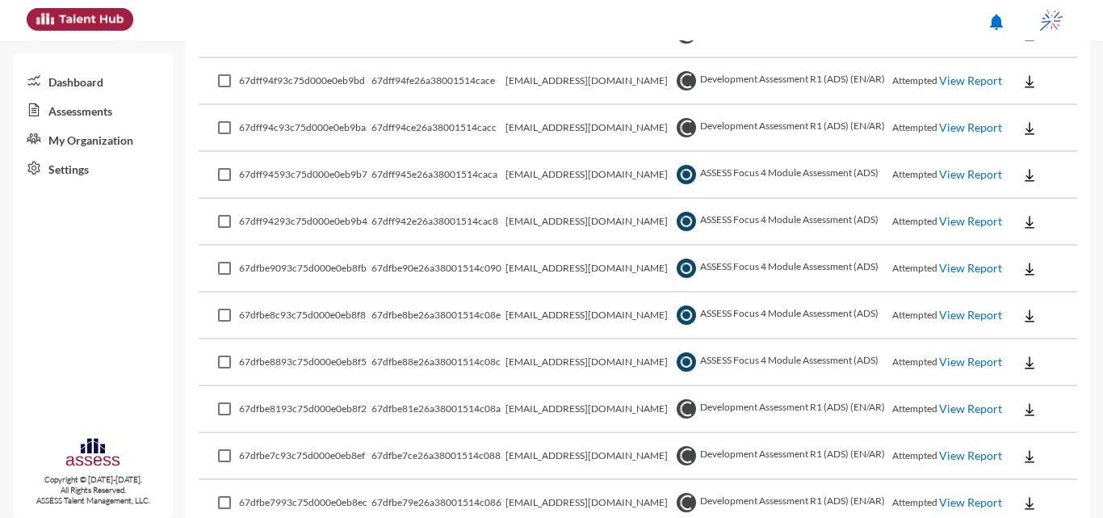
scroll to position [355, 0]
click at [966, 369] on link "View Report" at bounding box center [970, 362] width 63 height 14
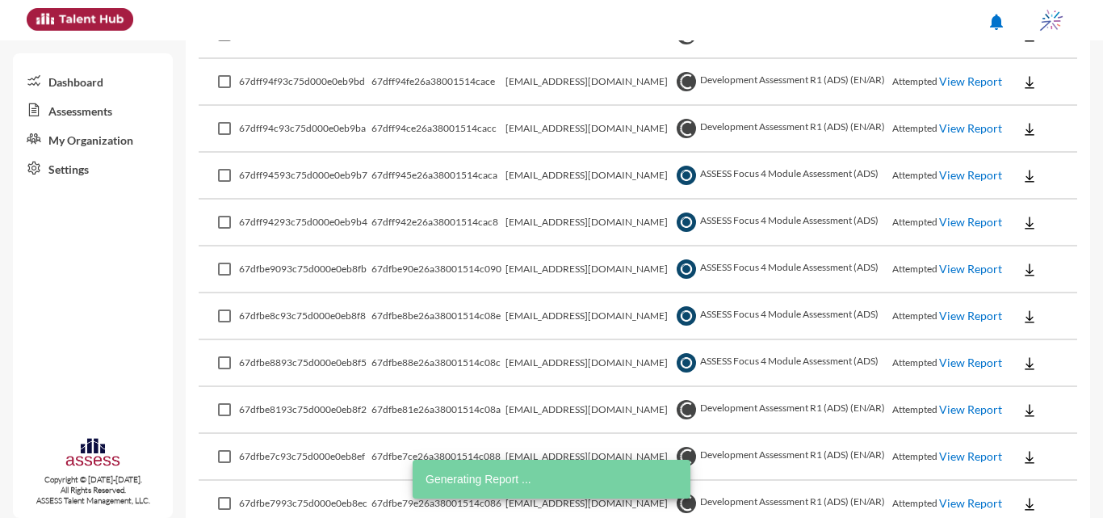
click at [950, 367] on link "View Report" at bounding box center [970, 362] width 63 height 14
click at [959, 318] on link "View Report" at bounding box center [970, 316] width 63 height 14
click at [949, 275] on link "View Report" at bounding box center [970, 269] width 63 height 14
click at [944, 229] on link "View Report" at bounding box center [970, 222] width 63 height 14
click at [964, 175] on link "View Report" at bounding box center [970, 175] width 63 height 14
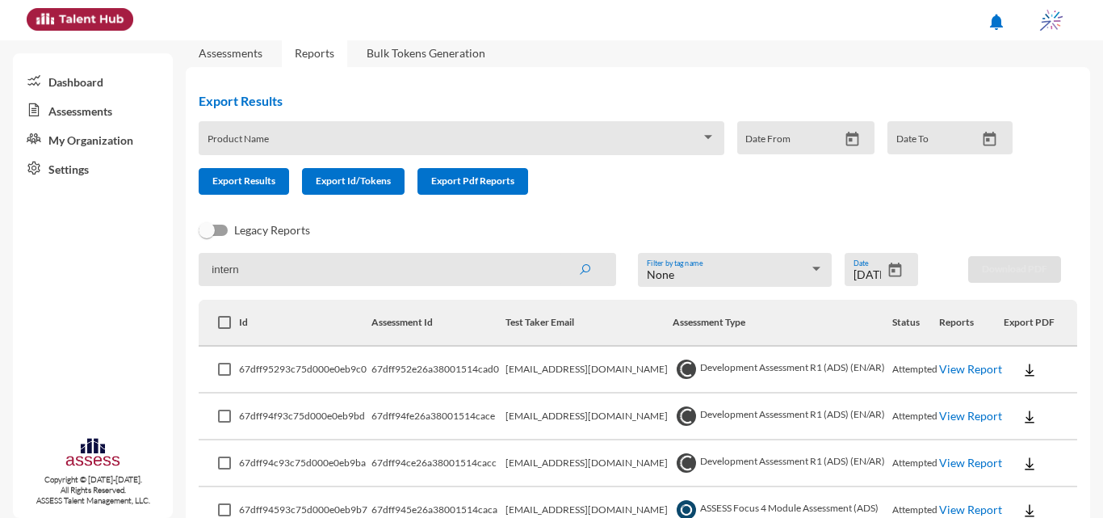
scroll to position [0, 0]
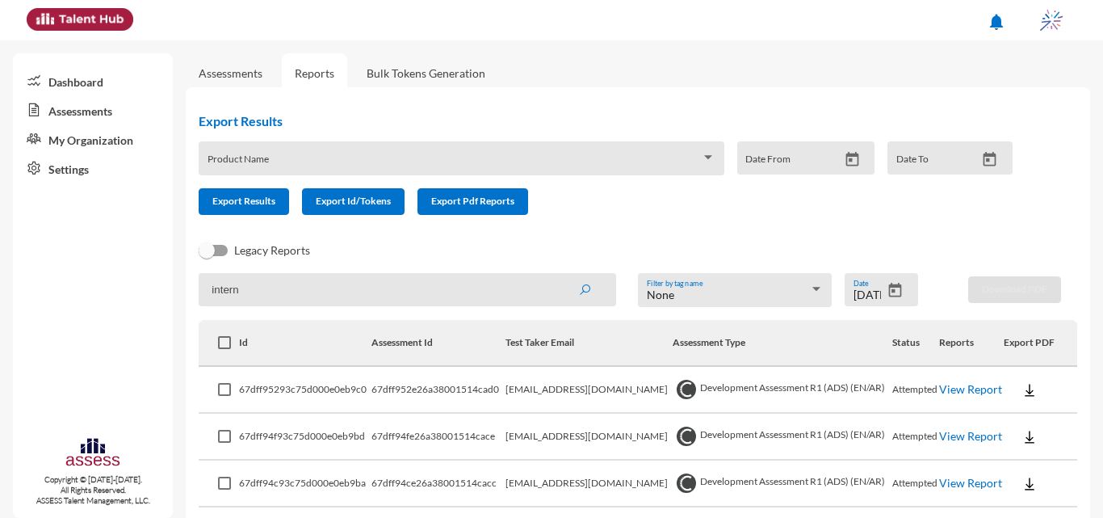
click at [893, 292] on icon "Open calendar" at bounding box center [895, 290] width 17 height 17
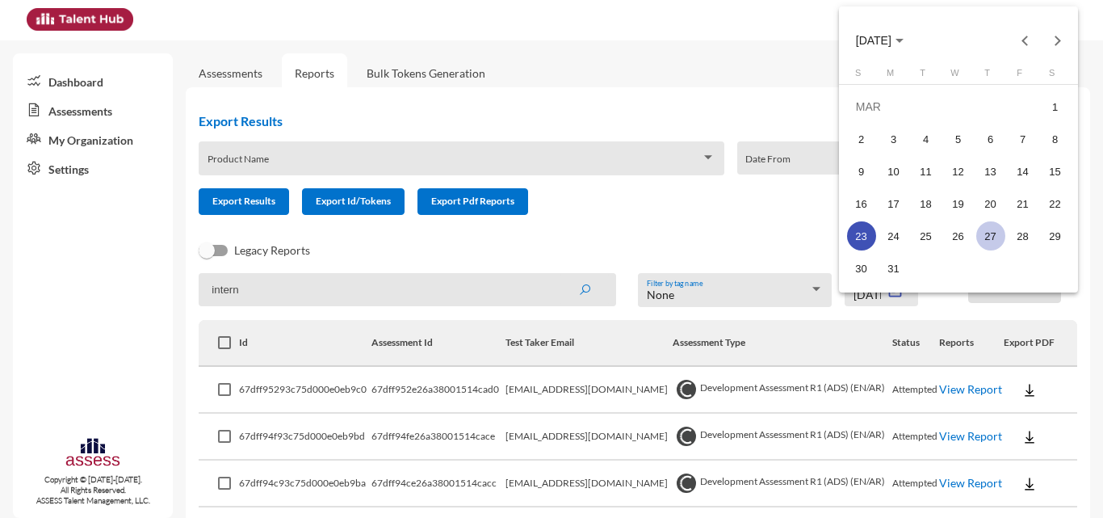
click at [990, 233] on div "27" at bounding box center [990, 235] width 29 height 29
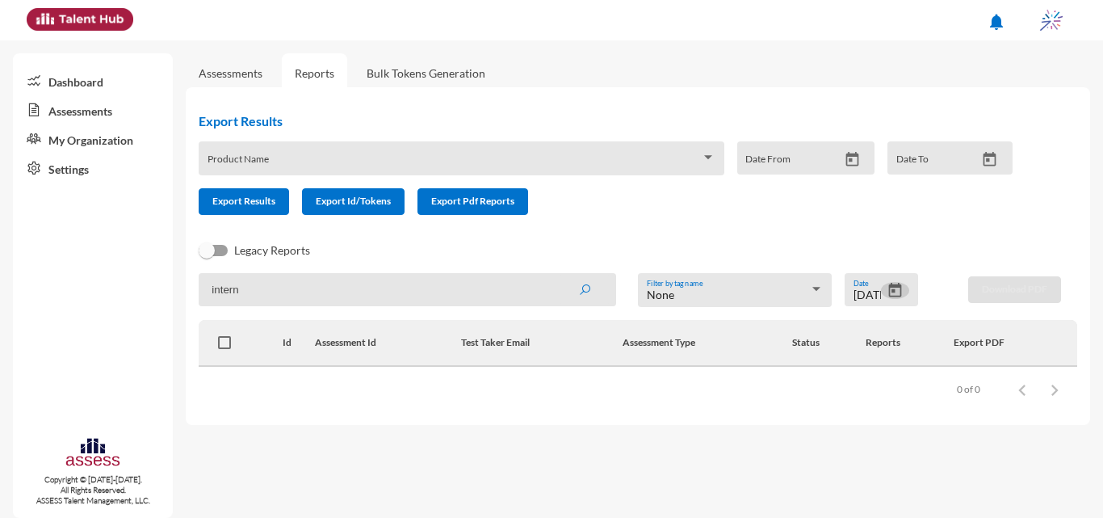
click at [905, 286] on button "Open calendar" at bounding box center [895, 290] width 28 height 17
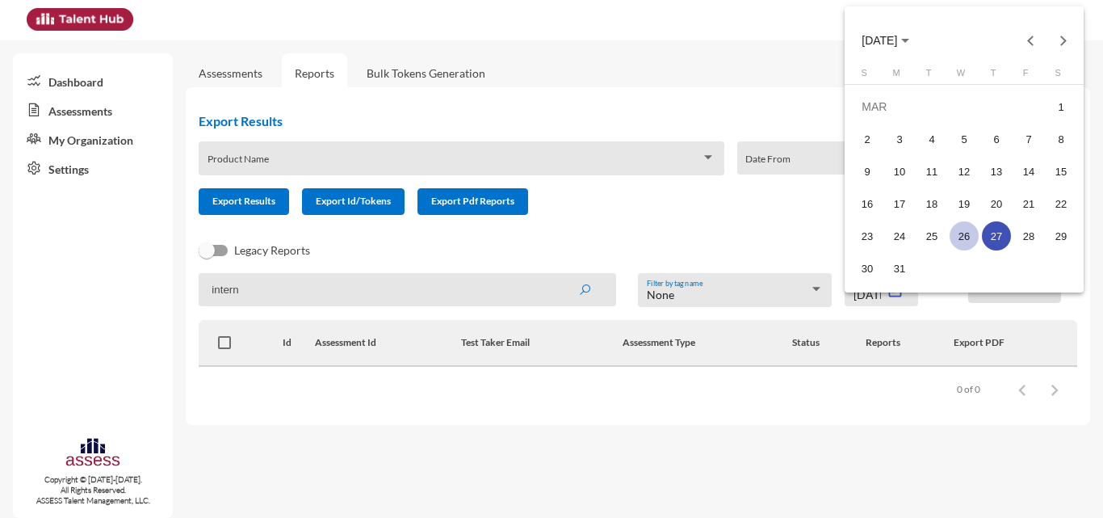
click at [963, 236] on div "26" at bounding box center [964, 235] width 29 height 29
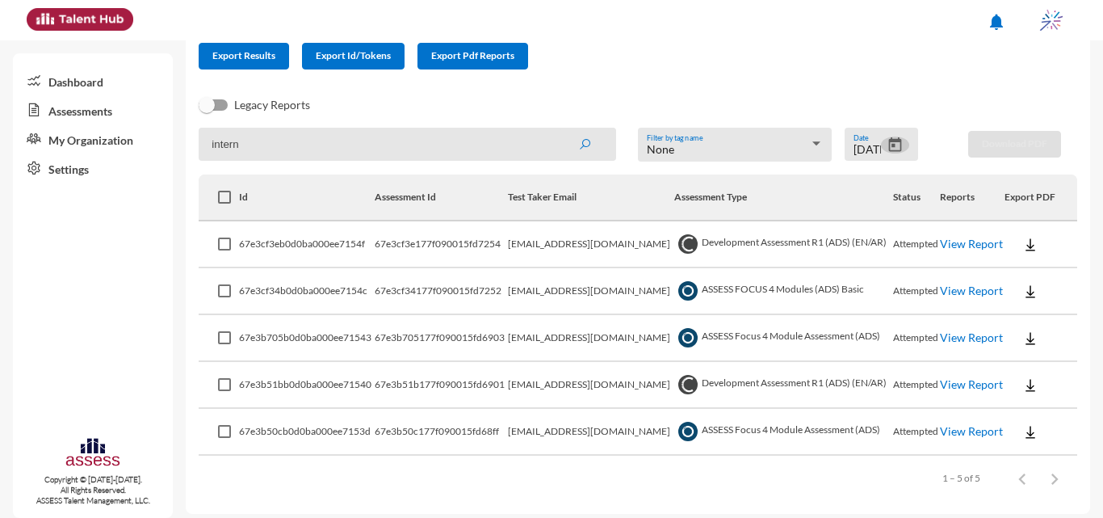
scroll to position [154, 0]
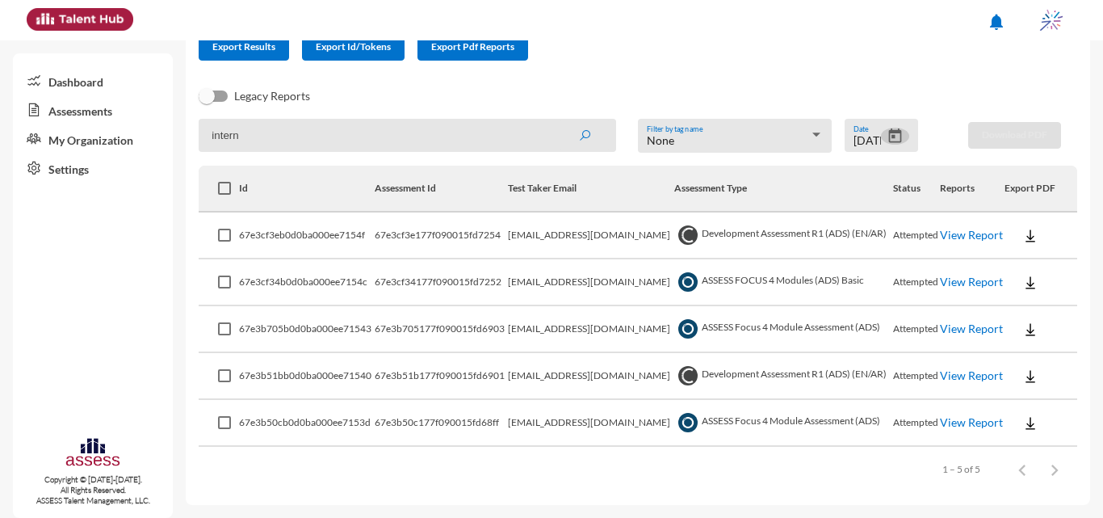
click at [957, 239] on link "View Report" at bounding box center [971, 235] width 63 height 14
click at [947, 288] on link "View Report" at bounding box center [971, 282] width 63 height 14
click at [889, 130] on icon "Open calendar" at bounding box center [895, 135] width 13 height 15
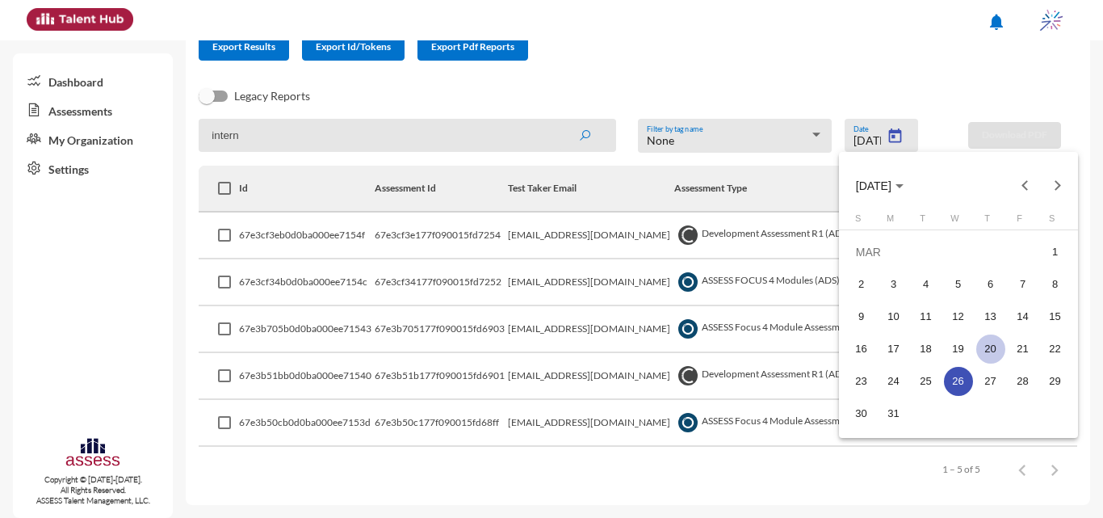
click at [982, 343] on div "20" at bounding box center [990, 348] width 29 height 29
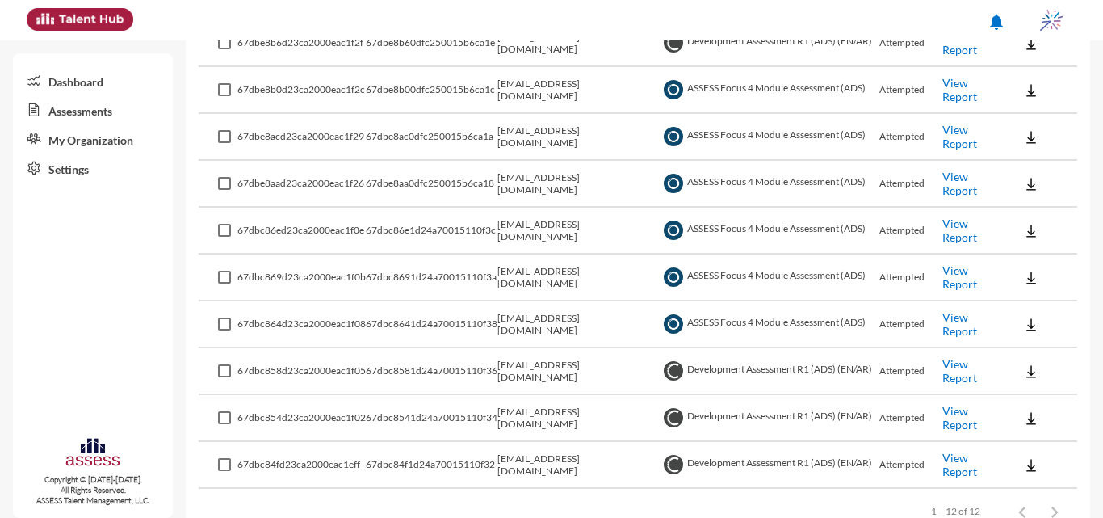
scroll to position [401, 0]
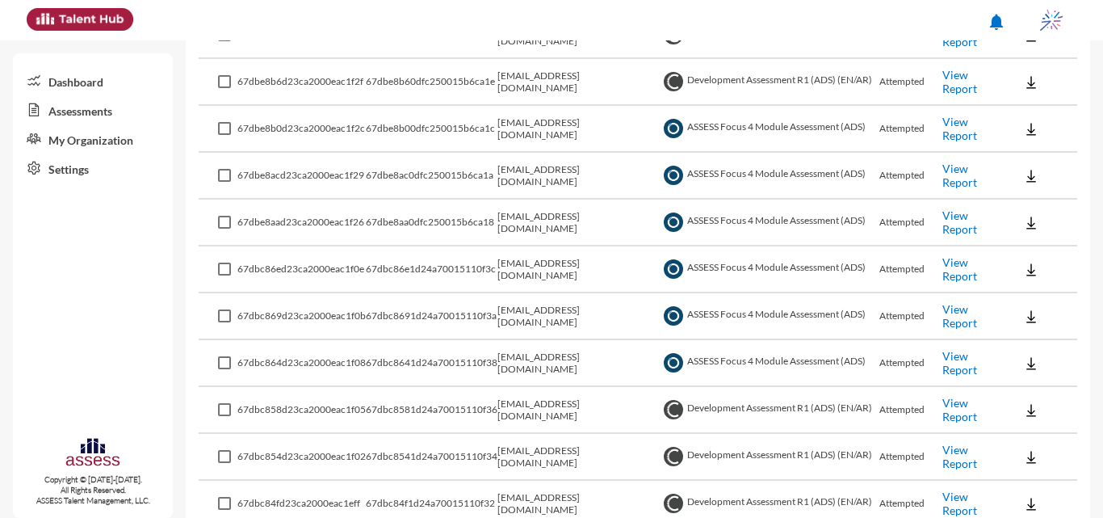
click at [953, 128] on link "View Report" at bounding box center [960, 128] width 35 height 27
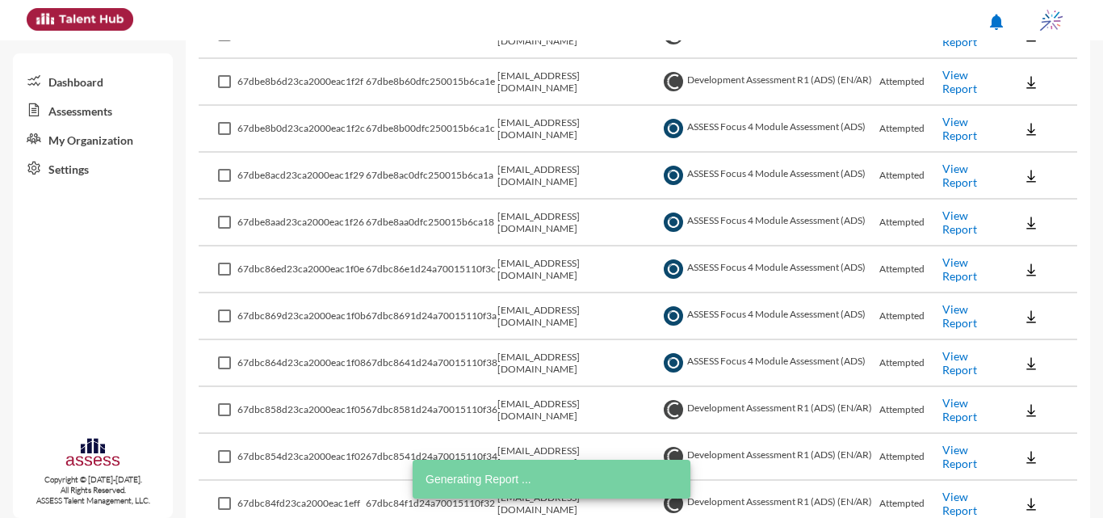
click at [960, 179] on link "View Report" at bounding box center [960, 175] width 35 height 27
click at [955, 216] on link "View Report" at bounding box center [960, 221] width 35 height 27
click at [945, 270] on link "View Report" at bounding box center [960, 268] width 35 height 27
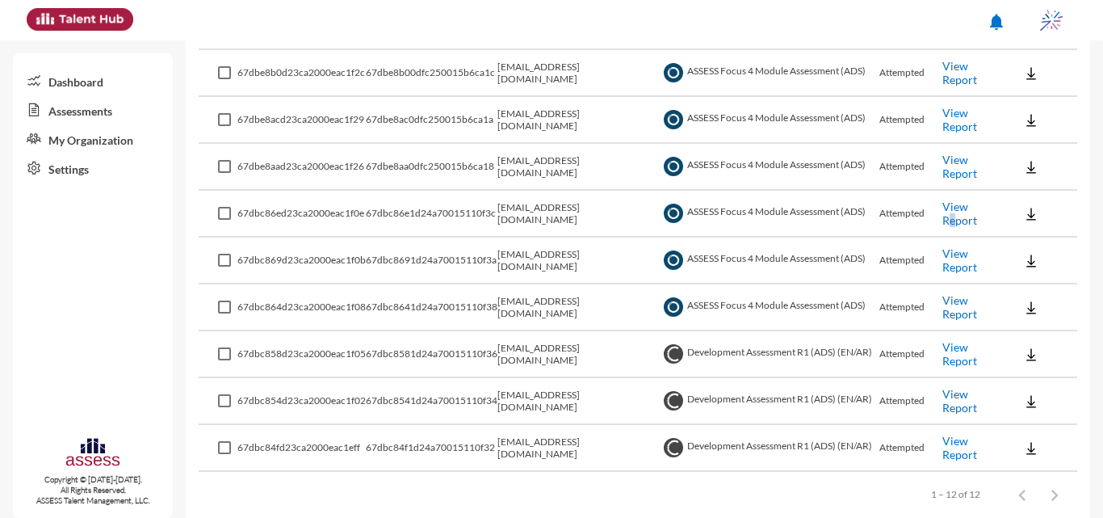
scroll to position [482, 0]
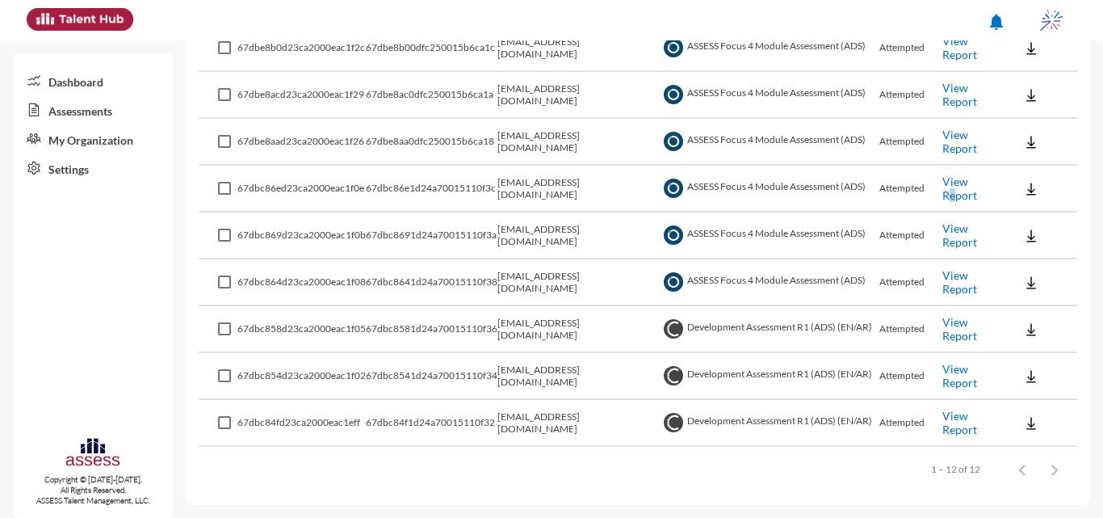
click at [944, 383] on link "View Report" at bounding box center [960, 375] width 35 height 27
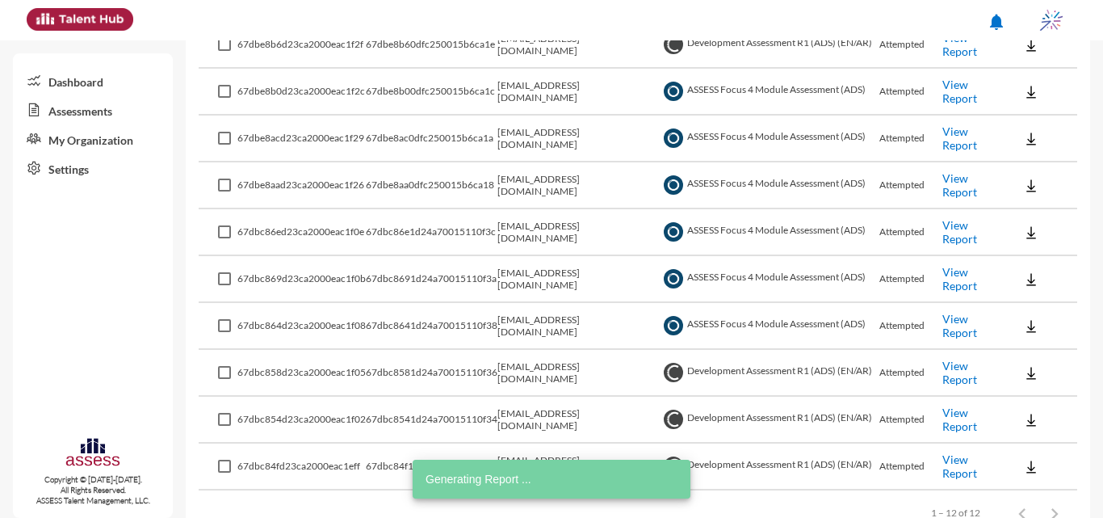
scroll to position [401, 0]
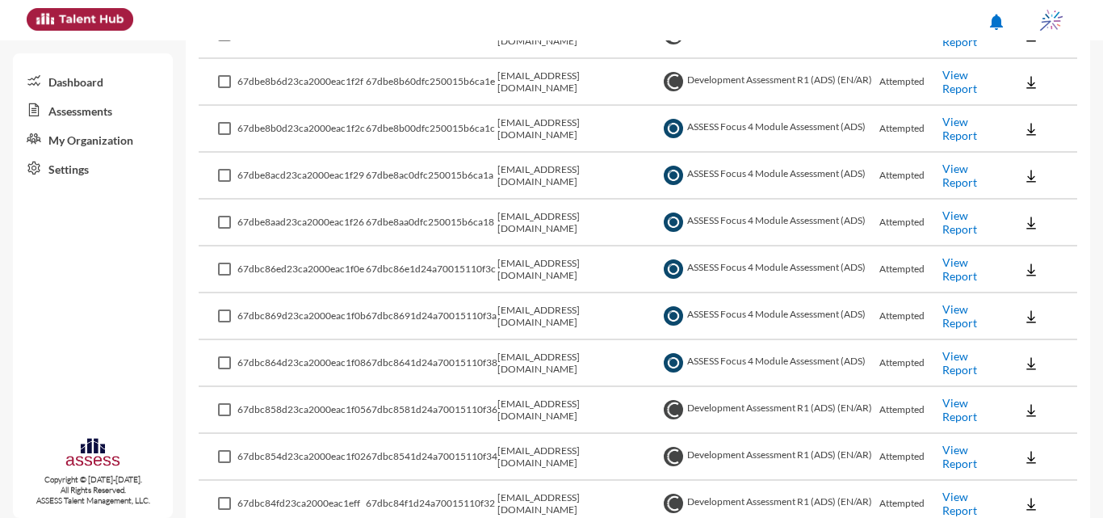
click at [957, 374] on link "View Report" at bounding box center [960, 362] width 35 height 27
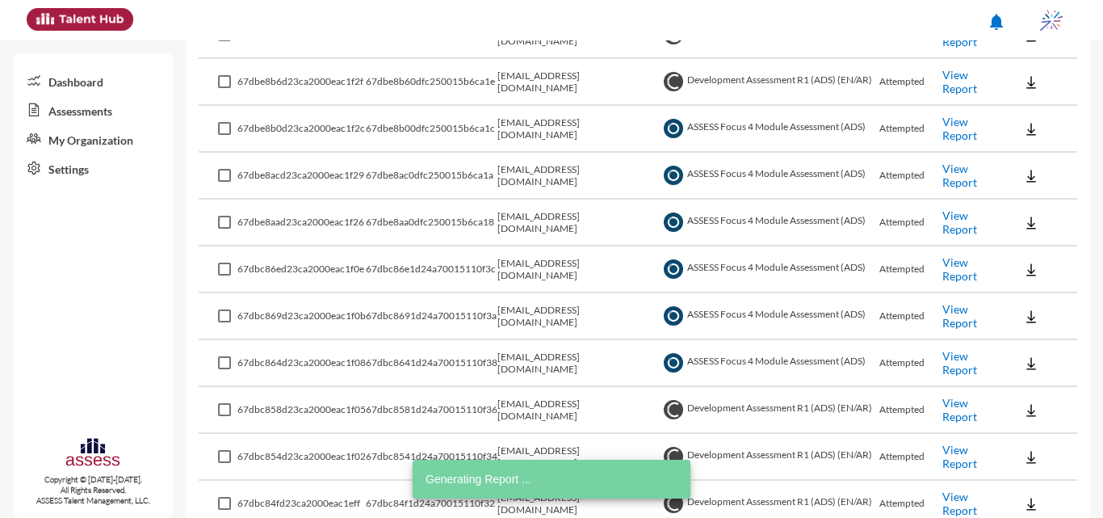
click at [950, 321] on link "View Report" at bounding box center [960, 315] width 35 height 27
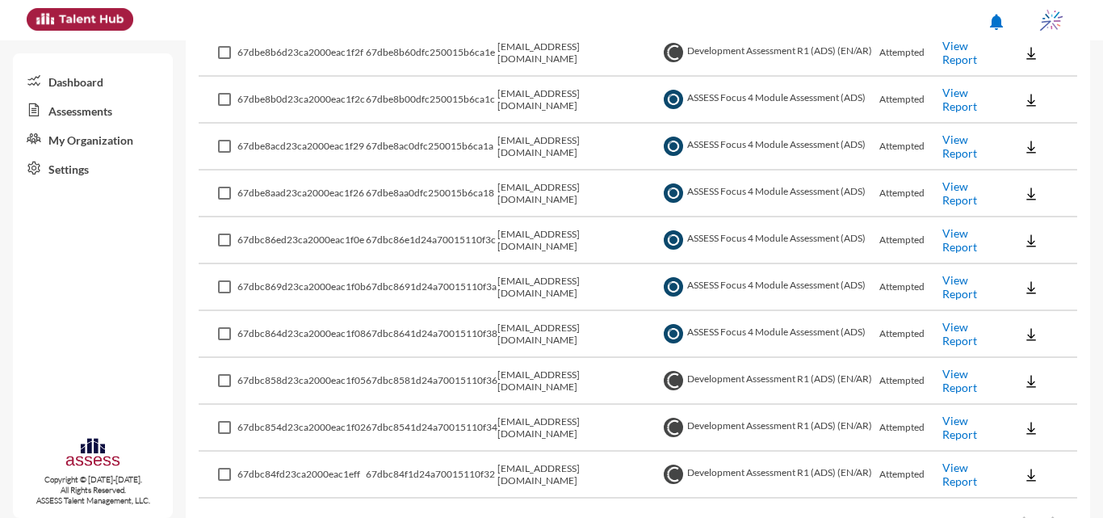
scroll to position [482, 0]
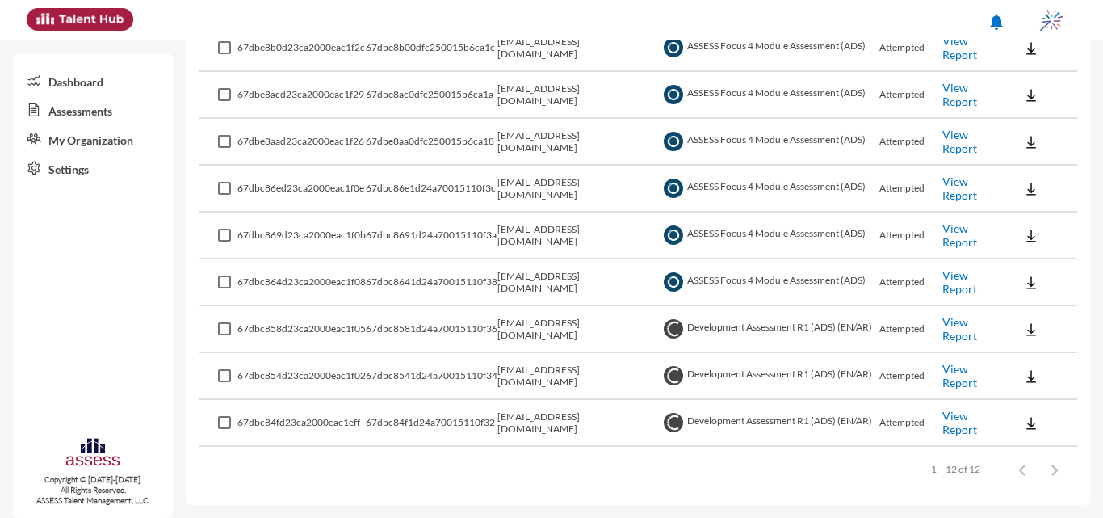
click at [955, 426] on link "View Report" at bounding box center [960, 422] width 35 height 27
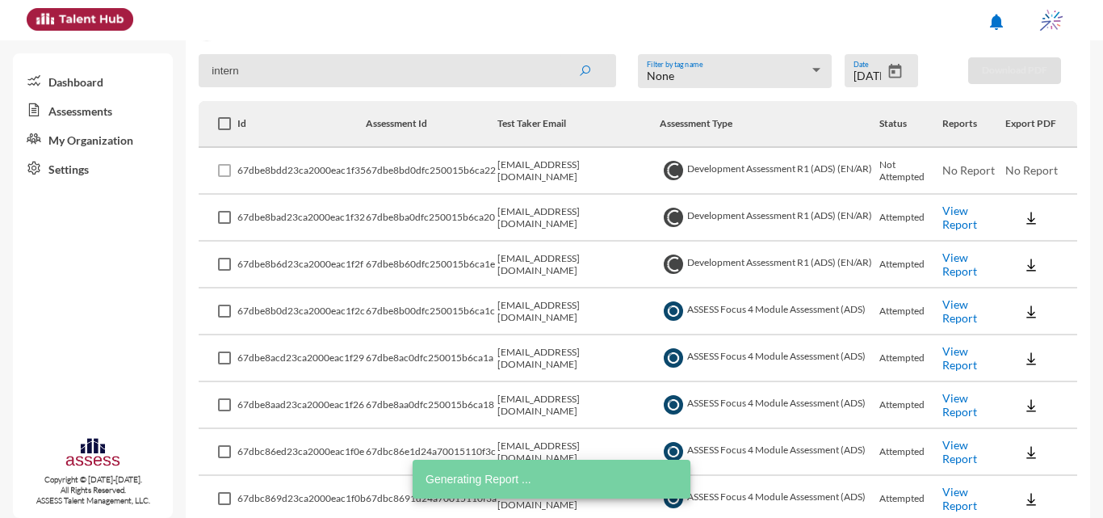
scroll to position [159, 0]
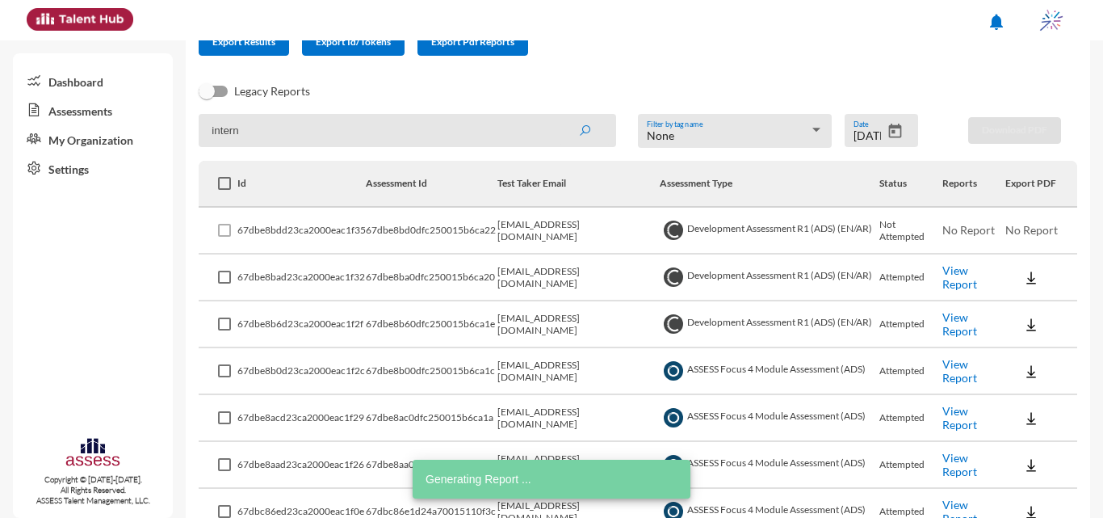
click at [964, 327] on link "View Report" at bounding box center [960, 323] width 35 height 27
click at [955, 284] on link "View Report" at bounding box center [960, 276] width 35 height 27
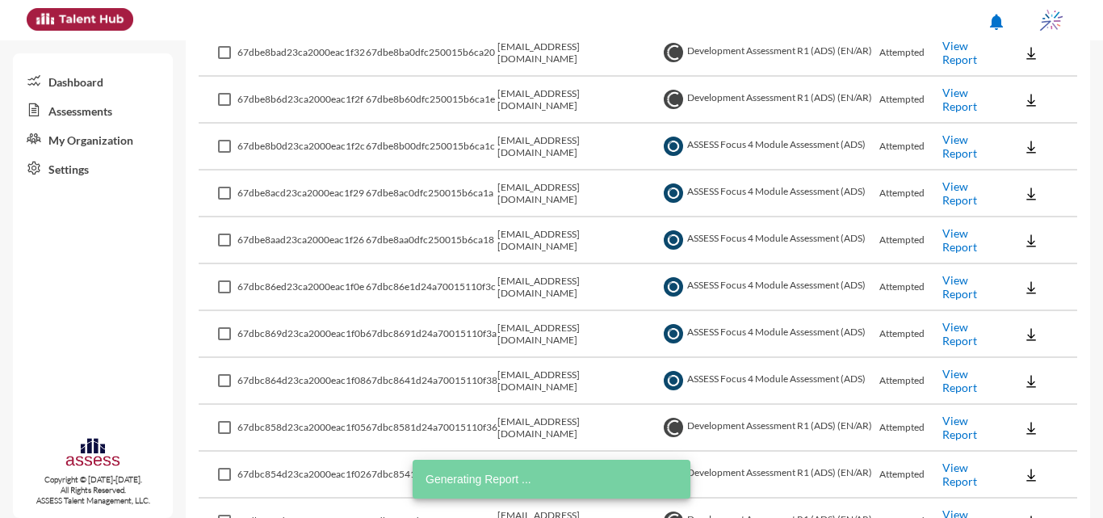
scroll to position [401, 0]
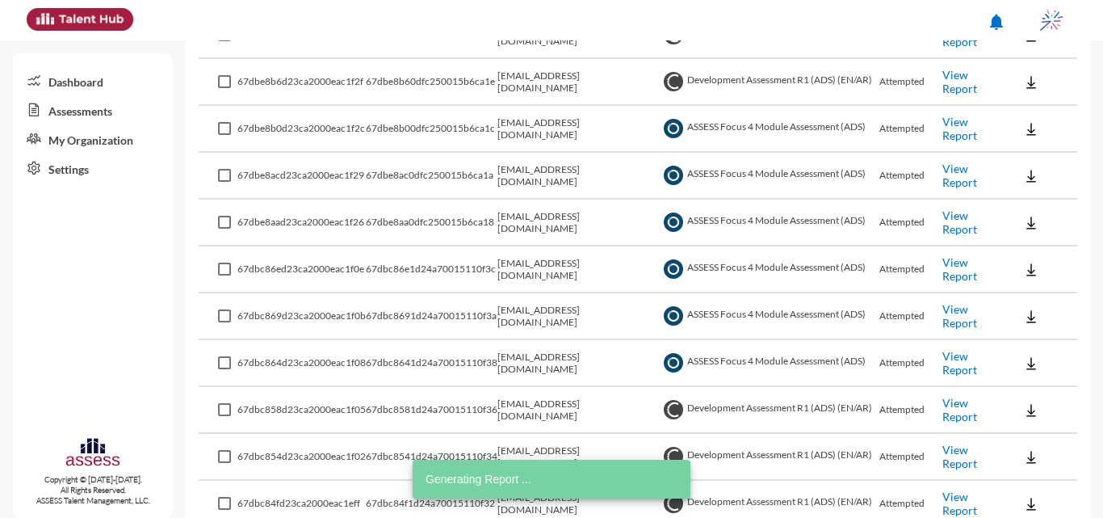
click at [951, 412] on link "View Report" at bounding box center [960, 409] width 35 height 27
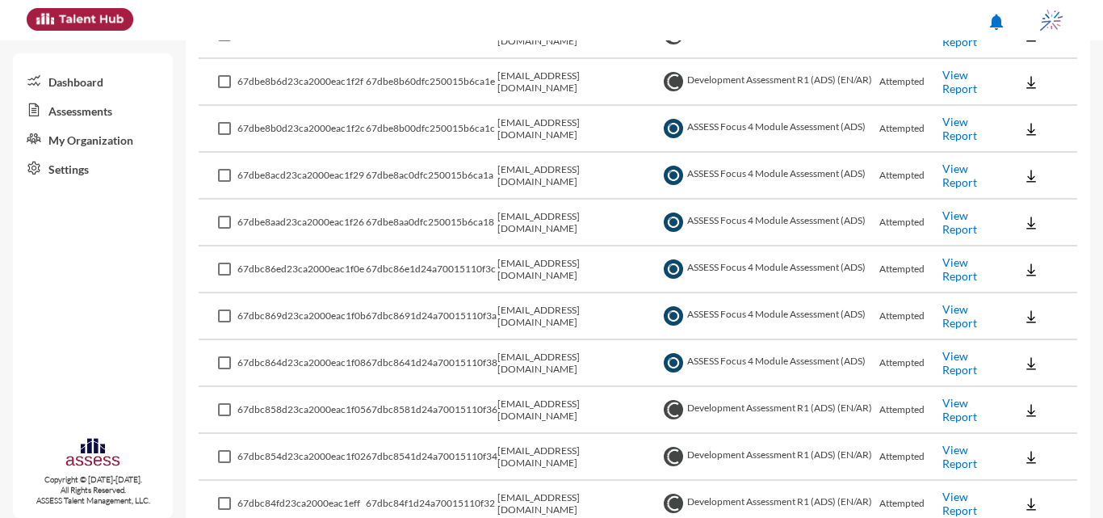
click at [961, 367] on link "View Report" at bounding box center [960, 362] width 35 height 27
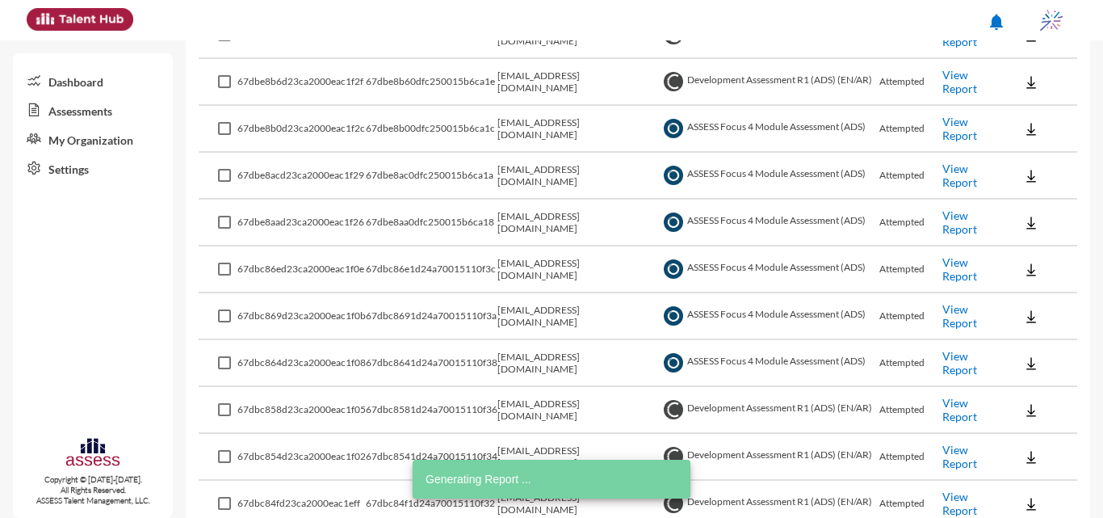
click at [956, 309] on link "View Report" at bounding box center [960, 315] width 35 height 27
click at [957, 270] on link "View Report" at bounding box center [960, 268] width 35 height 27
click at [966, 220] on link "View Report" at bounding box center [960, 221] width 35 height 27
click at [968, 178] on link "View Report" at bounding box center [960, 175] width 35 height 27
click at [934, 132] on td "Attempted" at bounding box center [911, 129] width 63 height 47
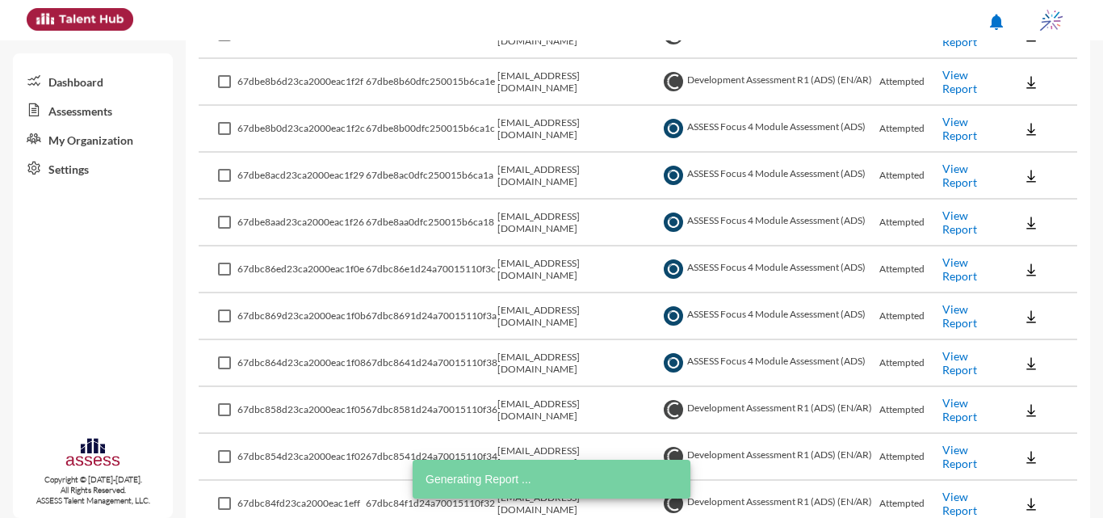
click at [949, 131] on link "View Report" at bounding box center [960, 128] width 35 height 27
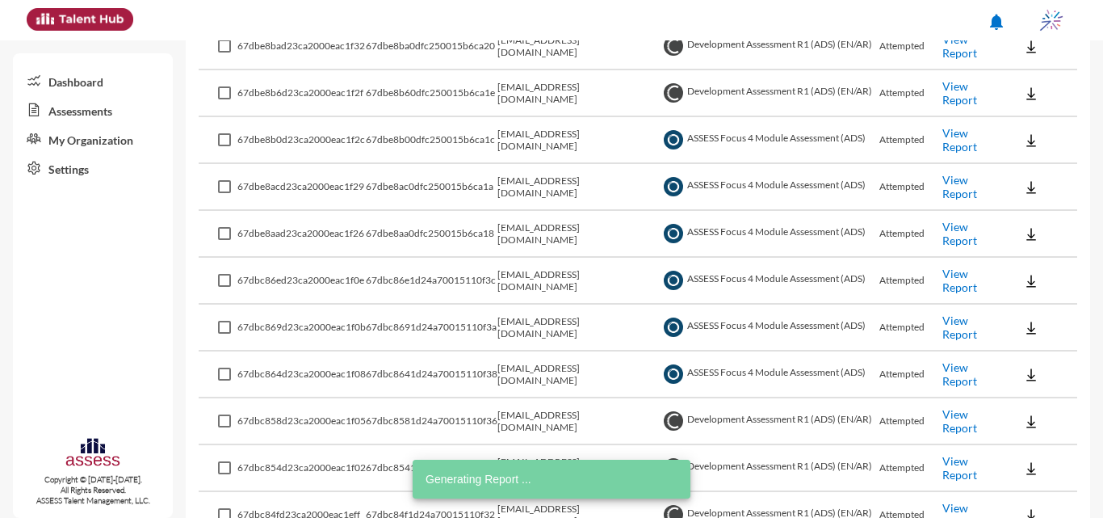
scroll to position [78, 0]
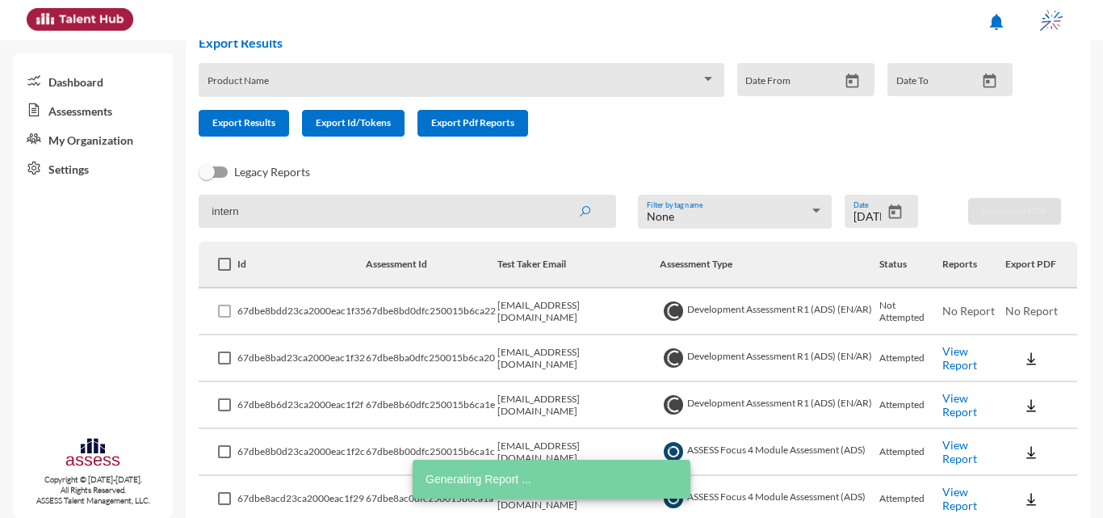
click at [897, 214] on icon "Open calendar" at bounding box center [895, 212] width 17 height 17
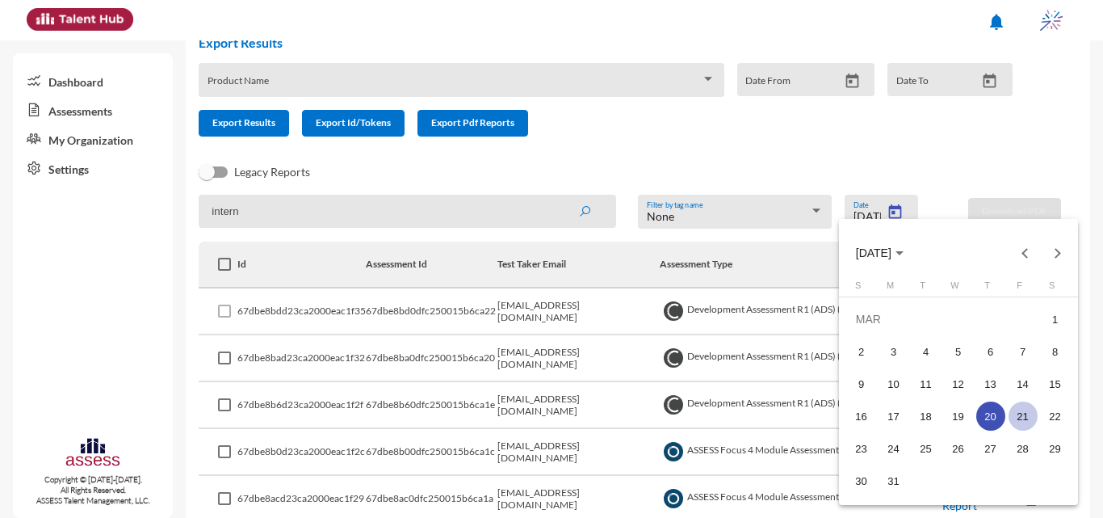
click at [1027, 405] on div "21" at bounding box center [1023, 415] width 29 height 29
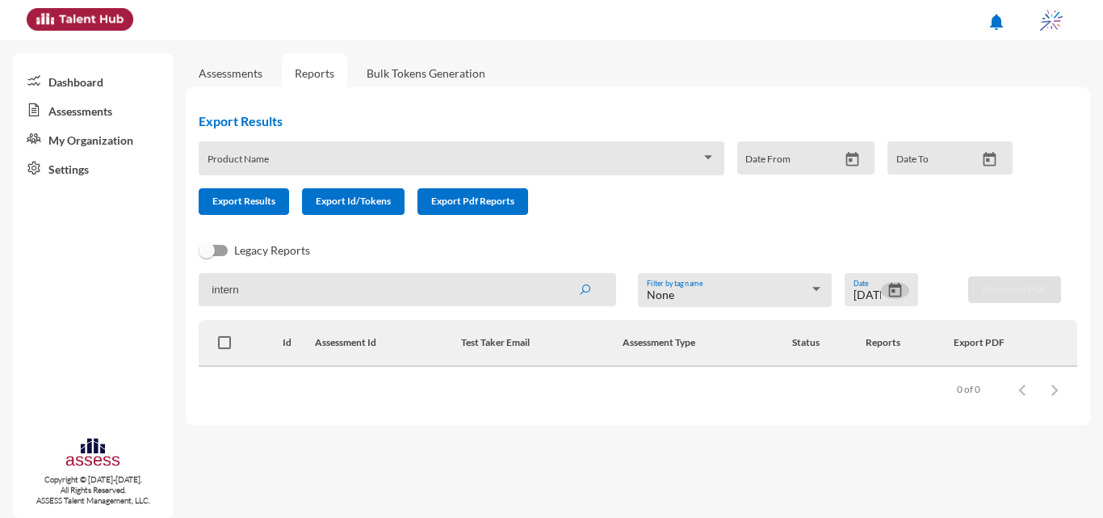
scroll to position [0, 0]
click at [901, 289] on icon "Open calendar" at bounding box center [895, 290] width 13 height 15
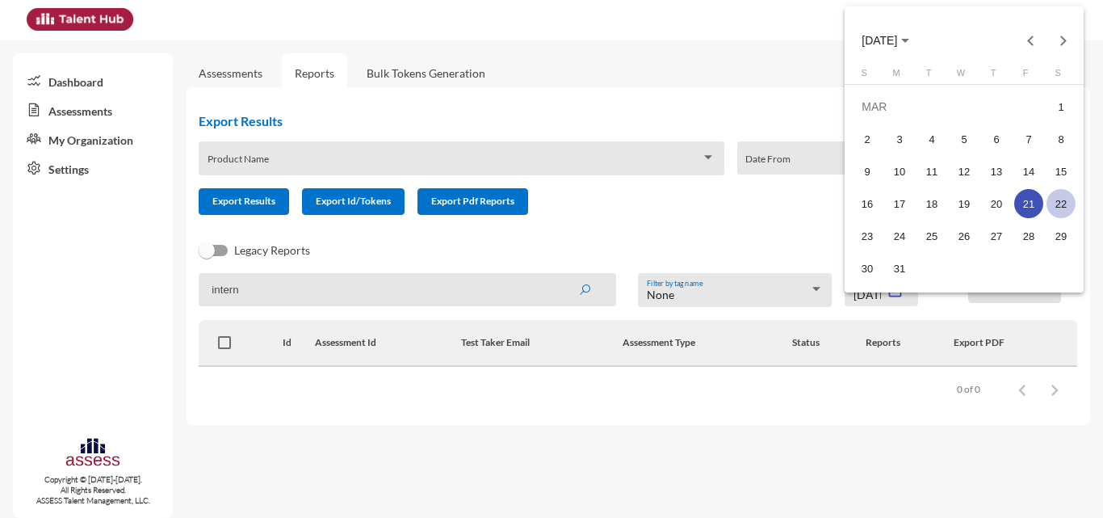
click at [1062, 202] on div "22" at bounding box center [1061, 203] width 29 height 29
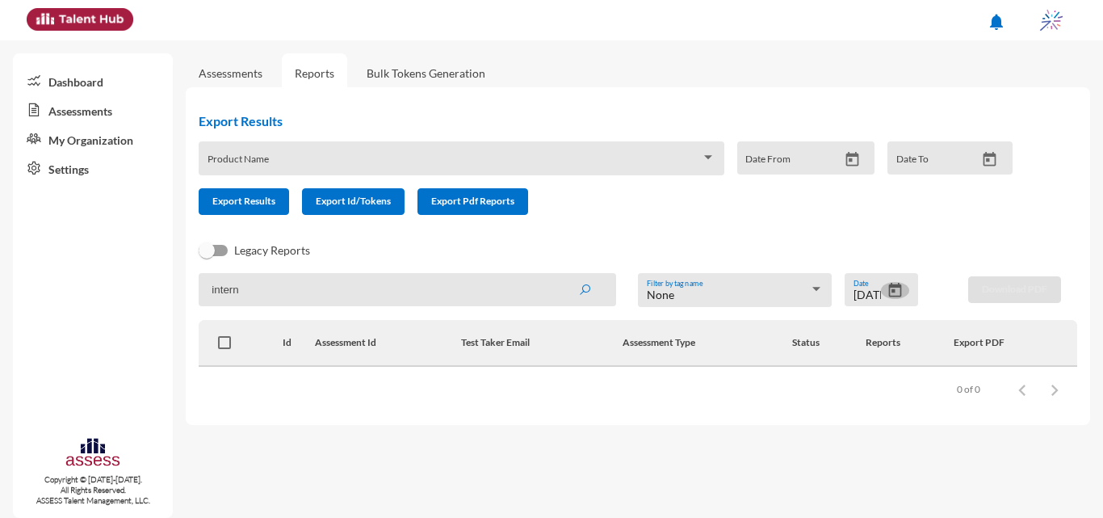
click at [888, 286] on icon "Open calendar" at bounding box center [895, 290] width 17 height 17
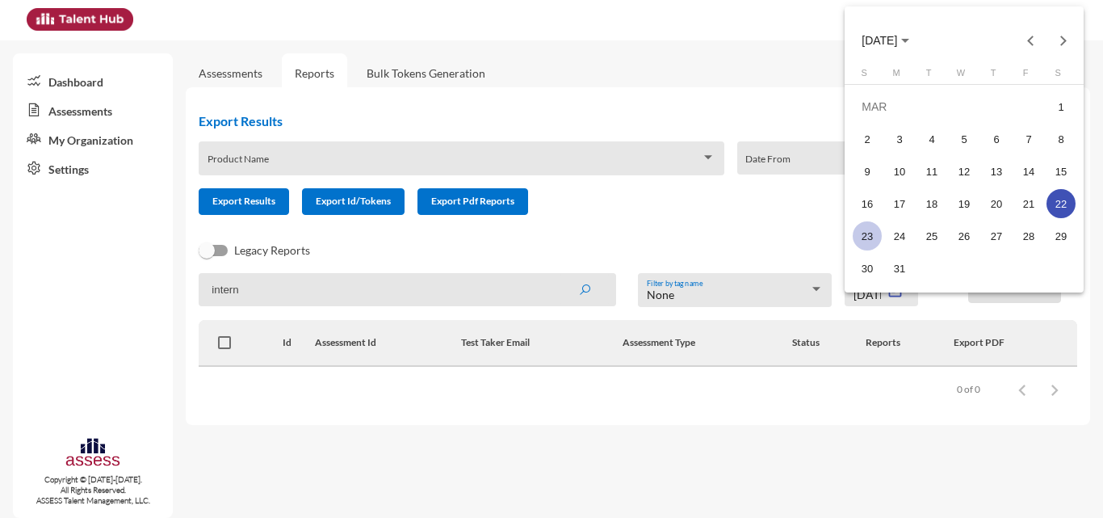
click at [867, 236] on div "23" at bounding box center [867, 235] width 29 height 29
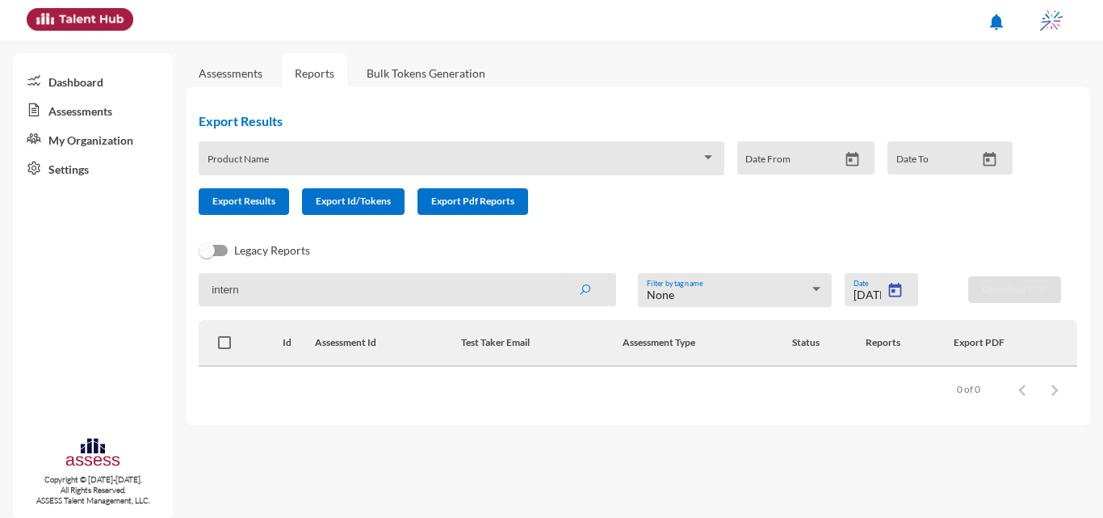
type input "3/23/2025"
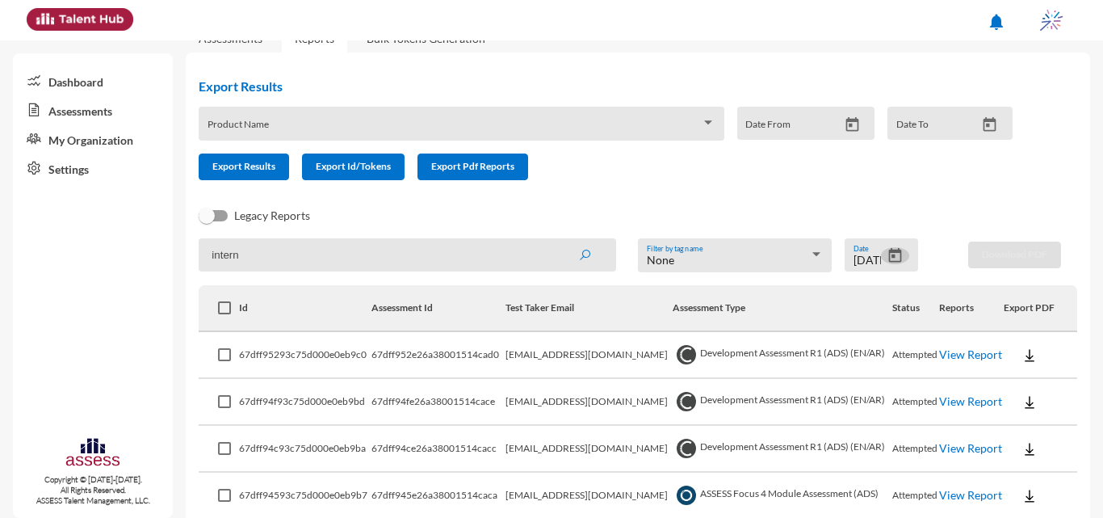
scroll to position [277, 0]
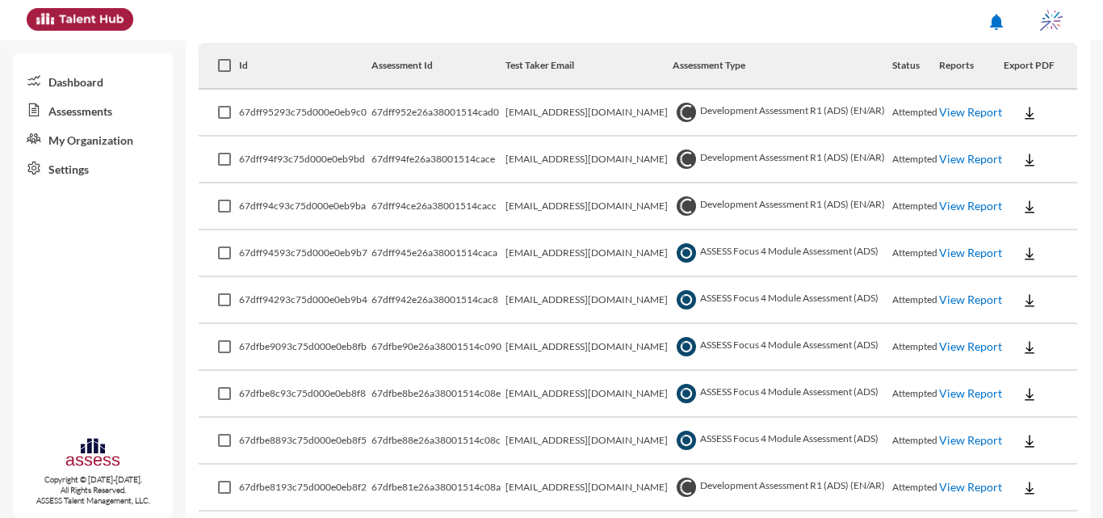
click at [955, 246] on link "View Report" at bounding box center [970, 253] width 63 height 14
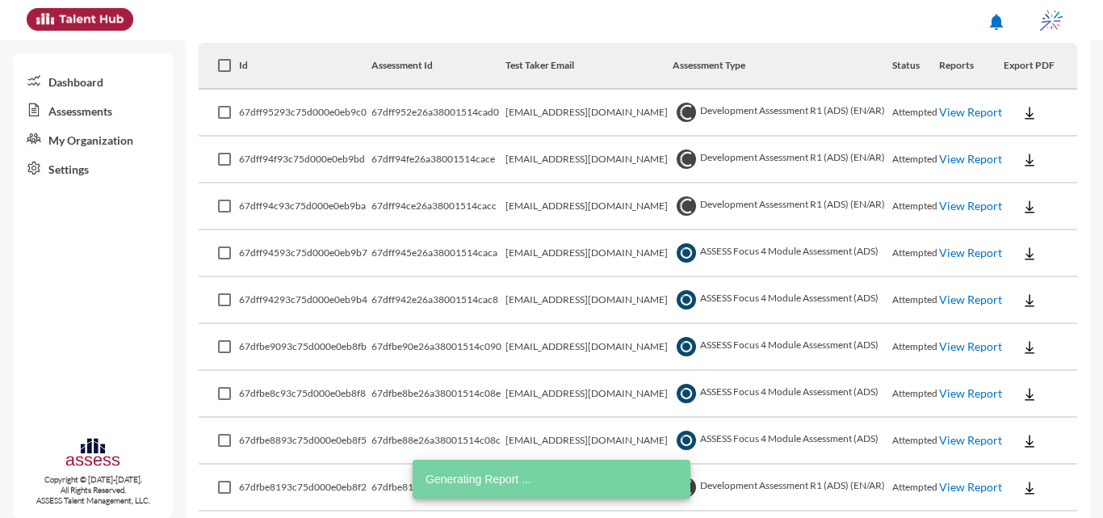
click at [959, 306] on link "View Report" at bounding box center [970, 299] width 63 height 14
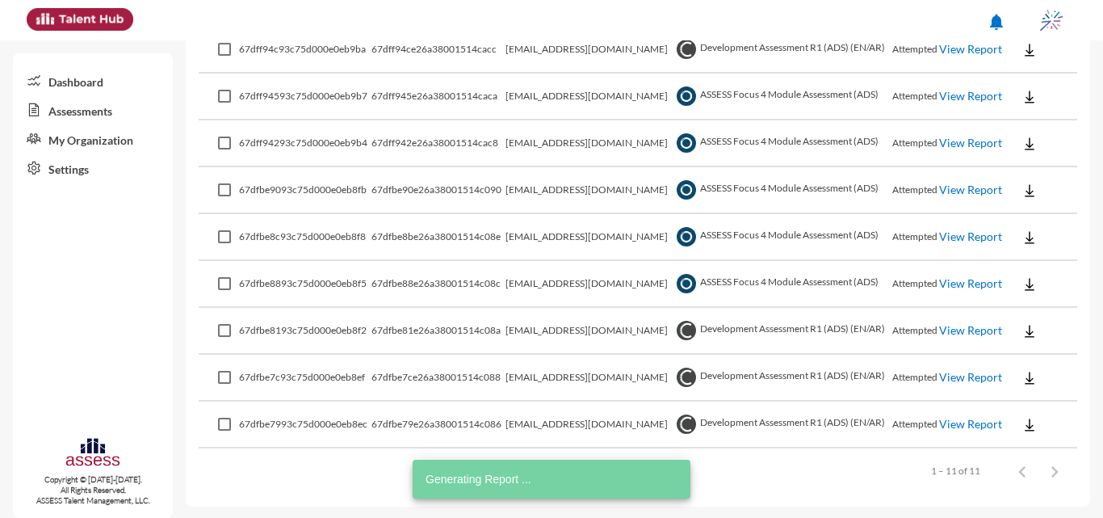
scroll to position [435, 0]
click at [950, 324] on link "View Report" at bounding box center [970, 328] width 63 height 14
click at [964, 382] on link "View Report" at bounding box center [970, 375] width 63 height 14
click at [949, 419] on link "View Report" at bounding box center [970, 422] width 63 height 14
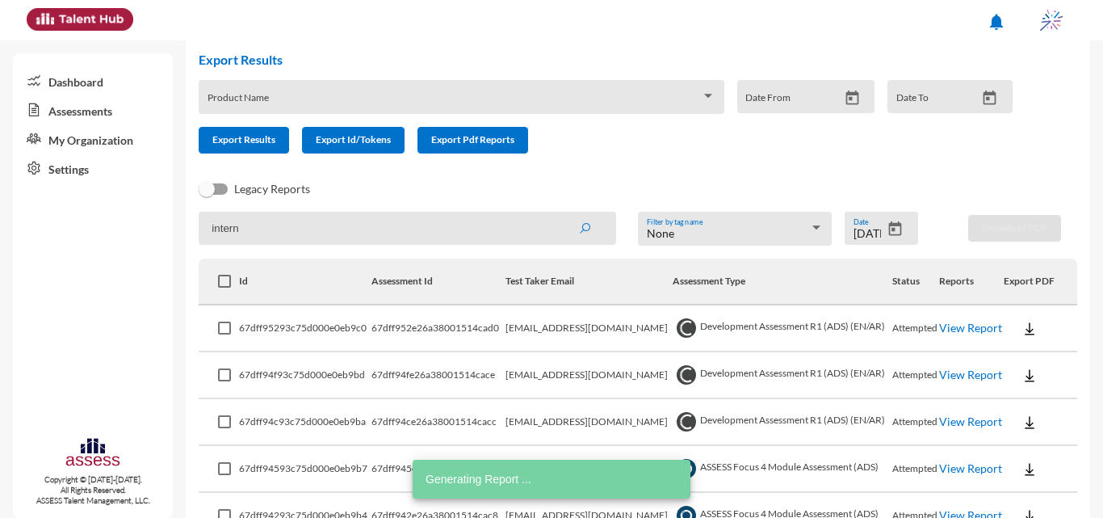
scroll to position [31, 0]
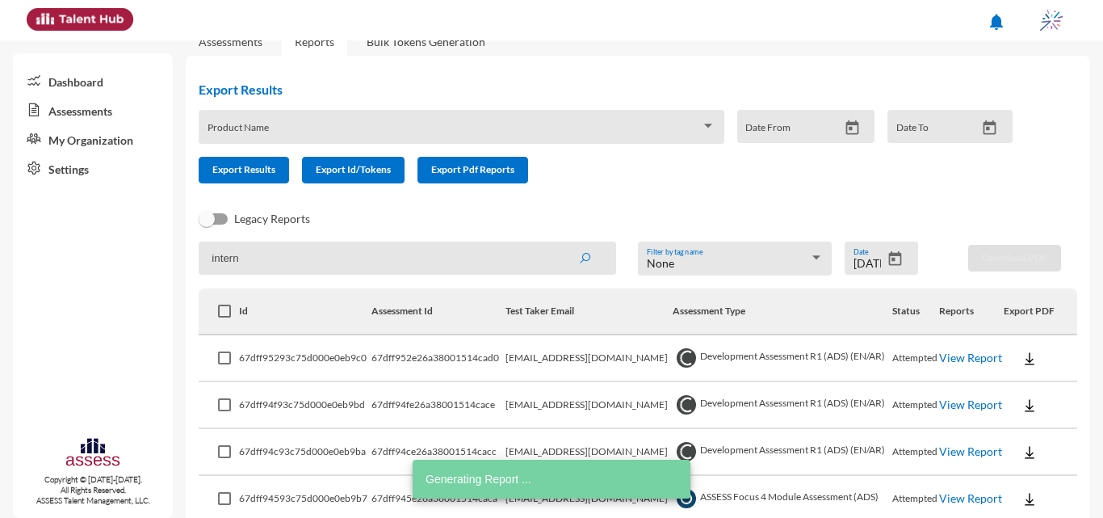
click at [964, 356] on td "View Report" at bounding box center [971, 358] width 65 height 47
click at [947, 351] on link "View Report" at bounding box center [970, 358] width 63 height 14
click at [951, 409] on link "View Report" at bounding box center [970, 404] width 63 height 14
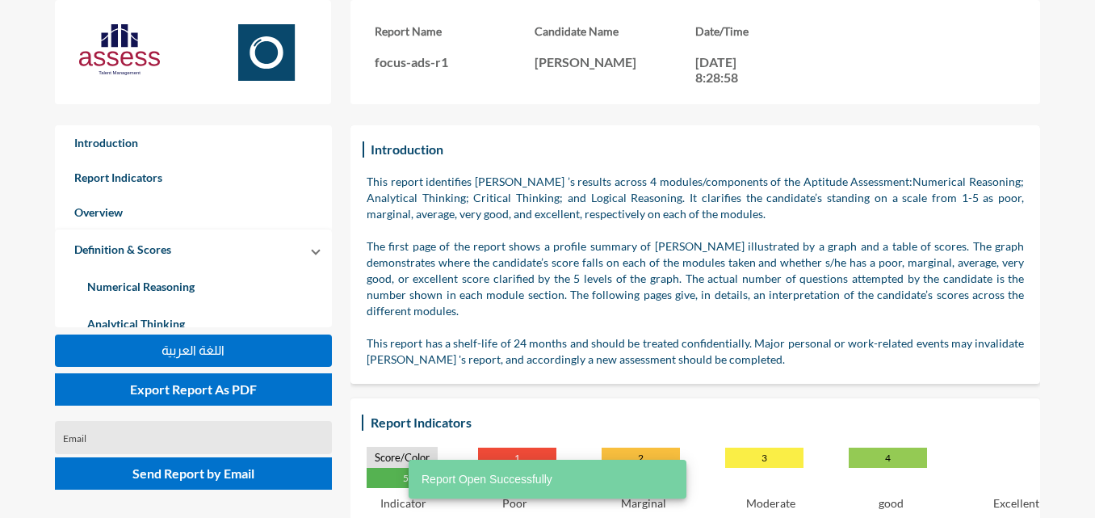
scroll to position [518, 1095]
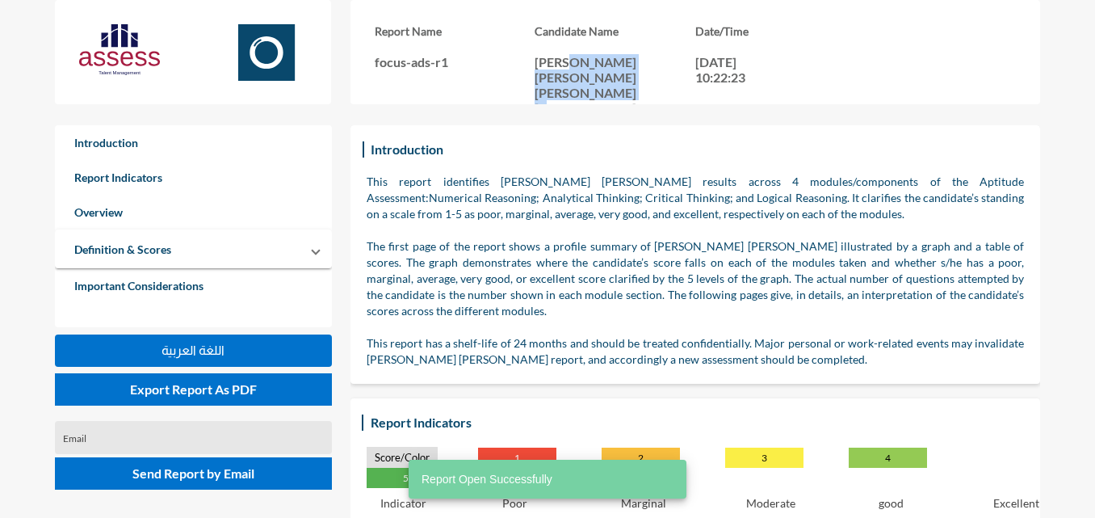
drag, startPoint x: 569, startPoint y: 66, endPoint x: 611, endPoint y: 96, distance: 51.5
click at [611, 96] on p "[PERSON_NAME] [PERSON_NAME] [PERSON_NAME] [PERSON_NAME]" at bounding box center [615, 84] width 161 height 61
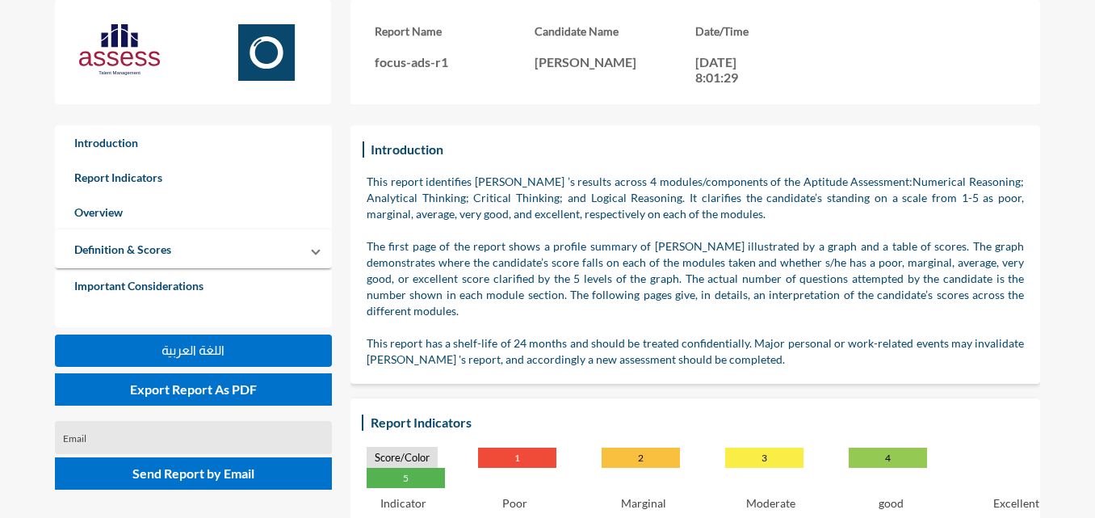
click at [412, 244] on p "The first page of the report shows a profile summary of [PERSON_NAME] illustrat…" at bounding box center [695, 278] width 657 height 81
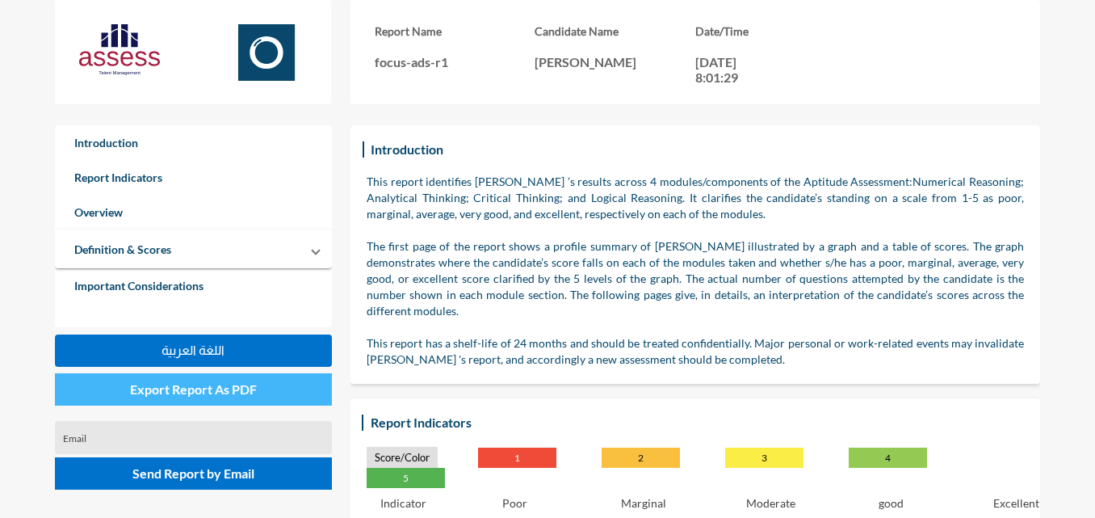
click at [203, 387] on span "Export Report As PDF" at bounding box center [193, 388] width 127 height 15
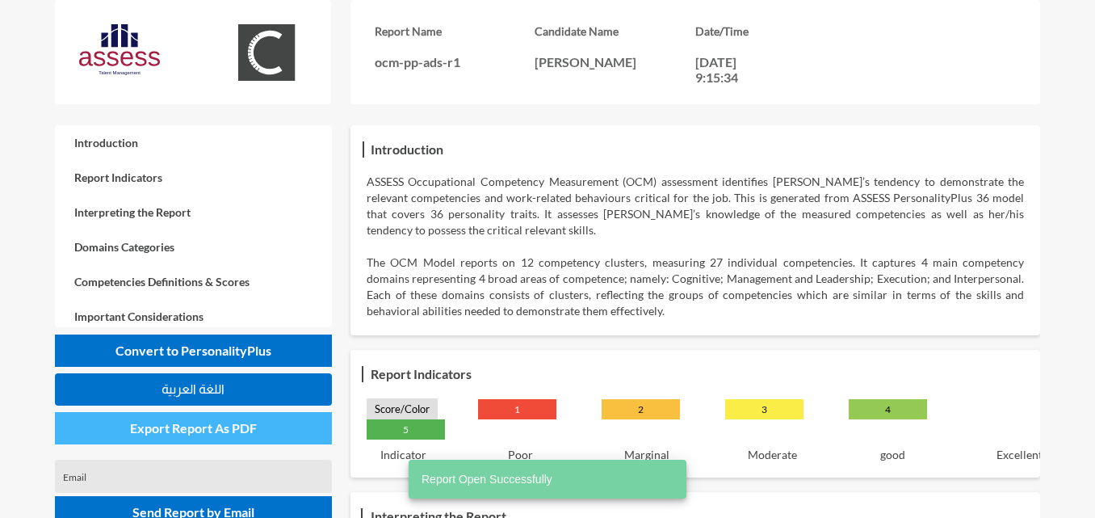
click at [250, 433] on span "Export Report As PDF" at bounding box center [193, 427] width 127 height 15
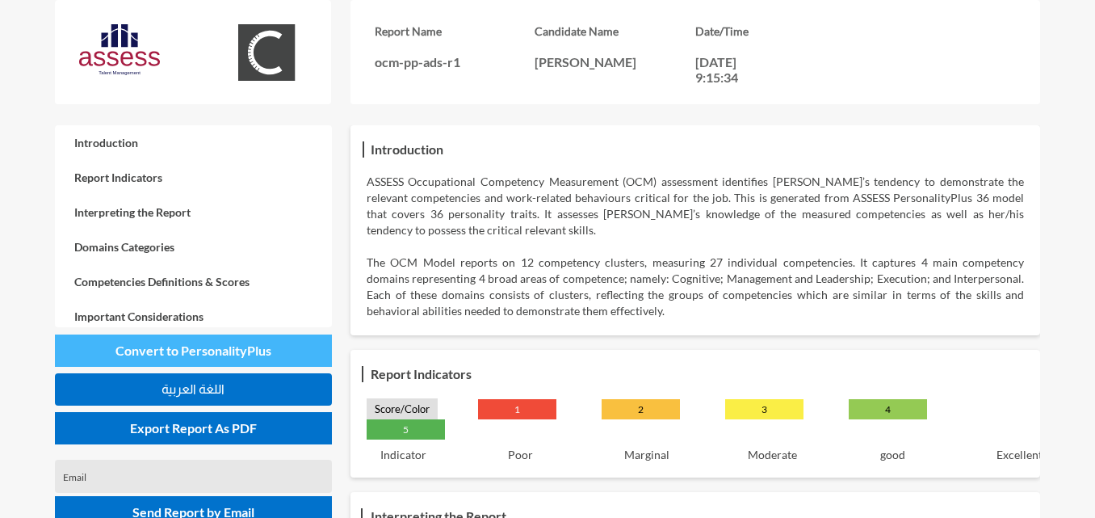
click at [281, 352] on button "Convert to PersonalityPlus" at bounding box center [193, 350] width 277 height 32
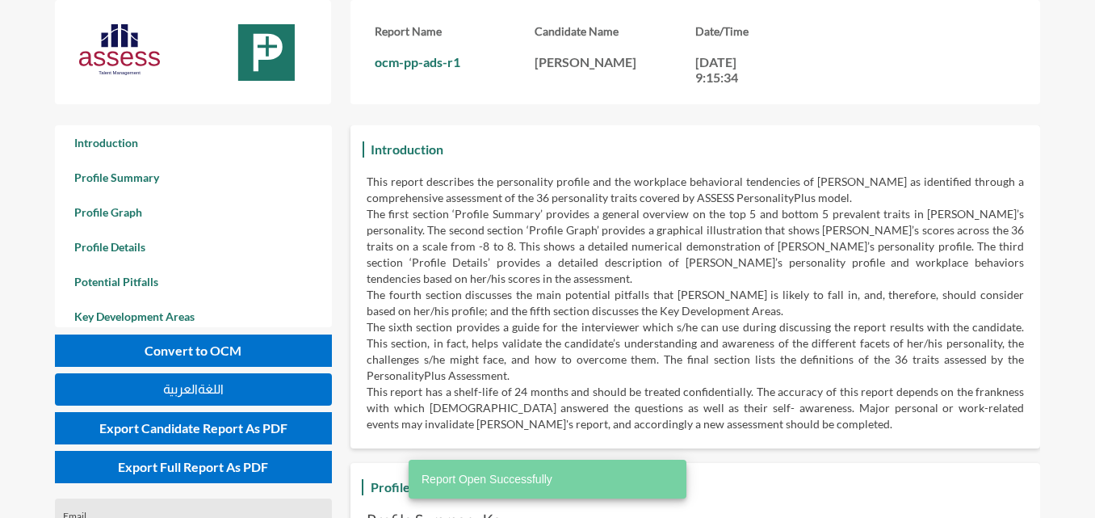
scroll to position [518, 1095]
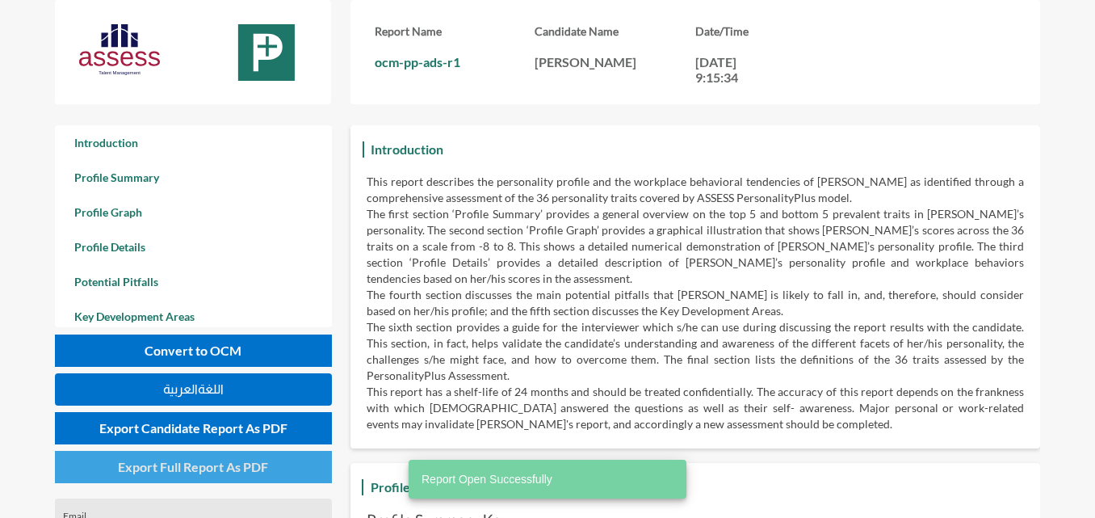
click at [220, 457] on button "Export Full Report As PDF" at bounding box center [193, 467] width 277 height 32
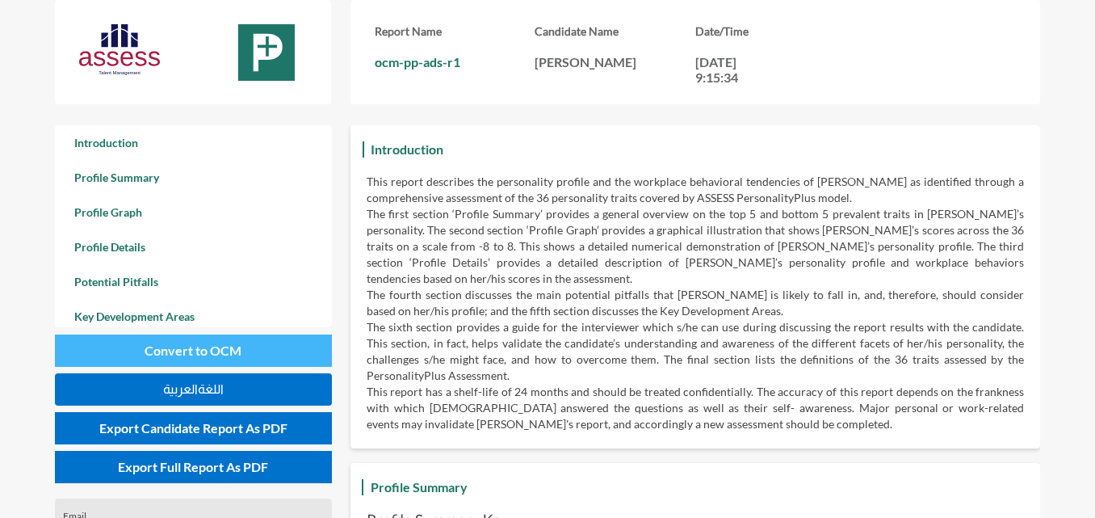
click at [175, 341] on button "Convert to OCM" at bounding box center [193, 350] width 277 height 32
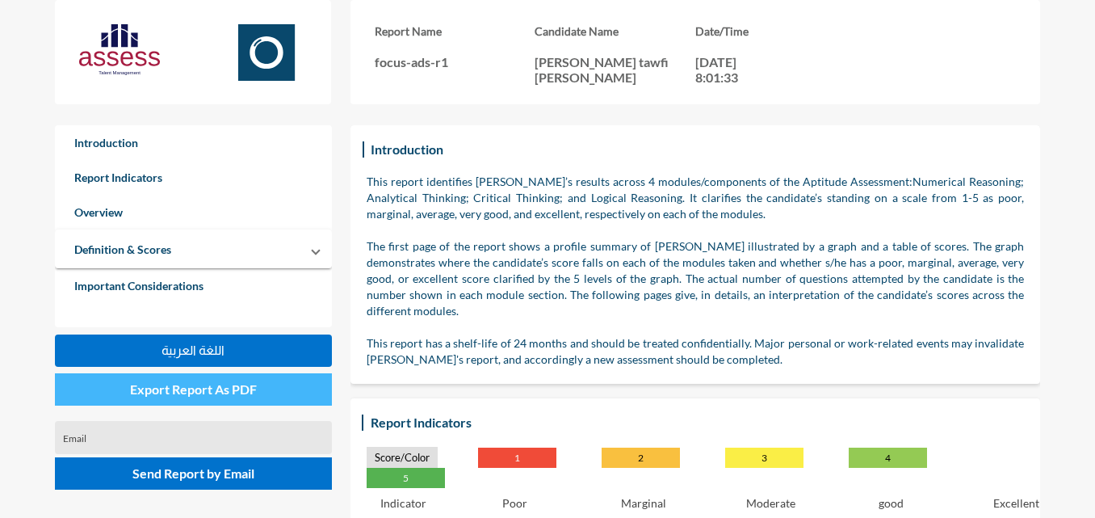
click at [281, 391] on button "Export Report As PDF" at bounding box center [193, 389] width 277 height 32
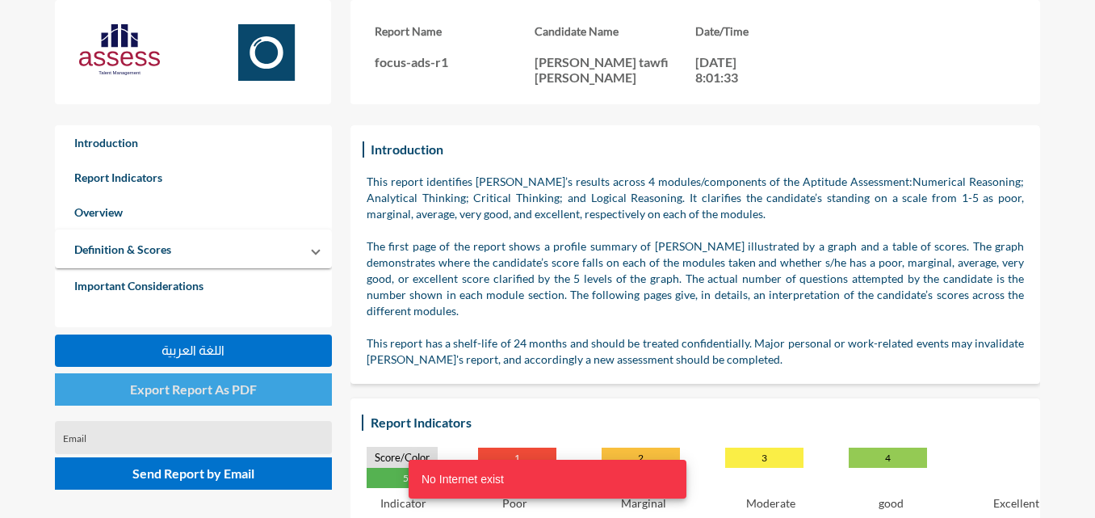
click at [251, 384] on span "Export Report As PDF" at bounding box center [193, 388] width 127 height 15
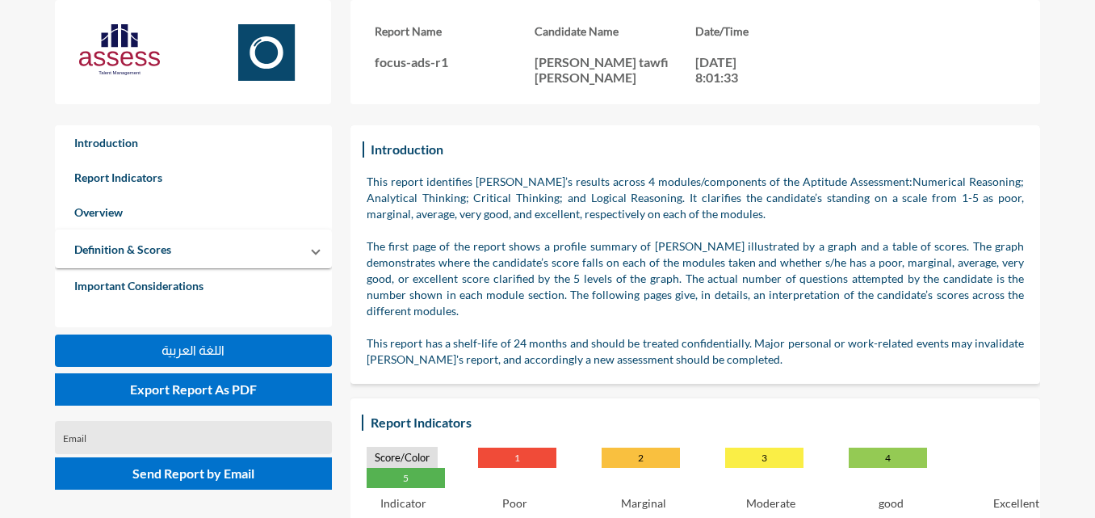
click at [55, 373] on button "Export Report As PDF" at bounding box center [193, 389] width 277 height 32
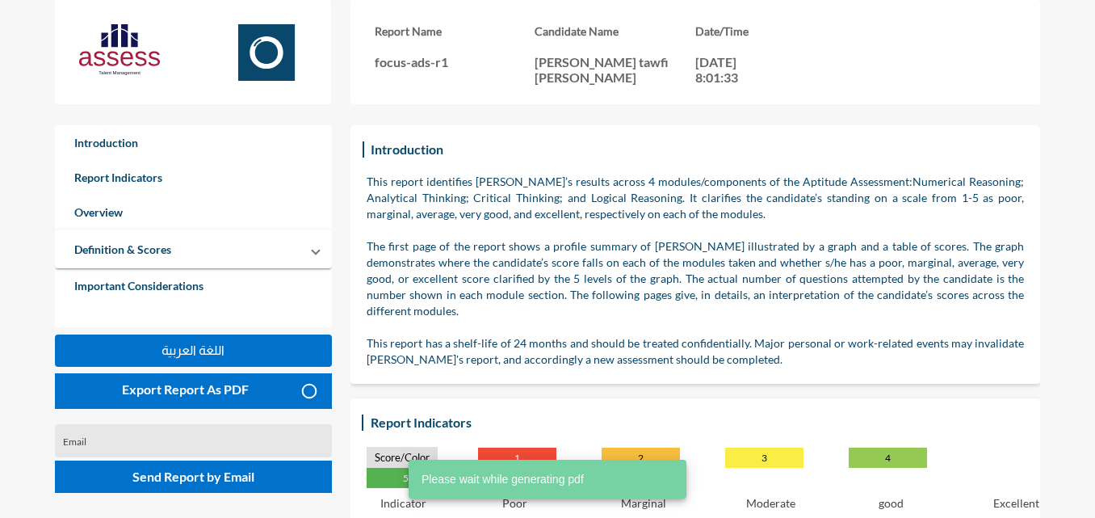
click at [582, 27] on h3 "Candidate Name" at bounding box center [615, 31] width 161 height 14
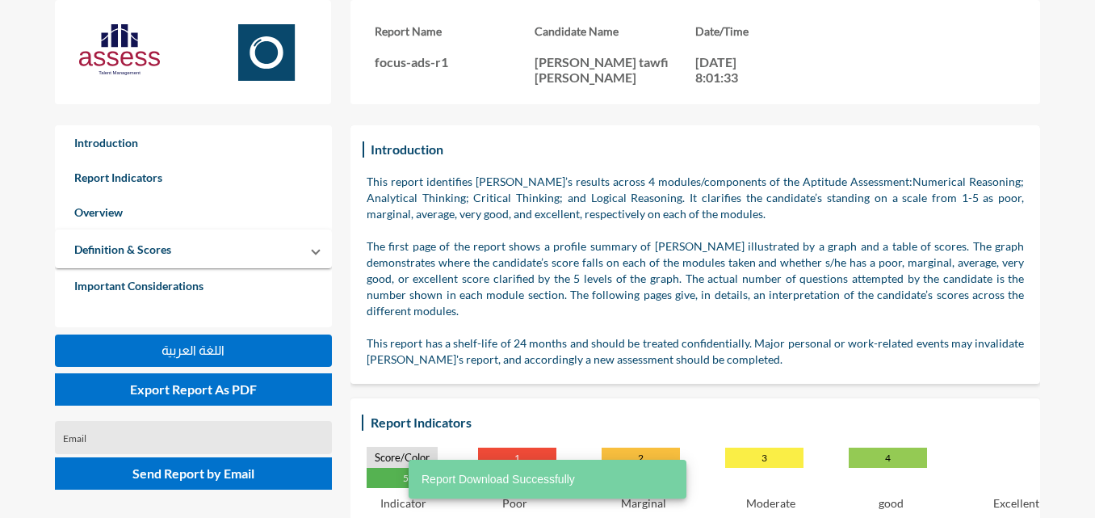
drag, startPoint x: 513, startPoint y: 148, endPoint x: 455, endPoint y: 250, distance: 117.9
click at [513, 148] on div "Introduction This report identifies Mohamed thabet tawfi’s results across 4 mod…" at bounding box center [695, 254] width 657 height 226
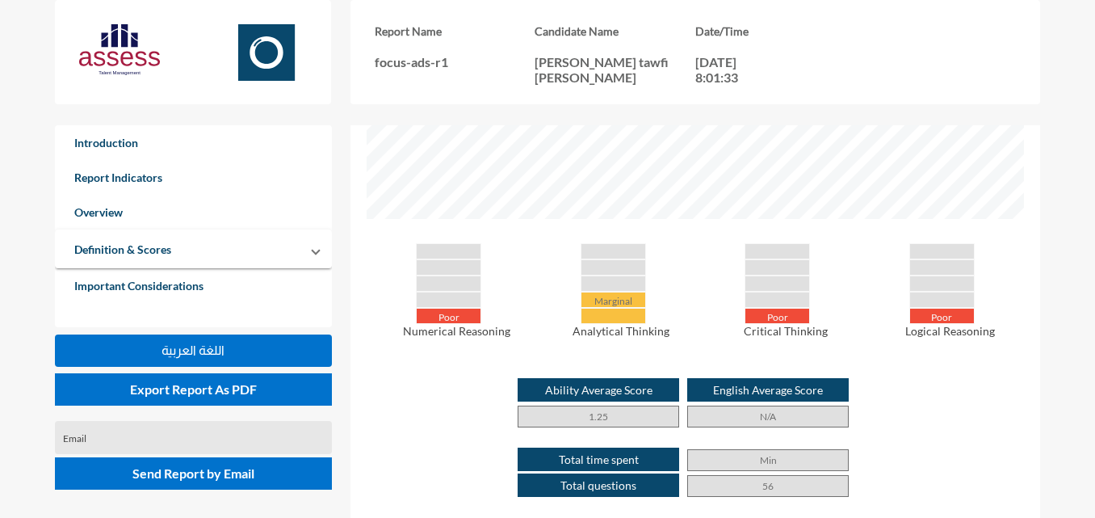
scroll to position [727, 0]
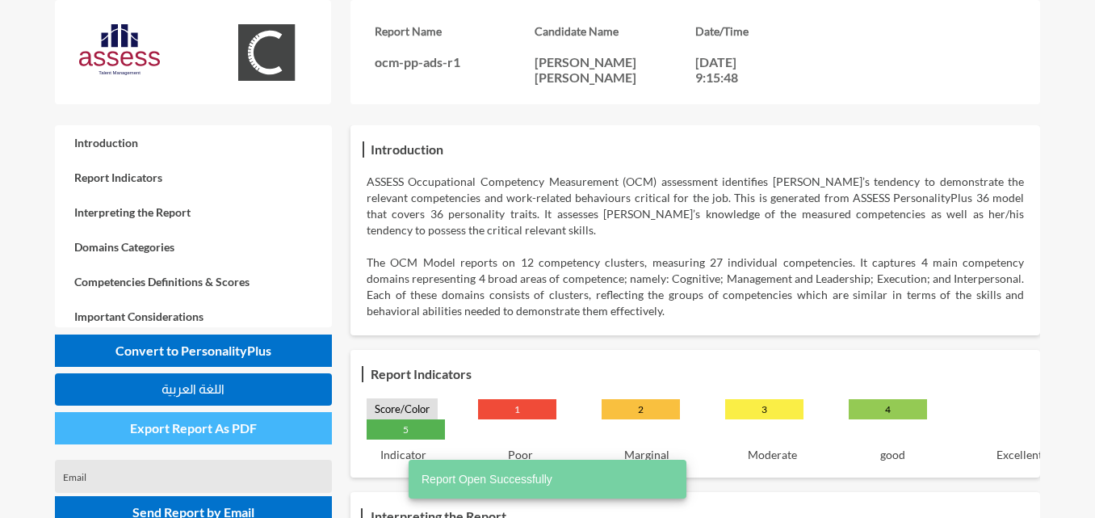
click at [258, 431] on button "Export Report As PDF" at bounding box center [193, 428] width 277 height 32
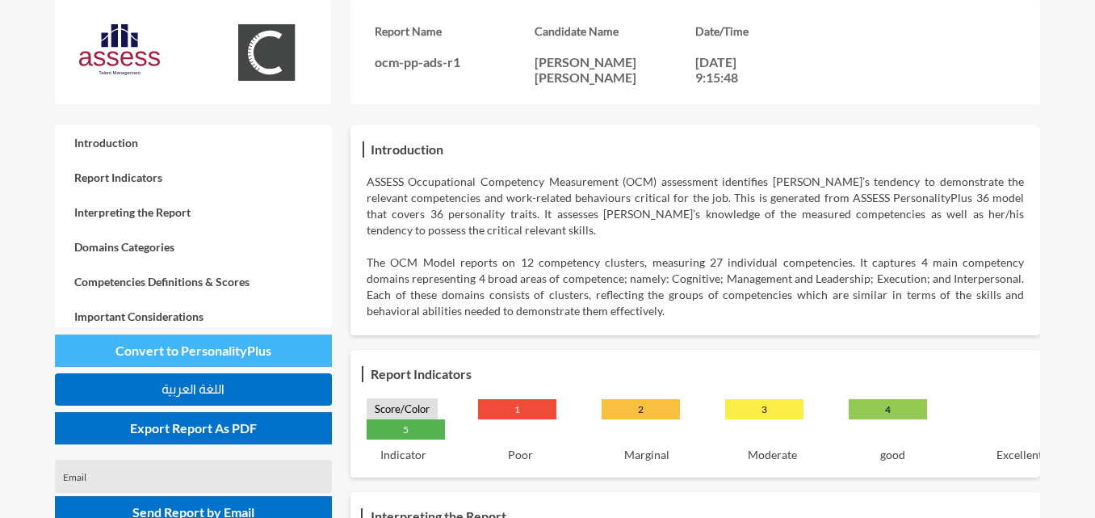
click at [283, 353] on button "Convert to PersonalityPlus" at bounding box center [193, 350] width 277 height 32
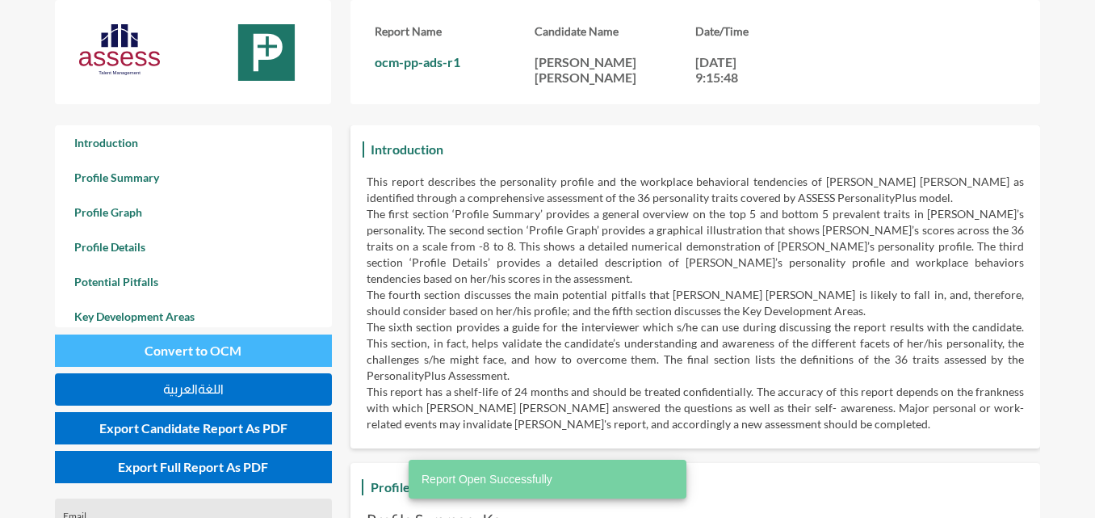
scroll to position [518, 1095]
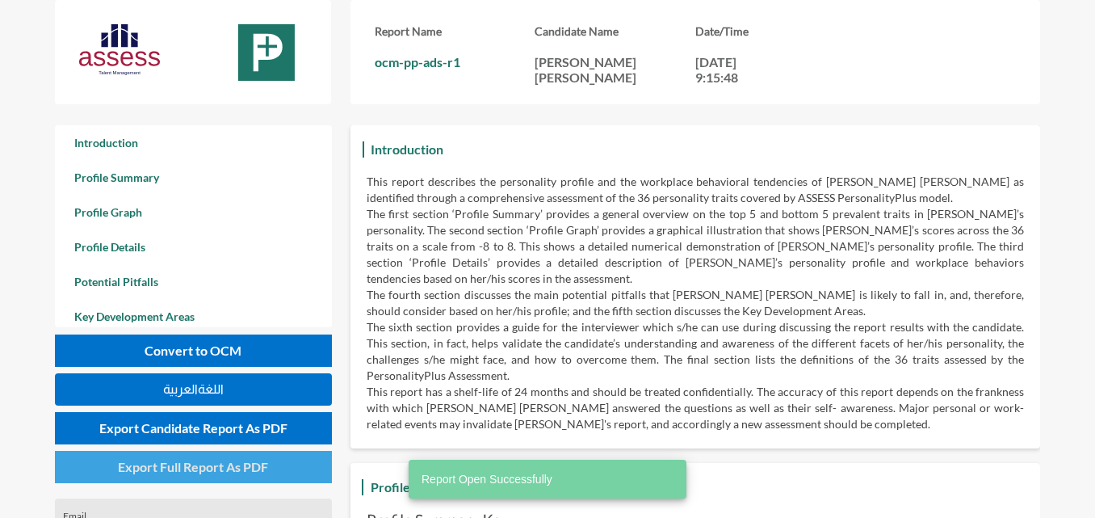
click at [262, 468] on span "Export Full Report As PDF" at bounding box center [193, 466] width 150 height 15
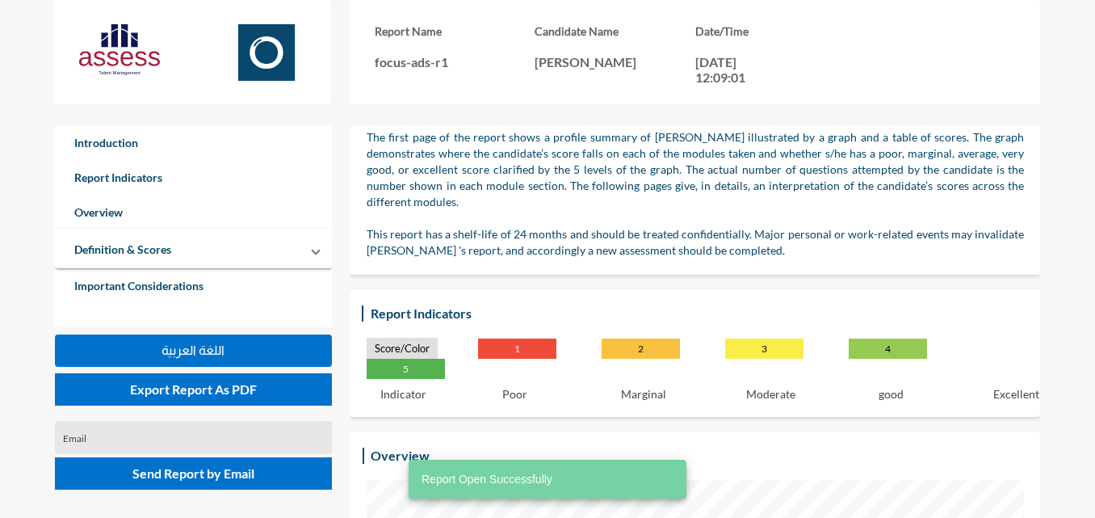
scroll to position [81, 0]
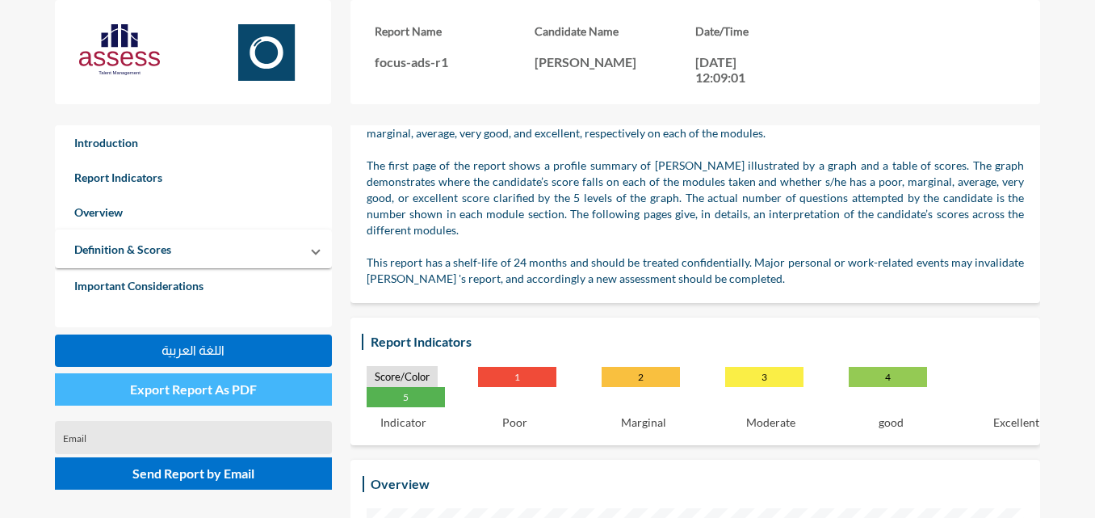
click at [240, 401] on button "Export Report As PDF" at bounding box center [193, 389] width 277 height 32
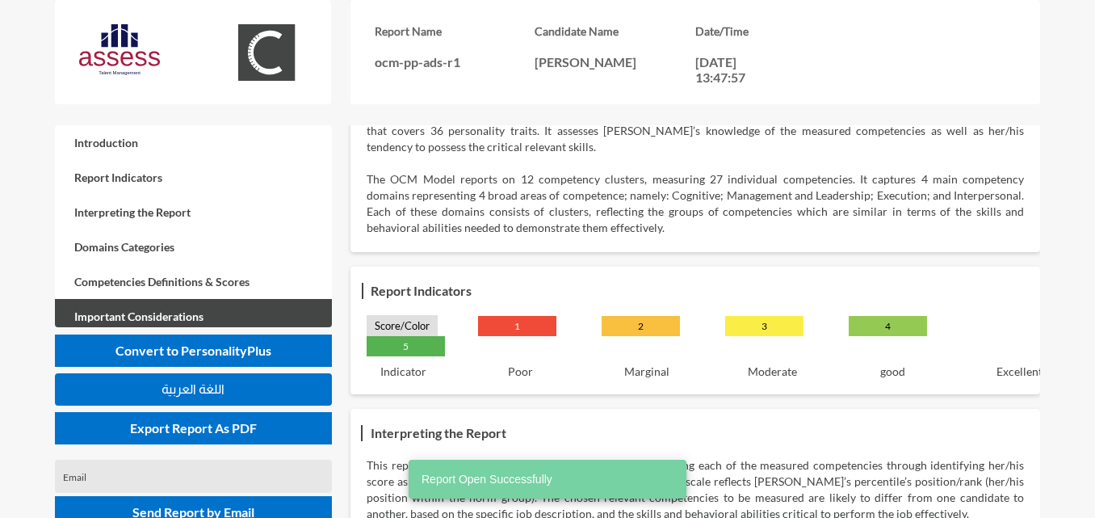
scroll to position [162, 0]
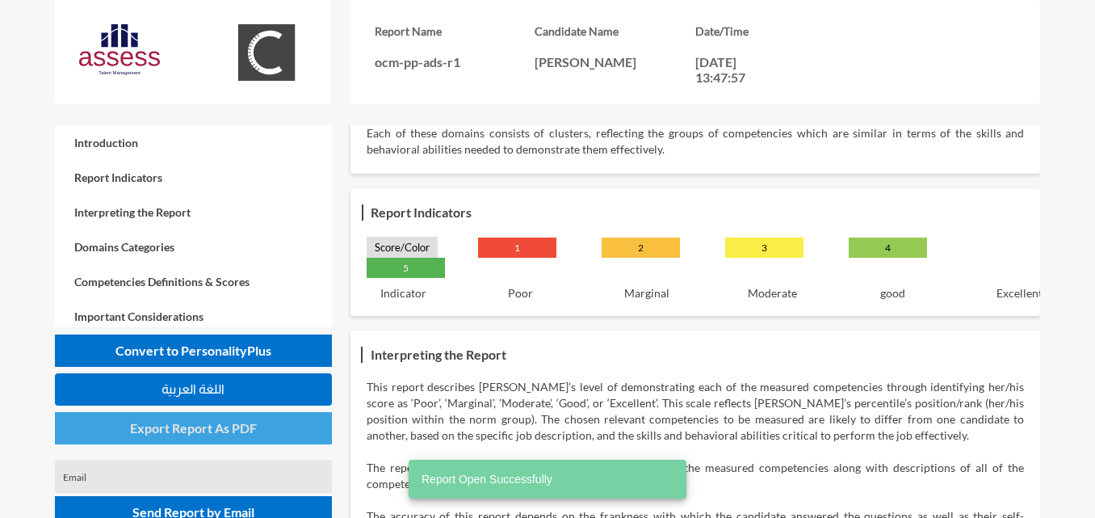
click at [237, 435] on button "Export Report As PDF" at bounding box center [193, 428] width 277 height 32
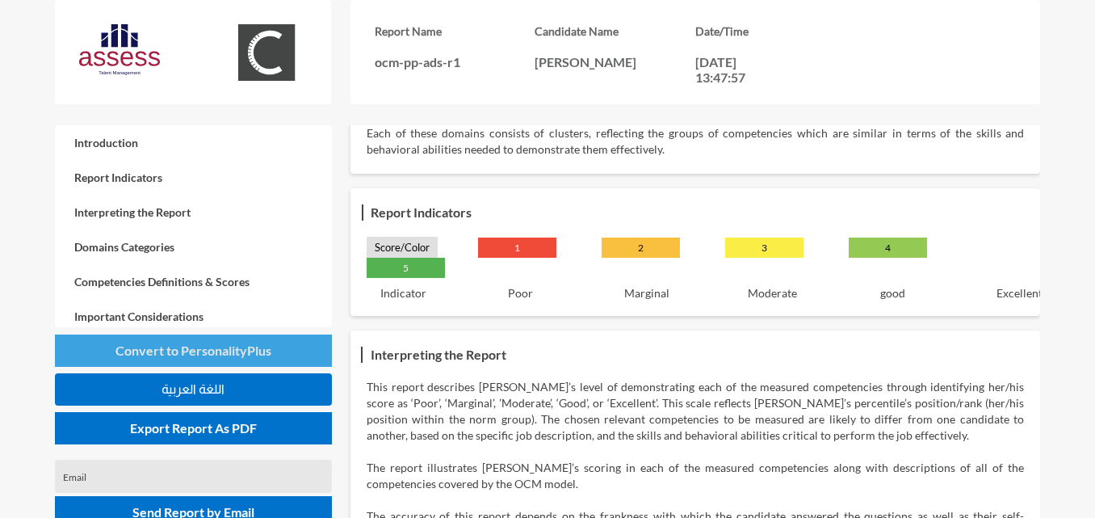
click at [262, 351] on span "Convert to PersonalityPlus" at bounding box center [193, 349] width 156 height 15
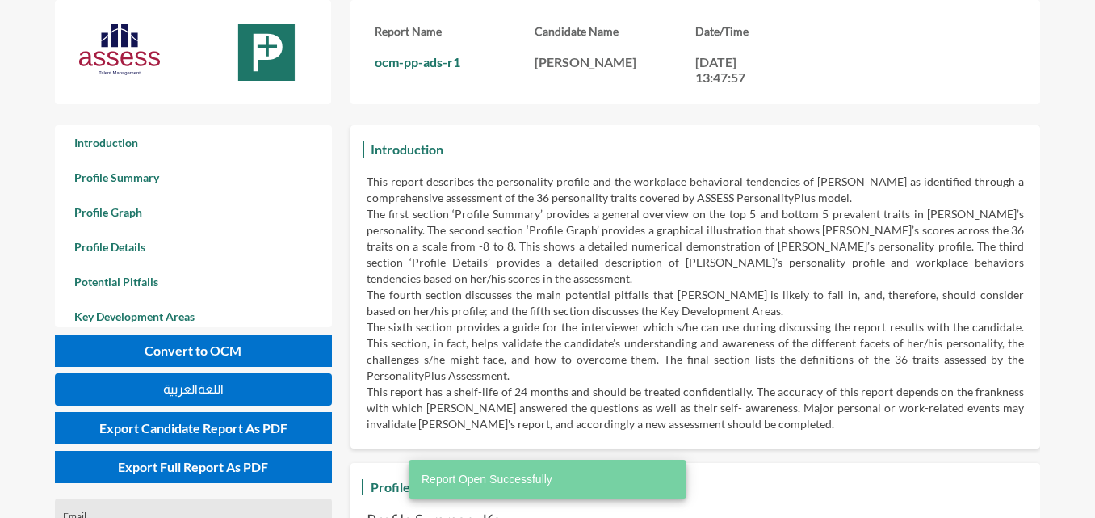
scroll to position [518, 1095]
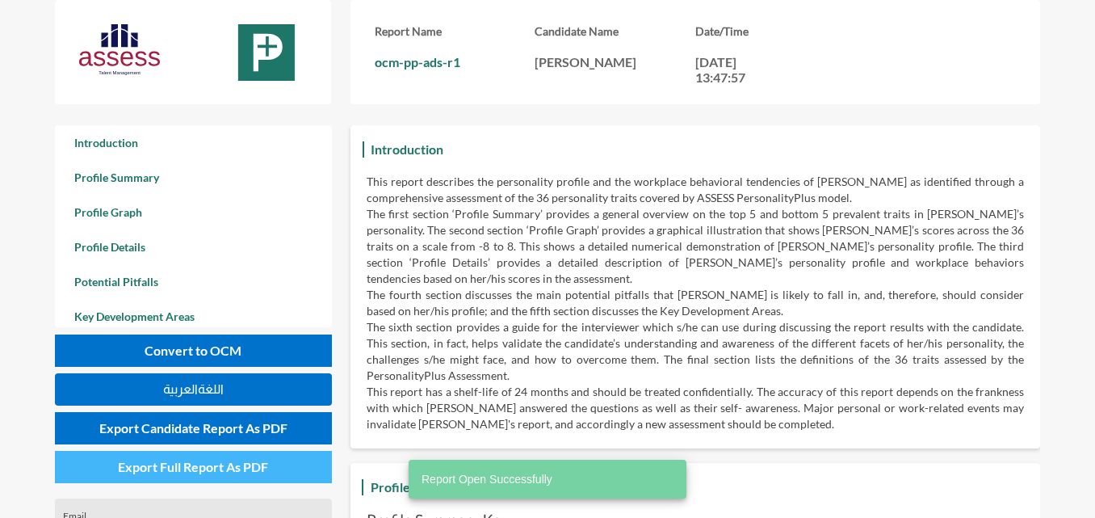
click at [229, 477] on button "Export Full Report As PDF" at bounding box center [193, 467] width 277 height 32
